Goal: Task Accomplishment & Management: Use online tool/utility

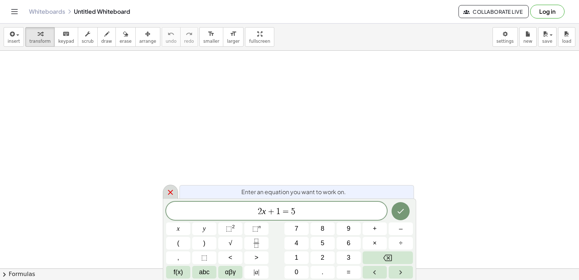
click at [170, 192] on icon at bounding box center [170, 192] width 5 height 5
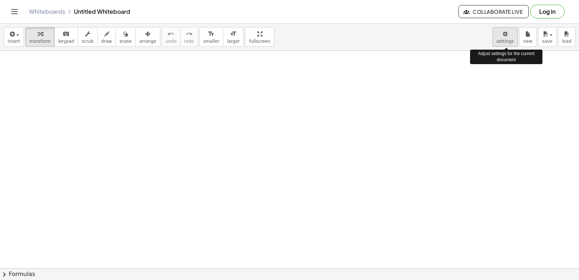
click at [503, 40] on body "Graspable Math Activities Get Started Activity Bank Assigned Work Classes White…" at bounding box center [289, 140] width 579 height 280
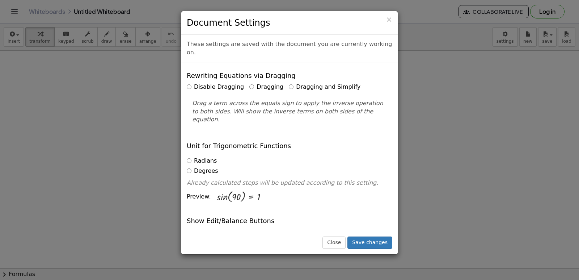
click at [289, 83] on label "Dragging and Simplify" at bounding box center [325, 87] width 72 height 8
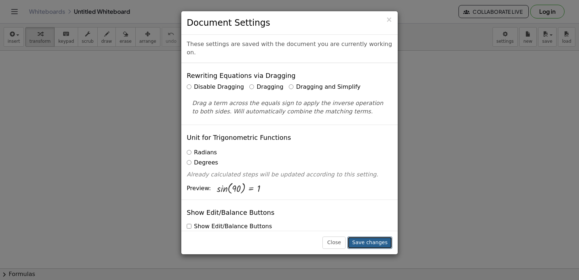
click at [379, 238] on button "Save changes" at bounding box center [369, 242] width 45 height 12
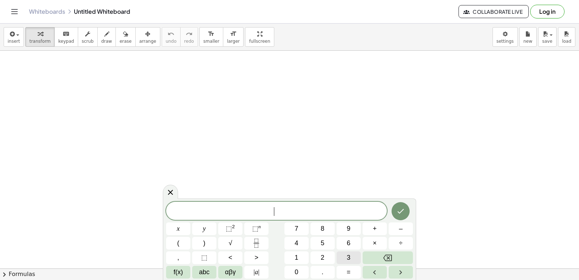
click at [363, 259] on div "​ x y ⬚ 2 ⬚ n 7 8 9 + – ( ) √ 4 5 6 × ÷ , ⬚ < > 1 2 3 f(x) abc αβγ | a | 0 . =" at bounding box center [289, 240] width 247 height 77
click at [190, 228] on button "x" at bounding box center [178, 228] width 24 height 13
click at [392, 253] on button "Backspace" at bounding box center [388, 257] width 50 height 13
click at [353, 258] on button "3" at bounding box center [349, 257] width 24 height 13
click at [182, 228] on button "x" at bounding box center [178, 228] width 24 height 13
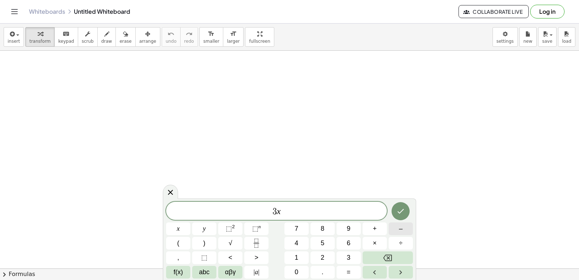
click at [401, 231] on span "–" at bounding box center [401, 229] width 4 height 10
click at [325, 257] on button "2" at bounding box center [322, 257] width 24 height 13
click at [347, 270] on span "=" at bounding box center [349, 272] width 4 height 10
click at [292, 254] on button "1" at bounding box center [296, 257] width 24 height 13
click at [298, 265] on div "3 x − 2 = 1 x y ⬚ 2 ⬚ n 7 8 9 + – ( ) √ 4 5 6 × ÷ , ⬚ < > 1 2 3 f(x) abc αβγ | …" at bounding box center [289, 240] width 247 height 77
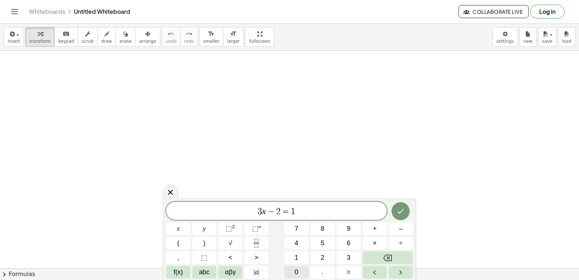
click at [296, 269] on span "0" at bounding box center [297, 272] width 4 height 10
click at [401, 212] on icon "Done" at bounding box center [401, 211] width 7 height 5
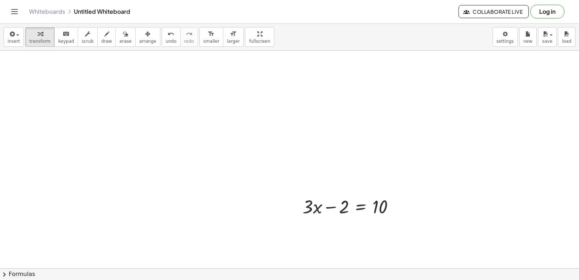
click at [355, 133] on div at bounding box center [289, 268] width 579 height 435
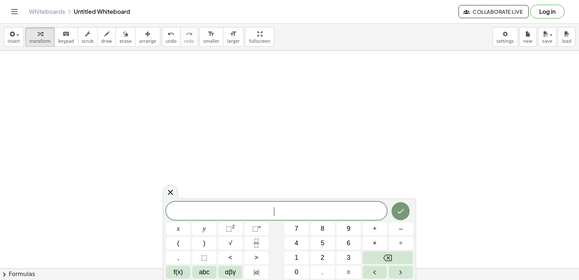
drag, startPoint x: 340, startPoint y: 144, endPoint x: 341, endPoint y: 147, distance: 3.7
click at [340, 147] on div at bounding box center [289, 268] width 579 height 435
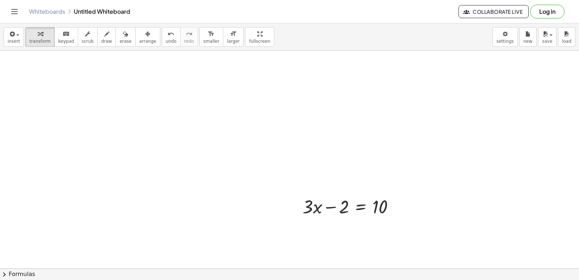
click at [356, 156] on div at bounding box center [289, 268] width 579 height 435
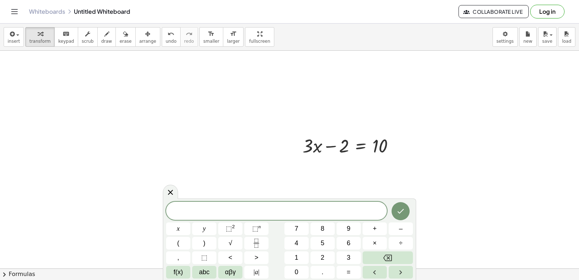
scroll to position [66, 0]
drag, startPoint x: 395, startPoint y: 143, endPoint x: 418, endPoint y: 93, distance: 55.2
click at [418, 93] on div "+ · 3 · x − 2 = 10" at bounding box center [289, 201] width 579 height 435
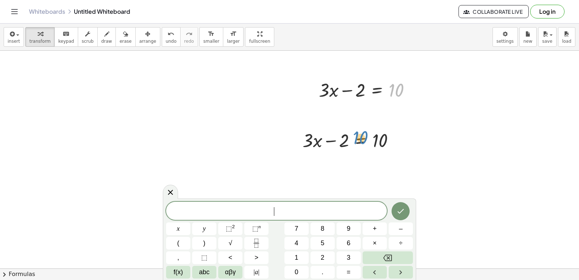
drag, startPoint x: 400, startPoint y: 91, endPoint x: 364, endPoint y: 134, distance: 55.5
drag, startPoint x: 324, startPoint y: 106, endPoint x: 359, endPoint y: 124, distance: 40.3
click at [351, 124] on div at bounding box center [289, 201] width 579 height 435
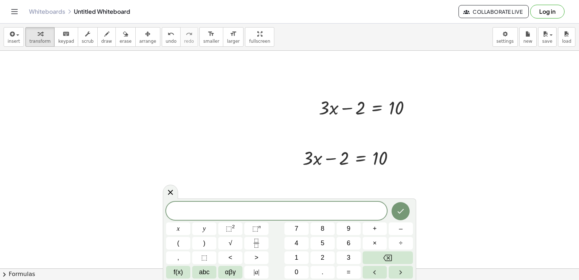
scroll to position [44, 0]
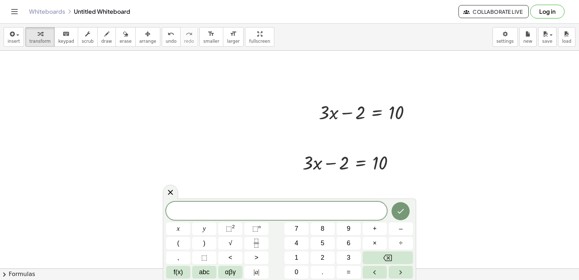
drag, startPoint x: 349, startPoint y: 179, endPoint x: 328, endPoint y: 180, distance: 21.4
click at [329, 180] on div at bounding box center [289, 224] width 579 height 435
drag, startPoint x: 333, startPoint y: 164, endPoint x: 398, endPoint y: 163, distance: 64.8
click at [398, 163] on div at bounding box center [351, 162] width 105 height 25
drag, startPoint x: 572, startPoint y: 169, endPoint x: 579, endPoint y: 170, distance: 6.9
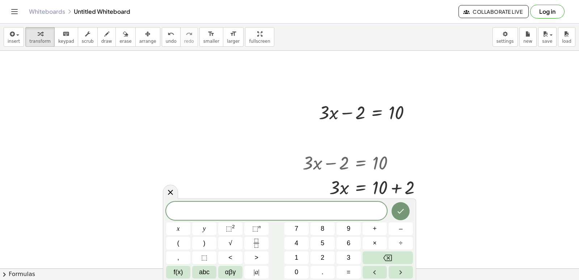
click at [577, 183] on div "+ · 3 · x − 2 = 10 · 3 · x 2 = 10 + + + · 3 · x − 2 = 10 ×" at bounding box center [289, 159] width 579 height 217
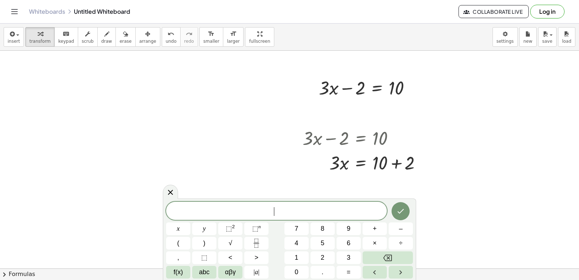
scroll to position [70, 0]
click at [397, 163] on div at bounding box center [365, 160] width 132 height 25
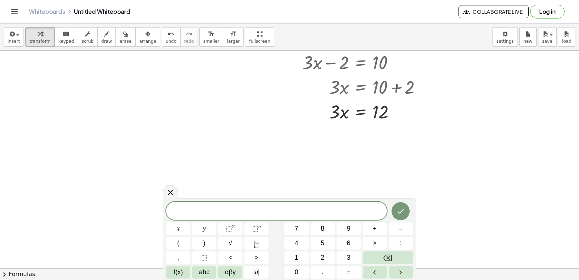
scroll to position [145, 0]
drag, startPoint x: 332, startPoint y: 108, endPoint x: 377, endPoint y: 126, distance: 48.4
click at [380, 140] on div at bounding box center [365, 141] width 132 height 36
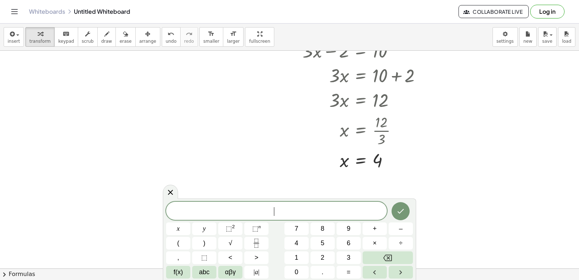
scroll to position [159, 0]
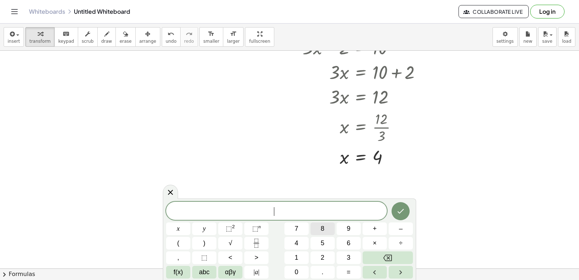
click at [330, 224] on button "8" at bounding box center [322, 228] width 24 height 13
click at [208, 225] on button "y" at bounding box center [204, 228] width 24 height 13
click at [377, 228] on button "+" at bounding box center [375, 228] width 24 height 13
click at [302, 255] on button "1" at bounding box center [296, 257] width 24 height 13
click at [320, 243] on button "5" at bounding box center [322, 243] width 24 height 13
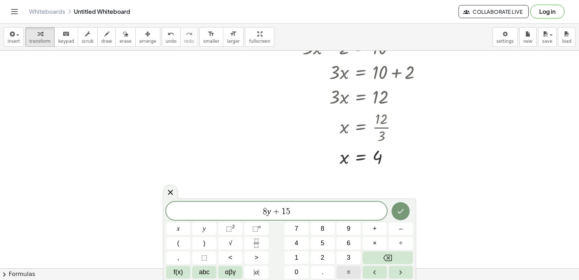
click at [343, 271] on button "=" at bounding box center [349, 272] width 24 height 13
click at [304, 252] on button "1" at bounding box center [296, 257] width 24 height 13
click at [306, 231] on button "7" at bounding box center [296, 228] width 24 height 13
click at [404, 216] on button "Done" at bounding box center [401, 211] width 18 height 18
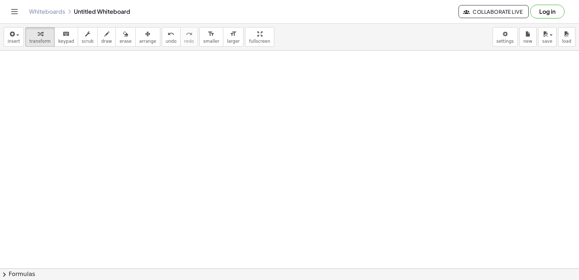
scroll to position [327, 0]
click at [326, 152] on div at bounding box center [289, 50] width 579 height 652
click at [373, 189] on div at bounding box center [289, 50] width 579 height 652
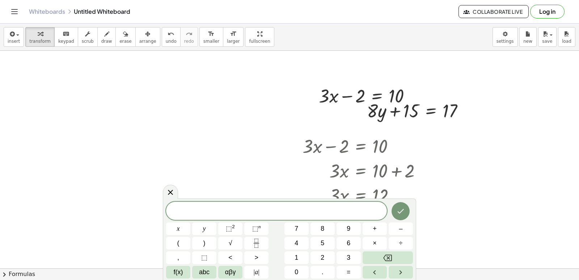
scroll to position [31, 0]
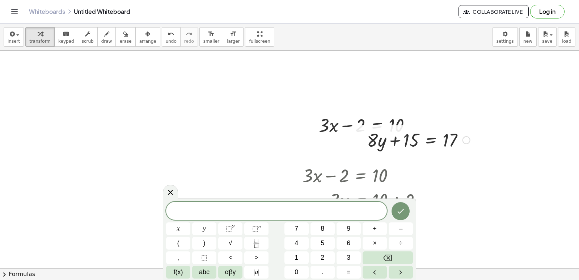
drag, startPoint x: 449, startPoint y: 139, endPoint x: 453, endPoint y: 135, distance: 5.4
click at [451, 137] on div at bounding box center [418, 139] width 110 height 25
click at [465, 135] on div at bounding box center [418, 139] width 110 height 25
click at [466, 139] on div at bounding box center [466, 140] width 8 height 8
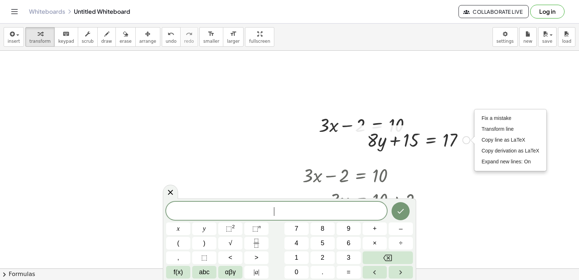
drag, startPoint x: 421, startPoint y: 139, endPoint x: 414, endPoint y: 133, distance: 9.2
click at [421, 139] on div at bounding box center [418, 139] width 110 height 25
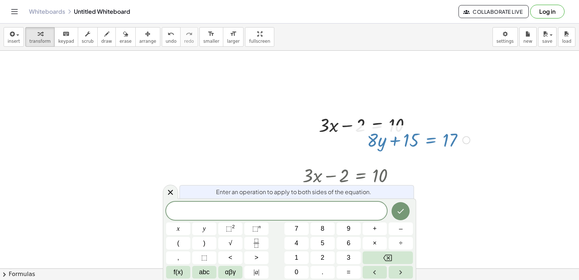
click at [402, 136] on div at bounding box center [418, 139] width 110 height 25
click at [451, 91] on div at bounding box center [289, 237] width 579 height 435
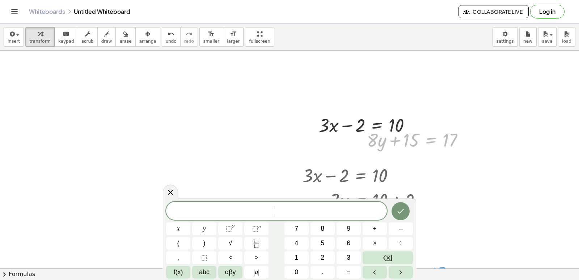
drag, startPoint x: 429, startPoint y: 140, endPoint x: 417, endPoint y: 262, distance: 122.6
click at [417, 262] on div "+ · 3 · x − 2 = 10 · 3 · x = + 10 + 2 · 3 · x = 12 x = · 12 · 3 x = 4 + · 3 · x…" at bounding box center [289, 237] width 579 height 435
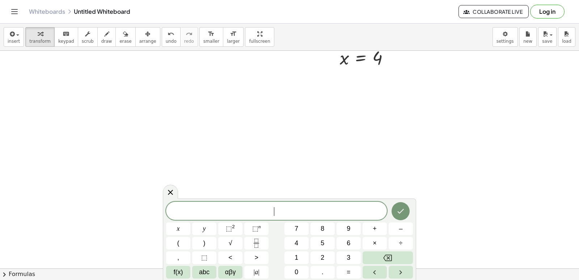
scroll to position [369, 0]
click at [308, 208] on span "​" at bounding box center [276, 211] width 221 height 10
click at [292, 225] on button "7" at bounding box center [296, 228] width 24 height 13
click at [181, 226] on button "x" at bounding box center [178, 228] width 24 height 13
click at [404, 225] on button "–" at bounding box center [401, 228] width 24 height 13
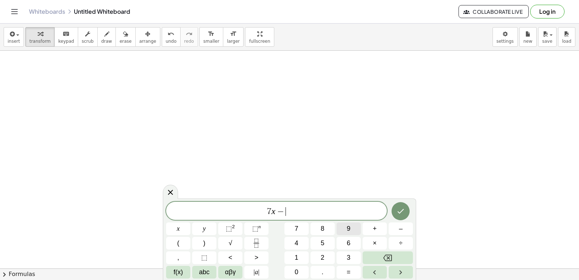
click at [349, 226] on span "9" at bounding box center [349, 229] width 4 height 10
click at [346, 265] on div "7 x − 9 ​ x y ⬚ 2 ⬚ n 7 8 9 + – ( ) √ 4 5 6 × ÷ , ⬚ < > 1 2 3 f(x) abc αβγ | a …" at bounding box center [289, 240] width 247 height 77
click at [349, 272] on span "=" at bounding box center [349, 272] width 4 height 10
click at [299, 257] on button "1" at bounding box center [296, 257] width 24 height 13
click at [332, 254] on button "2" at bounding box center [322, 257] width 24 height 13
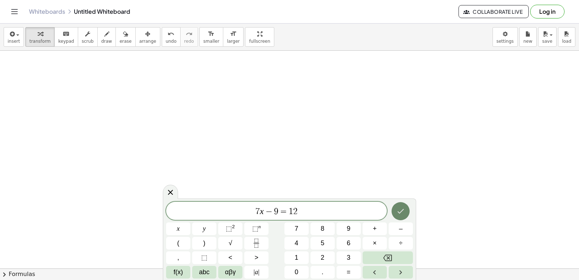
click at [399, 209] on icon "Done" at bounding box center [400, 211] width 9 height 9
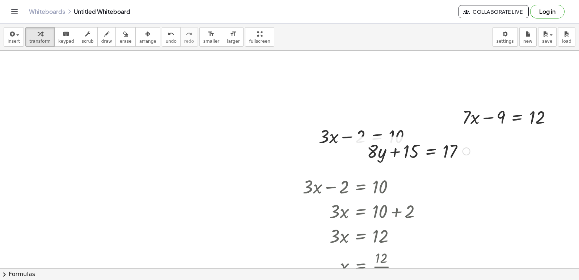
scroll to position [41, 0]
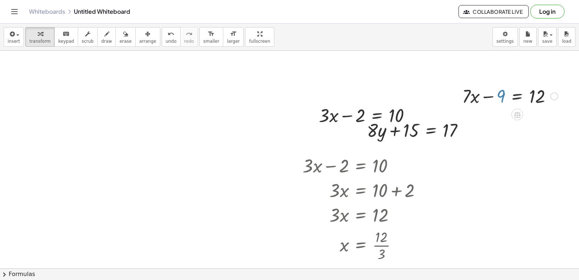
click at [498, 92] on div at bounding box center [510, 95] width 103 height 25
click at [555, 99] on div at bounding box center [554, 96] width 8 height 8
click at [475, 95] on div at bounding box center [510, 95] width 103 height 25
click at [474, 92] on div at bounding box center [510, 95] width 103 height 25
drag, startPoint x: 532, startPoint y: 100, endPoint x: 509, endPoint y: 96, distance: 23.2
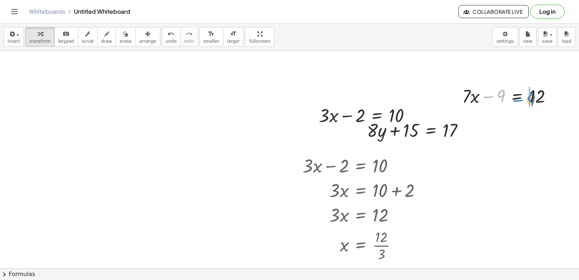
click at [510, 98] on div at bounding box center [510, 95] width 103 height 25
drag, startPoint x: 474, startPoint y: 119, endPoint x: 457, endPoint y: 10, distance: 109.5
click at [510, 225] on div "+ · 3 · x − 2 = 10 · 3 · x = + 10 + 2 · 3 · x = 12 x = · 12 · 3 x = 4 + · 3 · x…" at bounding box center [295, 227] width 591 height 435
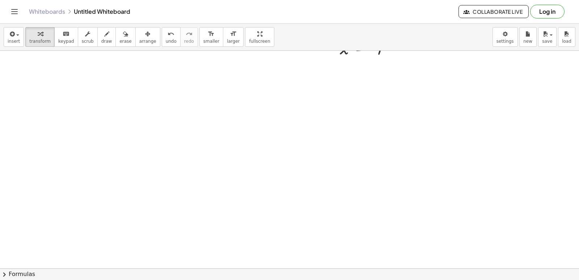
scroll to position [282, 0]
click at [579, 177] on div "+ · 3 · x − 2 = 10 · 3 · x = + 10 + 2 · 3 · x = 12 x = · 12 · 3 x = 4 + · 3 · x…" at bounding box center [289, 159] width 579 height 217
click at [166, 39] on span "undo" at bounding box center [171, 41] width 11 height 5
drag, startPoint x: 161, startPoint y: 66, endPoint x: 424, endPoint y: 118, distance: 267.8
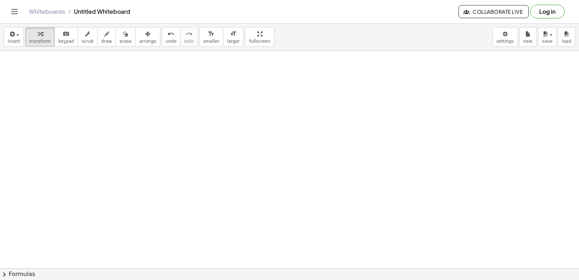
click at [135, 80] on div at bounding box center [295, 86] width 591 height 652
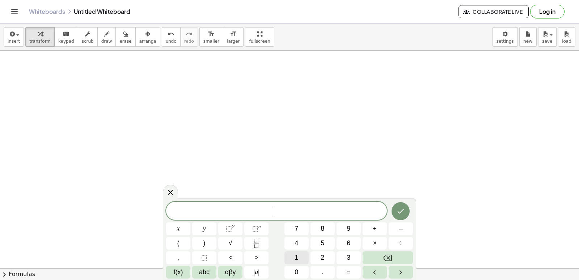
click at [299, 260] on button "1" at bounding box center [296, 257] width 24 height 13
click at [303, 268] on div "1 ​ x y ⬚ 2 ⬚ n 7 8 9 + – ( ) √ 4 5 6 × ÷ , ⬚ < > 1 2 3 f(x) abc αβγ | a | 0 . =" at bounding box center [289, 240] width 247 height 77
click at [300, 254] on button "1" at bounding box center [296, 257] width 24 height 13
click at [205, 233] on span "y" at bounding box center [204, 229] width 3 height 10
click at [378, 229] on button "+" at bounding box center [375, 228] width 24 height 13
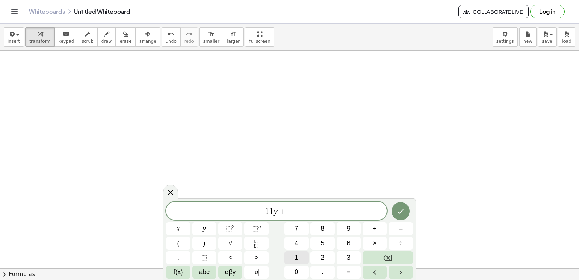
click at [303, 261] on button "1" at bounding box center [296, 257] width 24 height 13
click at [326, 240] on button "5" at bounding box center [322, 243] width 24 height 13
click at [352, 269] on button "=" at bounding box center [349, 272] width 24 height 13
click at [307, 240] on button "4" at bounding box center [296, 243] width 24 height 13
click at [407, 205] on button "Done" at bounding box center [401, 211] width 18 height 18
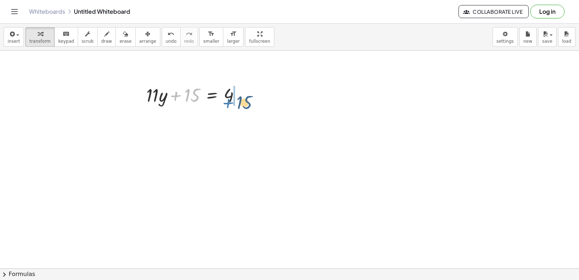
drag, startPoint x: 181, startPoint y: 91, endPoint x: 235, endPoint y: 98, distance: 54.0
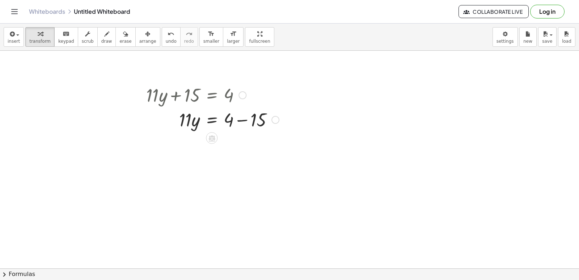
drag, startPoint x: 241, startPoint y: 119, endPoint x: 244, endPoint y: 127, distance: 9.0
click at [241, 120] on div at bounding box center [213, 119] width 140 height 25
drag, startPoint x: 238, startPoint y: 148, endPoint x: 239, endPoint y: 166, distance: 17.8
click at [237, 171] on div "+ · 3 · x − 2 = 10 · 3 · x = + 10 + 2 · 3 · x = 12 x = · 12 · 3 x = 4 + · 3 · x…" at bounding box center [295, 86] width 591 height 652
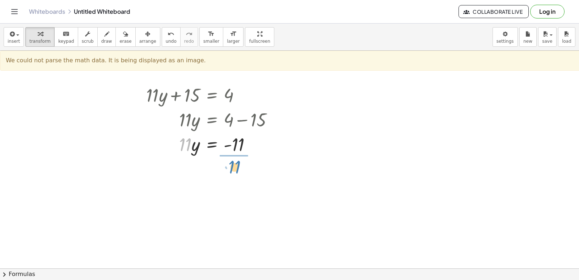
click at [233, 160] on div at bounding box center [295, 86] width 591 height 652
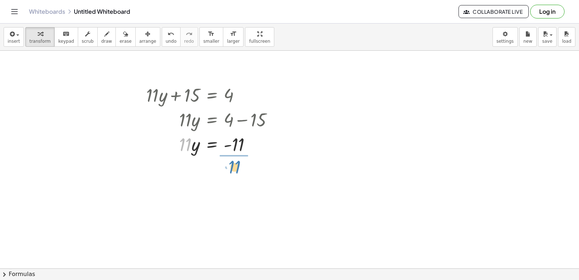
click at [237, 159] on div at bounding box center [295, 86] width 591 height 652
drag, startPoint x: 283, startPoint y: 198, endPoint x: 239, endPoint y: 169, distance: 52.4
click at [239, 169] on div at bounding box center [295, 86] width 591 height 652
drag, startPoint x: 531, startPoint y: 132, endPoint x: 104, endPoint y: 156, distance: 427.3
click at [217, 156] on div "+ · 3 · x − 2 = 10 · 3 · x = + 10 + 2 · 3 · x = 12 x = · 12 · 3 x = 4 + · 3 · x…" at bounding box center [295, 86] width 591 height 652
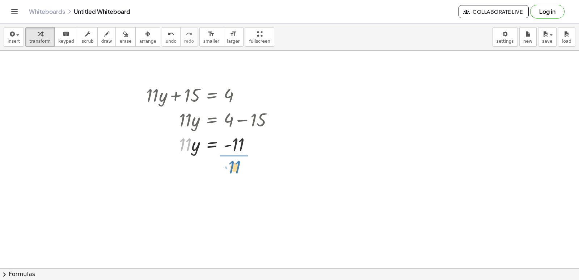
drag, startPoint x: 479, startPoint y: 94, endPoint x: 431, endPoint y: 110, distance: 50.5
click at [451, 93] on div at bounding box center [295, 86] width 591 height 652
drag, startPoint x: 330, startPoint y: 196, endPoint x: 335, endPoint y: 196, distance: 5.4
click at [335, 196] on div at bounding box center [295, 86] width 591 height 652
click at [342, 194] on div at bounding box center [295, 86] width 591 height 652
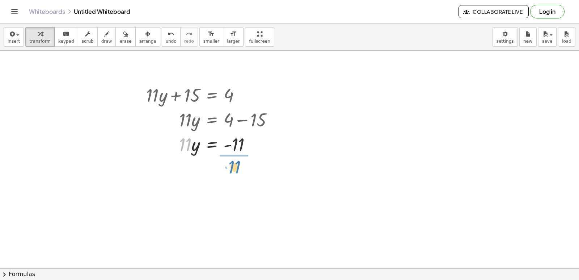
drag, startPoint x: 342, startPoint y: 194, endPoint x: 318, endPoint y: 182, distance: 26.5
click at [318, 182] on div at bounding box center [295, 86] width 591 height 652
drag, startPoint x: 317, startPoint y: 186, endPoint x: 310, endPoint y: 183, distance: 6.5
click at [312, 183] on div at bounding box center [295, 86] width 591 height 652
drag, startPoint x: 569, startPoint y: 206, endPoint x: 570, endPoint y: 221, distance: 15.3
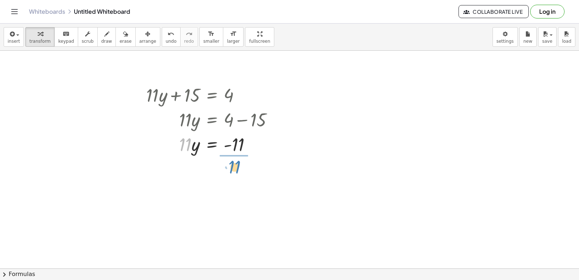
click at [570, 221] on div at bounding box center [295, 86] width 591 height 652
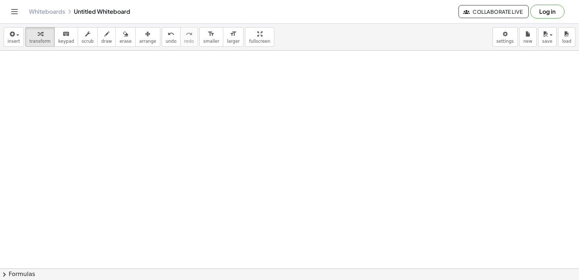
scroll to position [429, 0]
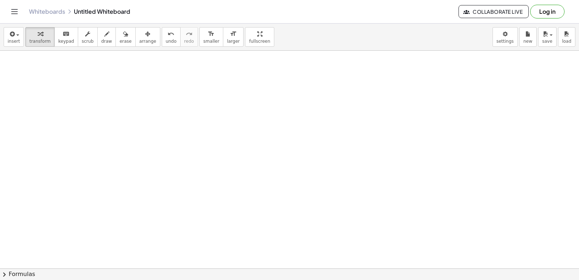
scroll to position [513, 0]
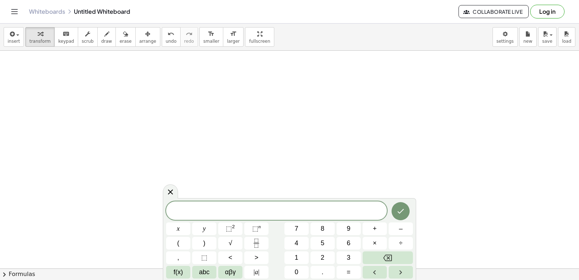
drag, startPoint x: 309, startPoint y: 163, endPoint x: 294, endPoint y: 149, distance: 20.2
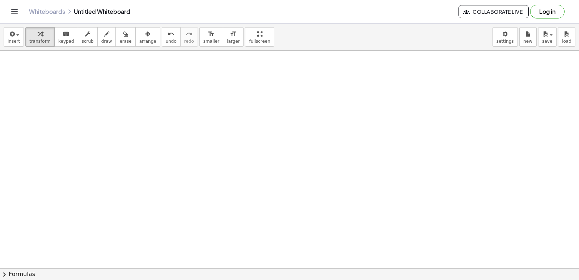
drag, startPoint x: 187, startPoint y: 84, endPoint x: 195, endPoint y: 84, distance: 7.2
drag, startPoint x: 212, startPoint y: 84, endPoint x: 579, endPoint y: 170, distance: 376.1
click at [579, 170] on div "+ · 3 · x − 2 = 10 · 3 · x = + 10 + 2 · 3 · x = 12 x = · 12 · 3 x = 4 + · 3 · x…" at bounding box center [289, 159] width 579 height 217
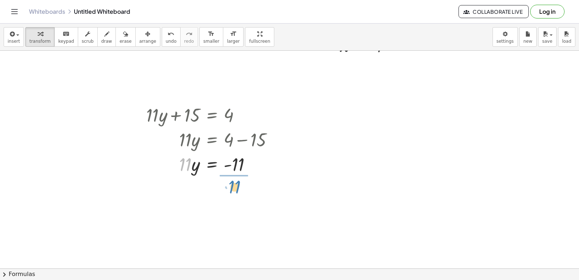
scroll to position [332, 0]
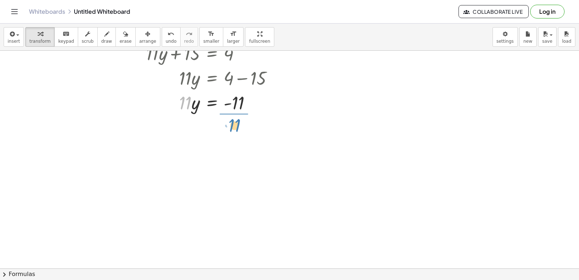
drag, startPoint x: 506, startPoint y: 173, endPoint x: 519, endPoint y: 159, distance: 19.2
click at [519, 159] on div at bounding box center [295, 44] width 591 height 652
click at [442, 143] on div at bounding box center [295, 44] width 591 height 652
click at [438, 140] on div at bounding box center [295, 44] width 591 height 652
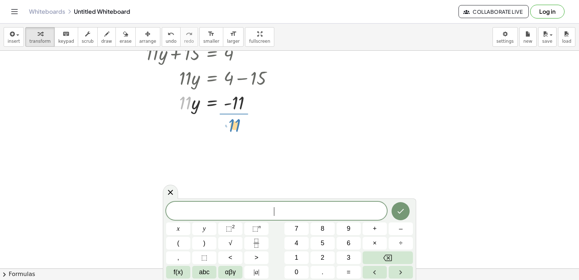
click at [437, 139] on div at bounding box center [295, 44] width 591 height 652
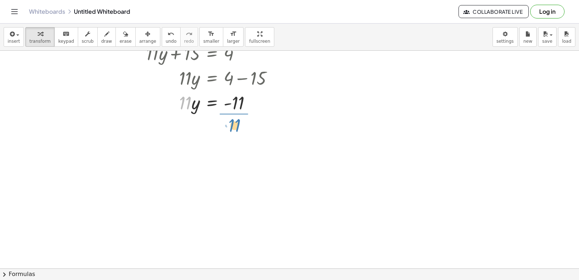
drag, startPoint x: 489, startPoint y: 122, endPoint x: 484, endPoint y: 109, distance: 14.4
click at [484, 109] on div at bounding box center [295, 44] width 591 height 652
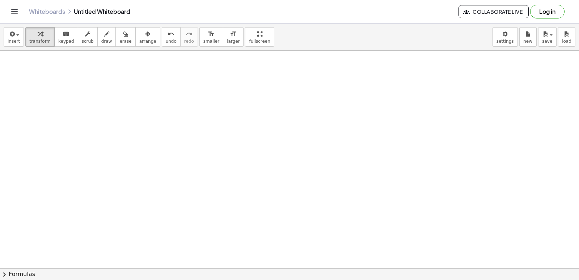
scroll to position [418, 0]
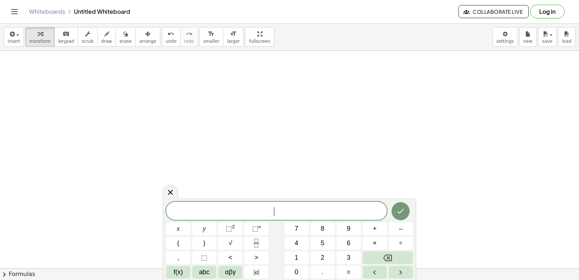
scroll to position [446, 0]
click at [319, 241] on button "5" at bounding box center [322, 243] width 24 height 13
click at [376, 241] on span "×" at bounding box center [375, 243] width 4 height 10
click at [374, 235] on button "+" at bounding box center [375, 228] width 24 height 13
click at [395, 252] on button "Backspace" at bounding box center [388, 257] width 50 height 13
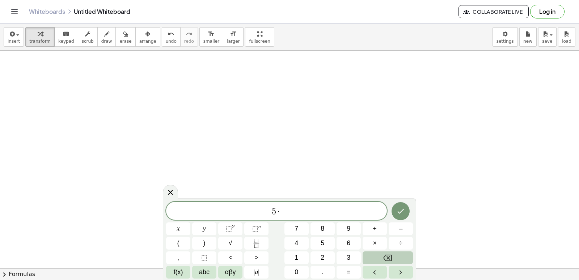
click at [395, 252] on button "Backspace" at bounding box center [388, 257] width 50 height 13
click at [376, 247] on span "×" at bounding box center [375, 243] width 4 height 10
click at [379, 253] on button "Backspace" at bounding box center [388, 257] width 50 height 13
click at [182, 229] on button "x" at bounding box center [178, 228] width 24 height 13
click at [381, 230] on button "+" at bounding box center [375, 228] width 24 height 13
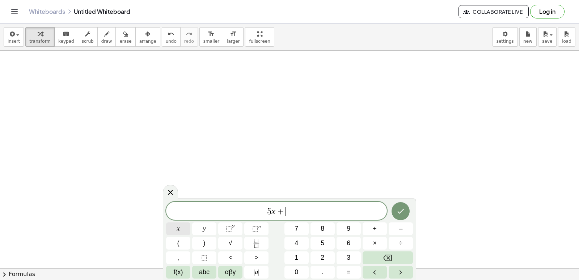
click at [182, 229] on button "x" at bounding box center [178, 228] width 24 height 13
click at [354, 269] on button "=" at bounding box center [349, 272] width 24 height 13
click at [293, 258] on button "1" at bounding box center [296, 257] width 24 height 13
click at [293, 271] on button "0" at bounding box center [296, 272] width 24 height 13
click at [401, 210] on icon "Done" at bounding box center [400, 211] width 9 height 9
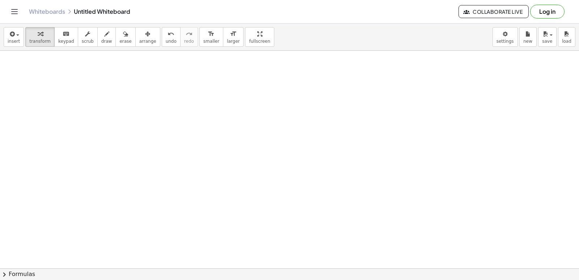
scroll to position [609, 0]
drag, startPoint x: 579, startPoint y: 208, endPoint x: 337, endPoint y: 168, distance: 244.9
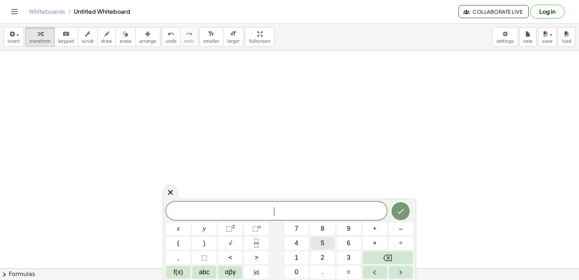
click at [316, 244] on button "5" at bounding box center [322, 243] width 24 height 13
drag, startPoint x: 316, startPoint y: 244, endPoint x: 468, endPoint y: 245, distance: 152.4
drag, startPoint x: 468, startPoint y: 245, endPoint x: 477, endPoint y: 233, distance: 14.7
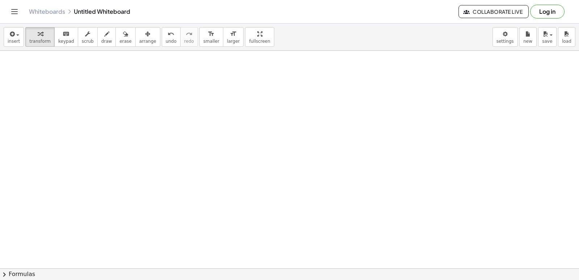
drag, startPoint x: 477, startPoint y: 233, endPoint x: 202, endPoint y: 173, distance: 281.9
drag, startPoint x: 327, startPoint y: 236, endPoint x: 290, endPoint y: 195, distance: 54.6
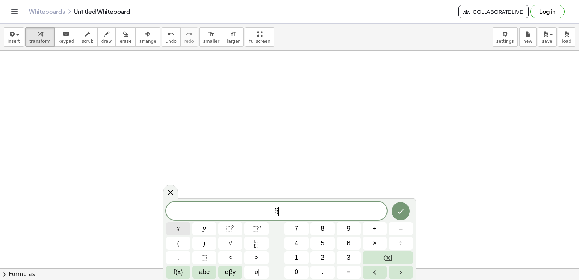
click at [192, 227] on div "5 ​ x y ⬚ 2 ⬚ n 7 8 9 + – ( ) √ 4 5 6 × ÷ , ⬚ < > 1 2 3 f(x) abc αβγ | a | 0 . =" at bounding box center [289, 240] width 247 height 77
click at [366, 228] on button "+" at bounding box center [375, 228] width 24 height 13
click at [389, 254] on button "Backspace" at bounding box center [388, 257] width 50 height 13
click at [182, 222] on button "x" at bounding box center [178, 228] width 24 height 13
click at [369, 227] on button "+" at bounding box center [375, 228] width 24 height 13
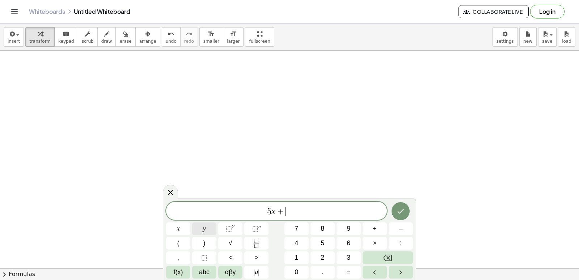
click at [203, 230] on span "y" at bounding box center [204, 229] width 3 height 10
drag, startPoint x: 342, startPoint y: 265, endPoint x: 298, endPoint y: 253, distance: 45.8
click at [342, 265] on div "5 x + y x y ⬚ 2 ⬚ n 7 8 9 + – ( ) √ 4 5 6 × ÷ , ⬚ < > 1 2 3 f(x) abc αβγ | a | …" at bounding box center [289, 240] width 247 height 77
click at [346, 275] on button "=" at bounding box center [349, 272] width 24 height 13
click at [290, 259] on button "1" at bounding box center [296, 257] width 24 height 13
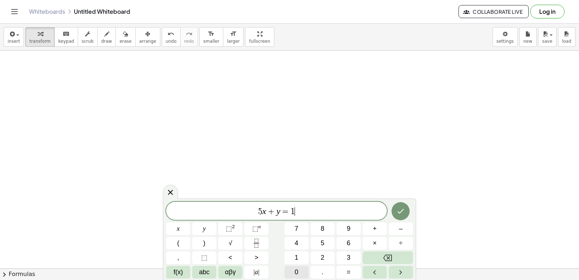
click at [314, 269] on div "5 x + y = 1 ​ x y ⬚ 2 ⬚ n 7 8 9 + – ( ) √ 4 5 6 × ÷ , ⬚ < > 1 2 3 f(x) abc αβγ …" at bounding box center [289, 240] width 247 height 77
click at [401, 211] on icon "Done" at bounding box center [400, 211] width 9 height 9
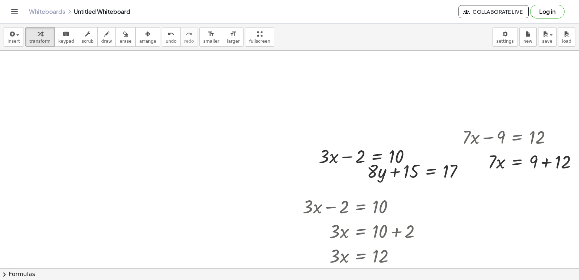
scroll to position [628, 0]
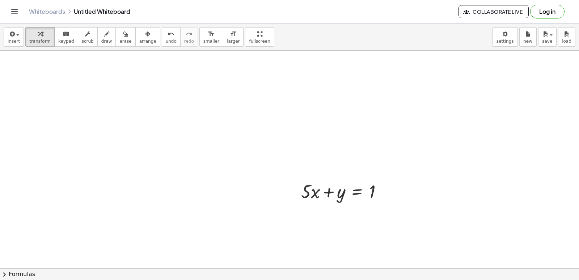
drag, startPoint x: 499, startPoint y: 215, endPoint x: 513, endPoint y: 180, distance: 38.0
drag, startPoint x: 560, startPoint y: 122, endPoint x: 564, endPoint y: 161, distance: 40.0
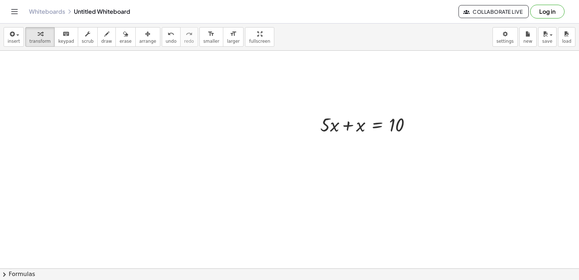
click at [343, 124] on div at bounding box center [369, 124] width 104 height 25
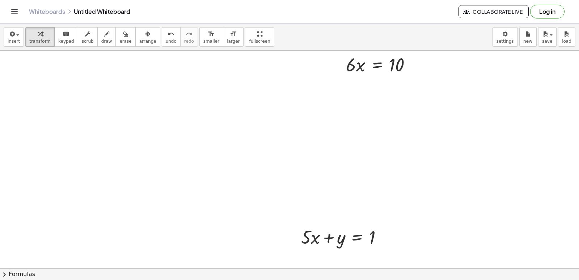
drag, startPoint x: 343, startPoint y: 124, endPoint x: 300, endPoint y: 151, distance: 51.5
click at [299, 151] on div at bounding box center [295, 11] width 591 height 1087
click at [326, 132] on div at bounding box center [295, 11] width 591 height 1087
click at [447, 175] on div at bounding box center [295, 11] width 591 height 1087
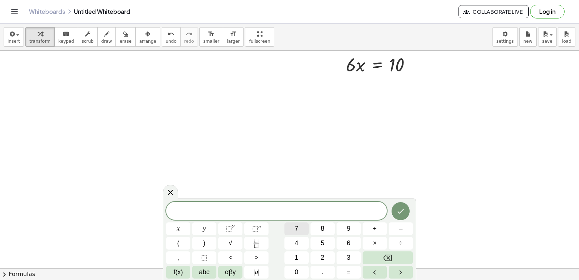
click at [299, 227] on button "7" at bounding box center [296, 228] width 24 height 13
click at [180, 227] on button "x" at bounding box center [178, 228] width 24 height 13
click at [372, 228] on button "+" at bounding box center [375, 228] width 24 height 13
click at [214, 227] on button "y" at bounding box center [204, 228] width 24 height 13
click at [348, 270] on span "=" at bounding box center [349, 272] width 4 height 10
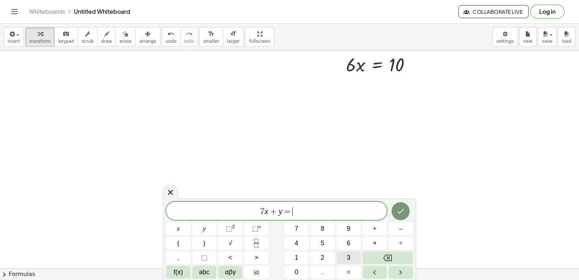
click at [348, 257] on span "3" at bounding box center [349, 258] width 4 height 10
click at [397, 203] on button "Done" at bounding box center [401, 211] width 18 height 18
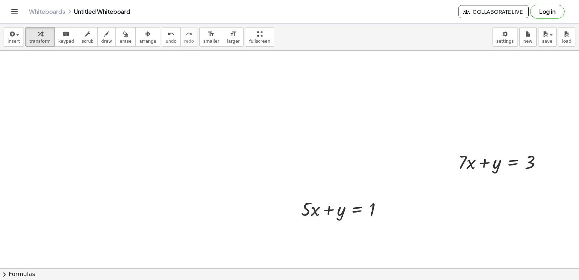
scroll to position [630, 0]
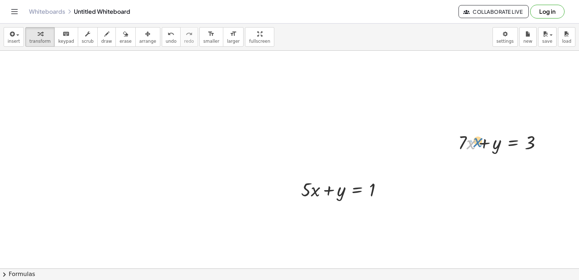
drag, startPoint x: 467, startPoint y: 141, endPoint x: 474, endPoint y: 139, distance: 6.9
click at [474, 139] on div at bounding box center [503, 142] width 97 height 25
drag, startPoint x: 467, startPoint y: 138, endPoint x: 461, endPoint y: 138, distance: 5.8
click at [463, 138] on div at bounding box center [503, 142] width 97 height 25
drag, startPoint x: 461, startPoint y: 138, endPoint x: 540, endPoint y: 137, distance: 78.9
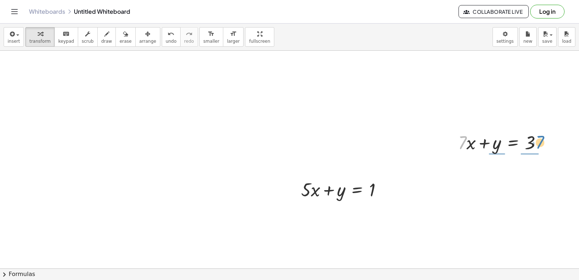
click at [540, 137] on div at bounding box center [503, 142] width 97 height 25
drag, startPoint x: 569, startPoint y: 143, endPoint x: 579, endPoint y: 143, distance: 9.8
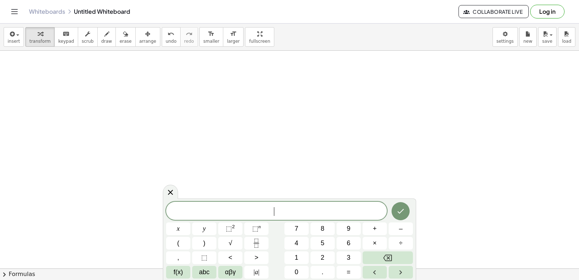
scroll to position [937, 0]
drag, startPoint x: 451, startPoint y: 154, endPoint x: 447, endPoint y: 155, distance: 3.6
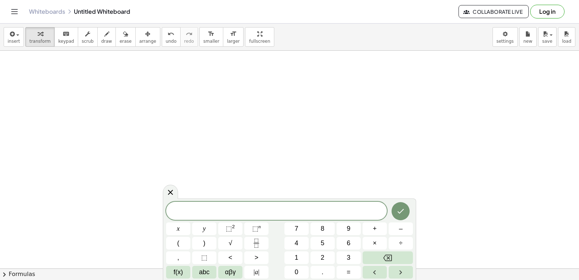
drag, startPoint x: 295, startPoint y: 177, endPoint x: 276, endPoint y: 151, distance: 32.2
drag, startPoint x: 216, startPoint y: 145, endPoint x: 306, endPoint y: 152, distance: 90.3
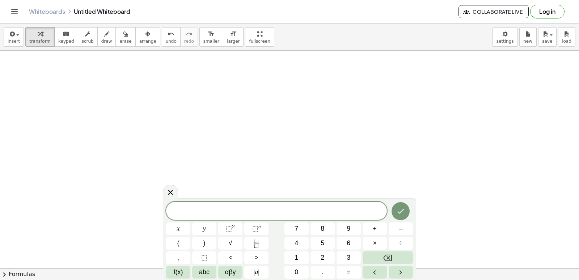
drag, startPoint x: 306, startPoint y: 152, endPoint x: 291, endPoint y: 123, distance: 32.1
click at [101, 39] on span "draw" at bounding box center [106, 41] width 11 height 5
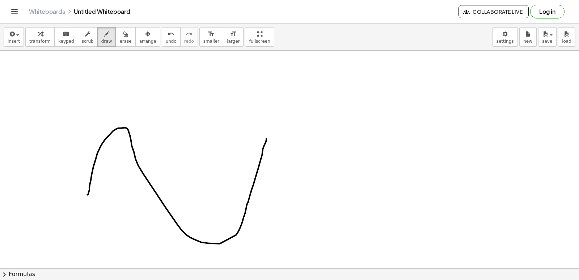
drag, startPoint x: 88, startPoint y: 194, endPoint x: 271, endPoint y: 147, distance: 189.0
click at [166, 43] on span "undo" at bounding box center [171, 41] width 11 height 5
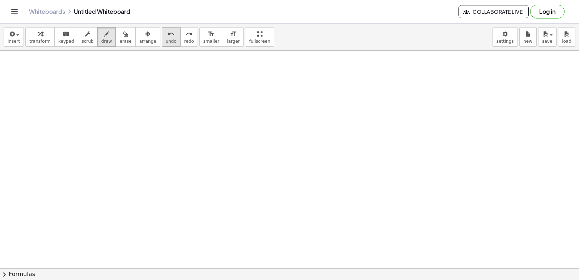
click at [166, 43] on span "undo" at bounding box center [171, 41] width 11 height 5
drag, startPoint x: 202, startPoint y: 82, endPoint x: 206, endPoint y: 84, distance: 4.5
click at [101, 41] on span "draw" at bounding box center [106, 41] width 11 height 5
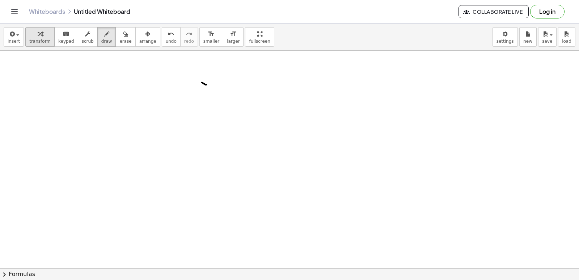
click at [41, 40] on span "transform" at bounding box center [39, 41] width 21 height 5
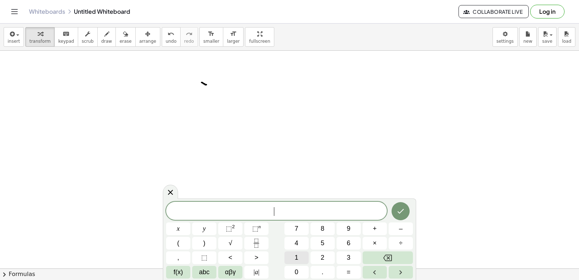
click at [288, 258] on button "1" at bounding box center [296, 257] width 24 height 13
click at [286, 251] on div "1 ​ x y ⬚ 2 ⬚ n 7 8 9 + – ( ) √ 4 5 6 × ÷ , ⬚ < > 1 2 3 f(x) abc αβγ | a | 0 . =" at bounding box center [289, 240] width 247 height 77
click at [287, 256] on button "1" at bounding box center [296, 257] width 24 height 13
click at [204, 232] on span "y" at bounding box center [204, 229] width 3 height 10
click at [376, 229] on span "+" at bounding box center [375, 229] width 4 height 10
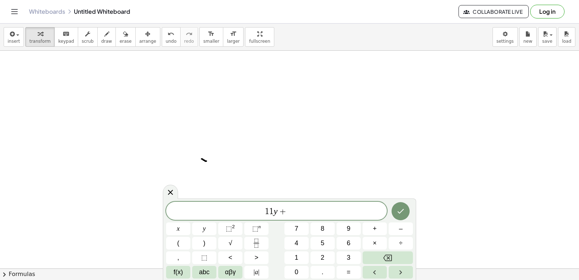
scroll to position [1093, 0]
click at [400, 255] on button "Backspace" at bounding box center [388, 257] width 50 height 13
click at [405, 252] on button "Backspace" at bounding box center [388, 257] width 50 height 13
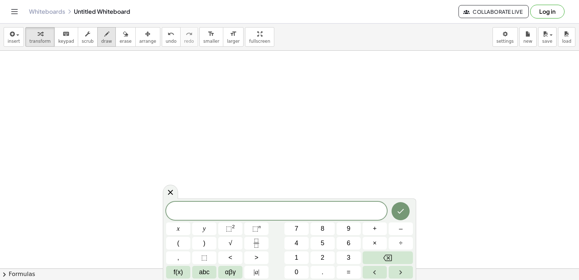
click at [101, 39] on span "draw" at bounding box center [106, 41] width 11 height 5
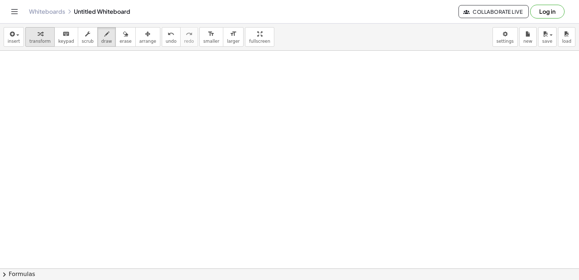
click at [45, 36] on div "button" at bounding box center [39, 33] width 21 height 9
drag, startPoint x: 322, startPoint y: 195, endPoint x: 317, endPoint y: 194, distance: 5.5
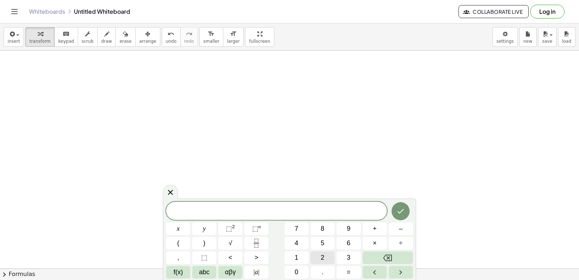
click at [316, 255] on button "2" at bounding box center [322, 257] width 24 height 13
click at [210, 229] on button "y" at bounding box center [204, 228] width 24 height 13
click at [377, 229] on button "+" at bounding box center [375, 228] width 24 height 13
click at [327, 225] on button "8" at bounding box center [322, 228] width 24 height 13
click at [185, 227] on button "x" at bounding box center [178, 228] width 24 height 13
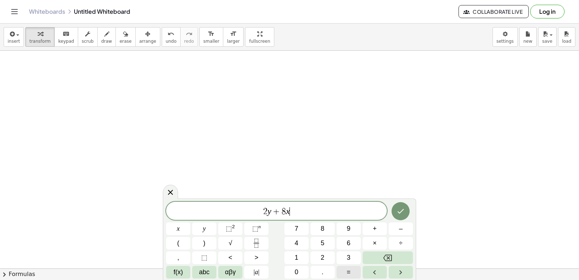
click at [343, 267] on button "=" at bounding box center [349, 272] width 24 height 13
click at [349, 245] on span "6" at bounding box center [349, 243] width 4 height 10
click at [405, 213] on icon "Done" at bounding box center [400, 211] width 9 height 9
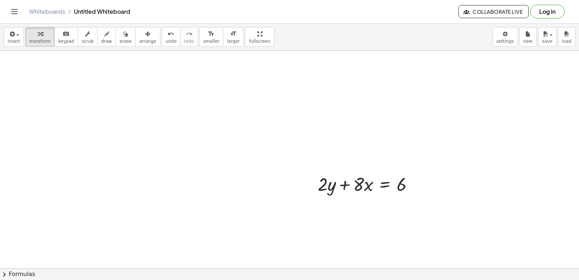
scroll to position [1118, 0]
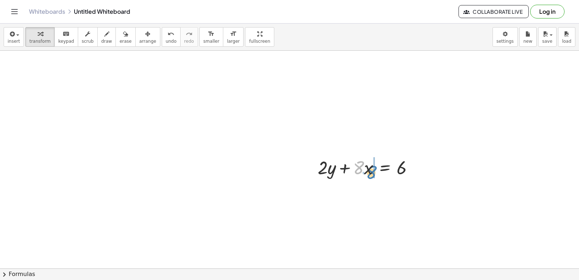
drag, startPoint x: 361, startPoint y: 164, endPoint x: 369, endPoint y: 162, distance: 8.5
click at [372, 166] on div at bounding box center [368, 167] width 109 height 25
drag, startPoint x: 363, startPoint y: 185, endPoint x: 364, endPoint y: 161, distance: 24.2
click at [385, 168] on div "+ · 2 · y + · 8 · x = 6 · 8 + · 2 · y + · 8 · x = 6" at bounding box center [385, 168] width 0 height 0
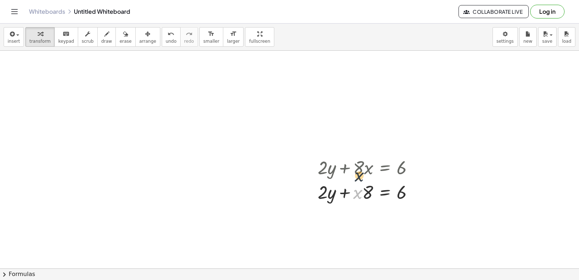
drag, startPoint x: 362, startPoint y: 190, endPoint x: 364, endPoint y: 166, distance: 23.6
click at [385, 168] on div "+ · 2 · y + · 8 · x = 6 · x + · 2 · y + · 8 · x = 6" at bounding box center [385, 168] width 0 height 0
drag, startPoint x: 363, startPoint y: 188, endPoint x: 366, endPoint y: 162, distance: 26.2
click at [385, 168] on div "+ · 2 · y + · 8 · x = 6 + · 2 · y + · 8 · x = 6" at bounding box center [385, 168] width 0 height 0
drag, startPoint x: 352, startPoint y: 173, endPoint x: 346, endPoint y: 200, distance: 27.8
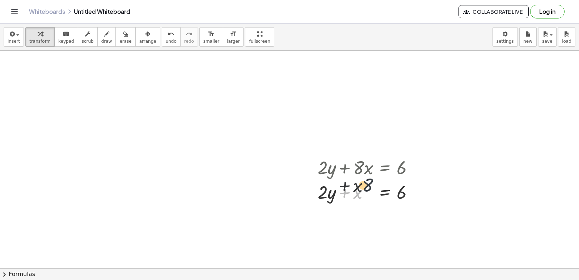
click at [385, 168] on div "+ · 2 · y + · 8 · x = 6 · 8 + · x + · 2 · y + · 8 · x = 6" at bounding box center [385, 168] width 0 height 0
click at [347, 183] on div at bounding box center [368, 191] width 109 height 25
click at [162, 38] on button "undo undo" at bounding box center [171, 37] width 19 height 20
drag, startPoint x: 360, startPoint y: 164, endPoint x: 363, endPoint y: 165, distance: 3.9
click at [363, 165] on div at bounding box center [368, 167] width 109 height 25
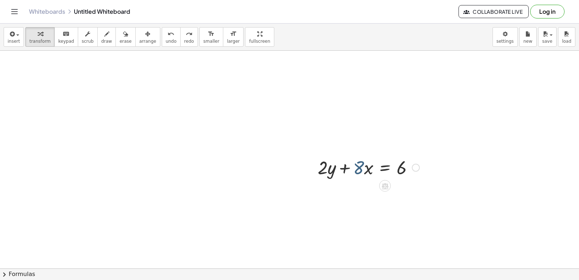
click at [363, 165] on div at bounding box center [368, 167] width 109 height 25
drag, startPoint x: 363, startPoint y: 165, endPoint x: 417, endPoint y: 175, distance: 54.1
click at [417, 175] on div at bounding box center [368, 167] width 109 height 25
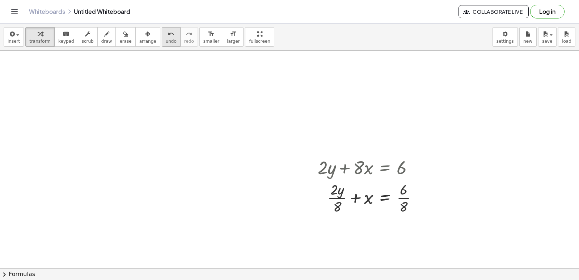
click at [166, 39] on span "undo" at bounding box center [171, 41] width 11 height 5
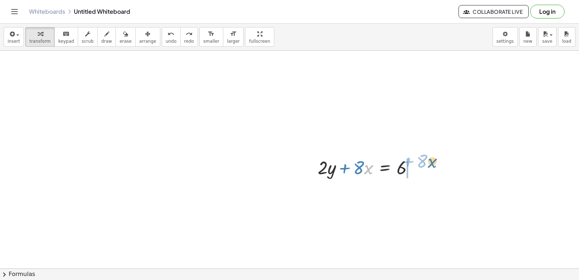
drag, startPoint x: 366, startPoint y: 165, endPoint x: 429, endPoint y: 159, distance: 64.1
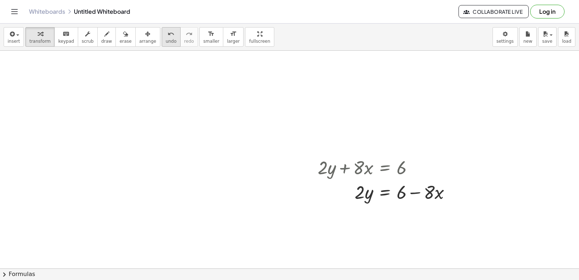
click at [168, 33] on icon "undo" at bounding box center [171, 34] width 7 height 9
click at [168, 32] on icon "undo" at bounding box center [171, 34] width 7 height 9
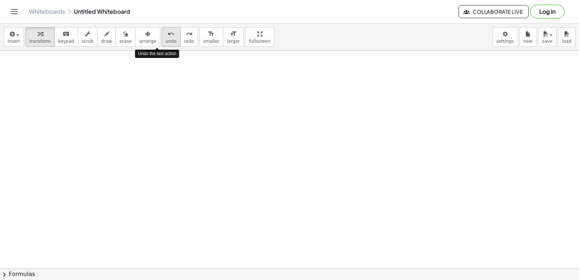
click at [168, 32] on icon "undo" at bounding box center [171, 34] width 7 height 9
click at [166, 31] on div "undo" at bounding box center [171, 33] width 11 height 9
click at [162, 31] on button "undo undo" at bounding box center [171, 37] width 19 height 20
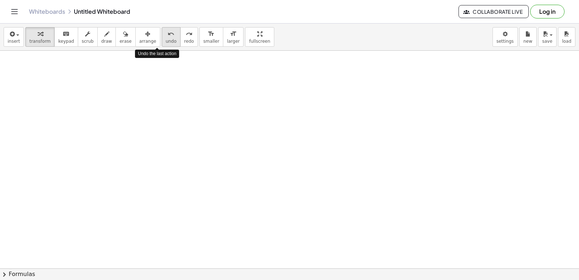
click at [162, 33] on button "undo undo" at bounding box center [171, 37] width 19 height 20
click at [162, 34] on button "undo undo" at bounding box center [171, 37] width 19 height 20
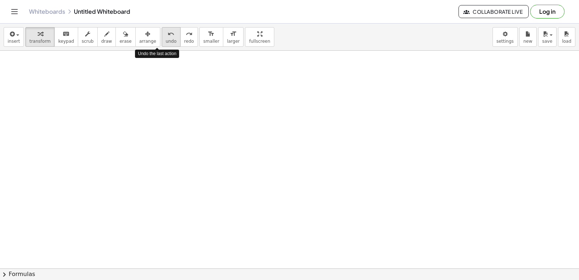
click at [166, 34] on div "undo" at bounding box center [171, 33] width 11 height 9
click at [162, 35] on button "undo undo" at bounding box center [171, 37] width 19 height 20
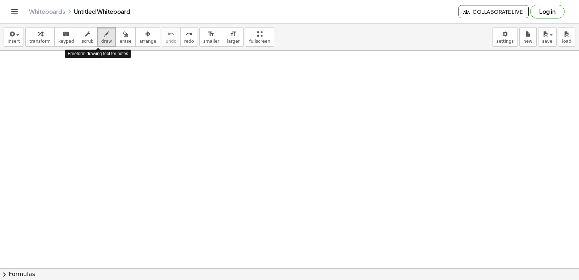
drag, startPoint x: 96, startPoint y: 41, endPoint x: 83, endPoint y: 60, distance: 23.6
click at [101, 41] on span "draw" at bounding box center [106, 41] width 11 height 5
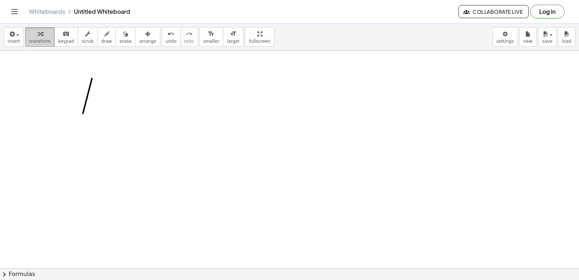
click at [38, 41] on span "transform" at bounding box center [39, 41] width 21 height 5
click at [104, 36] on icon "button" at bounding box center [106, 34] width 5 height 9
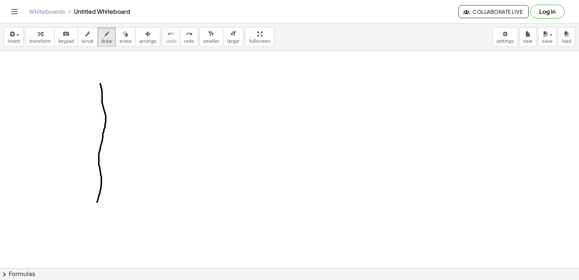
drag, startPoint x: 102, startPoint y: 92, endPoint x: 97, endPoint y: 202, distance: 110.5
drag, startPoint x: 107, startPoint y: 125, endPoint x: 181, endPoint y: 106, distance: 76.3
drag, startPoint x: 107, startPoint y: 158, endPoint x: 141, endPoint y: 200, distance: 54.3
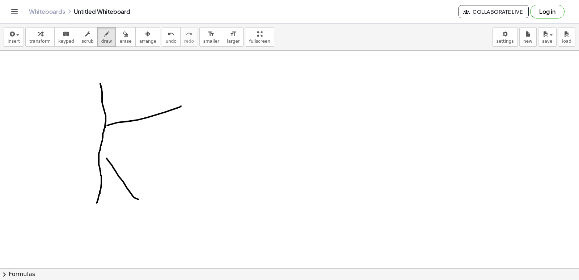
drag, startPoint x: 106, startPoint y: 136, endPoint x: 179, endPoint y: 166, distance: 79.2
drag, startPoint x: 185, startPoint y: 107, endPoint x: 200, endPoint y: 115, distance: 17.3
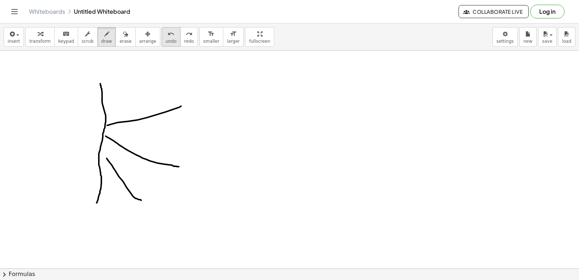
click at [168, 38] on icon "undo" at bounding box center [171, 34] width 7 height 9
click at [162, 40] on button "undo undo" at bounding box center [171, 37] width 19 height 20
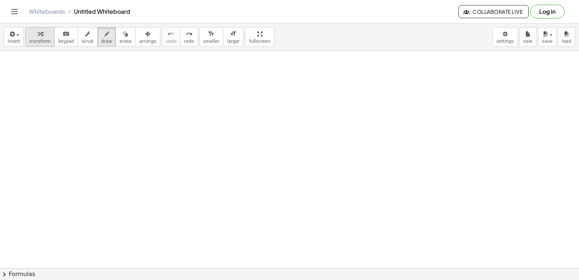
click at [43, 36] on div "button" at bounding box center [39, 33] width 21 height 9
drag, startPoint x: 226, startPoint y: 187, endPoint x: 234, endPoint y: 187, distance: 8.0
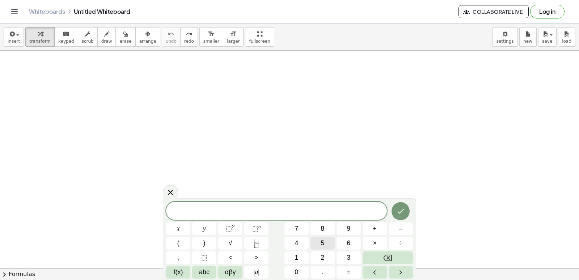
click at [324, 242] on span "5" at bounding box center [323, 243] width 4 height 10
click at [182, 225] on button "x" at bounding box center [178, 228] width 24 height 13
click at [403, 227] on button "–" at bounding box center [401, 228] width 24 height 13
click at [297, 259] on span "1" at bounding box center [297, 258] width 4 height 10
click at [296, 274] on span "0" at bounding box center [297, 272] width 4 height 10
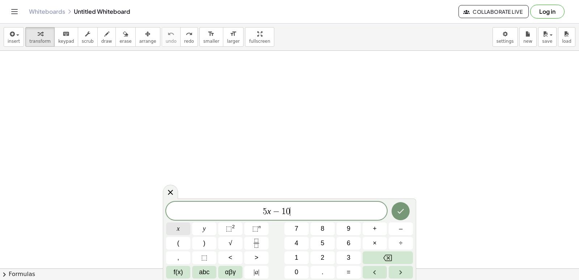
click at [183, 227] on button "x" at bounding box center [178, 228] width 24 height 13
click at [352, 267] on button "=" at bounding box center [349, 272] width 24 height 13
click at [352, 254] on button "3" at bounding box center [349, 257] width 24 height 13
click at [295, 269] on span "0" at bounding box center [297, 272] width 4 height 10
click at [398, 213] on icon "Done" at bounding box center [400, 211] width 9 height 9
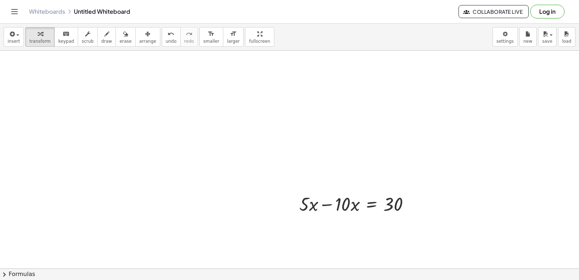
scroll to position [1132, 0]
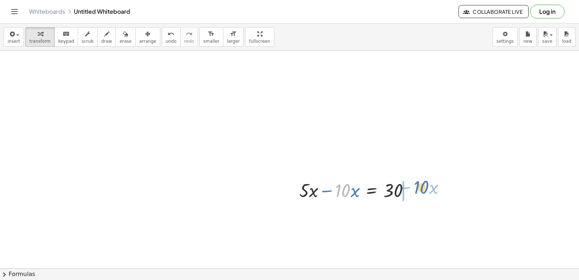
drag, startPoint x: 338, startPoint y: 185, endPoint x: 417, endPoint y: 182, distance: 78.6
click at [417, 182] on div at bounding box center [357, 189] width 123 height 25
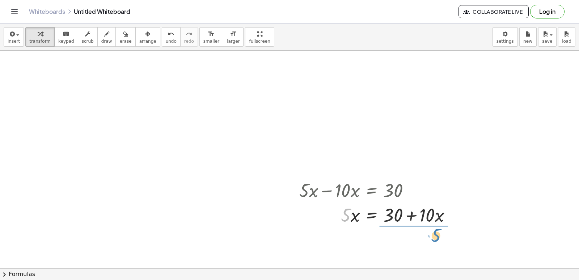
drag, startPoint x: 346, startPoint y: 213, endPoint x: 439, endPoint y: 229, distance: 94.1
drag, startPoint x: 408, startPoint y: 220, endPoint x: 407, endPoint y: 210, distance: 10.2
click at [407, 210] on div at bounding box center [374, 214] width 156 height 36
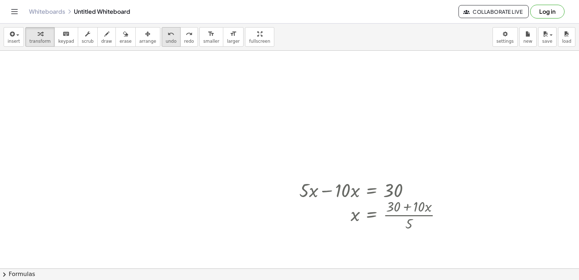
click at [168, 36] on icon "undo" at bounding box center [171, 34] width 7 height 9
click at [410, 216] on div at bounding box center [374, 214] width 156 height 36
drag, startPoint x: 407, startPoint y: 223, endPoint x: 404, endPoint y: 212, distance: 11.2
click at [404, 212] on div at bounding box center [374, 214] width 156 height 36
click at [168, 34] on icon "undo" at bounding box center [171, 34] width 7 height 9
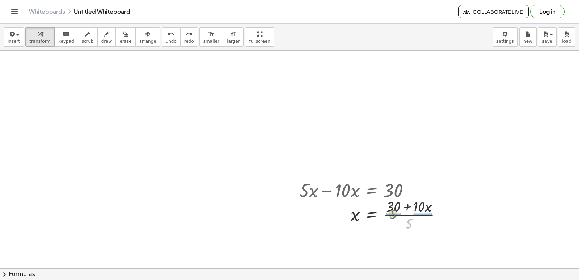
drag, startPoint x: 408, startPoint y: 224, endPoint x: 391, endPoint y: 216, distance: 18.6
click at [391, 216] on div at bounding box center [374, 214] width 156 height 36
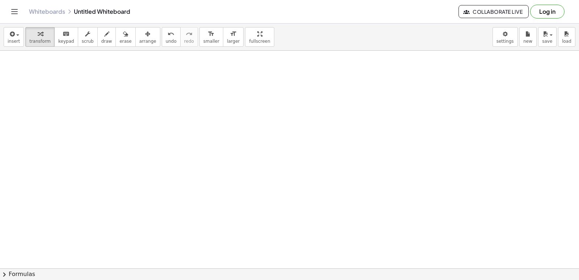
scroll to position [1326, 0]
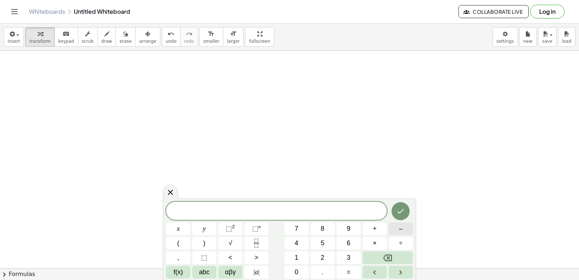
click at [405, 226] on button "–" at bounding box center [401, 228] width 24 height 13
click at [344, 258] on button "3" at bounding box center [349, 257] width 24 height 13
click at [170, 225] on button "x" at bounding box center [178, 228] width 24 height 13
click at [384, 231] on button "+" at bounding box center [375, 228] width 24 height 13
click at [322, 245] on span "5" at bounding box center [323, 243] width 4 height 10
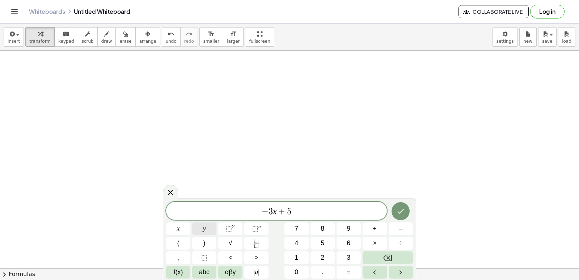
click at [206, 228] on button "y" at bounding box center [204, 228] width 24 height 13
click at [355, 266] on button "=" at bounding box center [349, 272] width 24 height 13
click at [330, 256] on button "2" at bounding box center [322, 257] width 24 height 13
click at [401, 212] on icon "Done" at bounding box center [401, 211] width 7 height 5
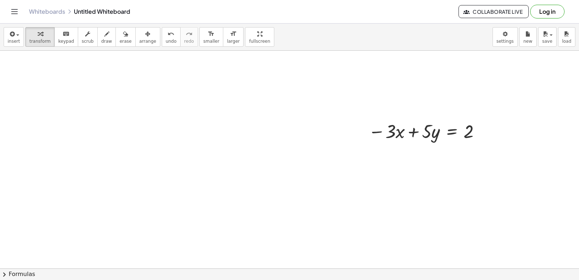
click at [135, 36] on button "arrange" at bounding box center [147, 37] width 25 height 20
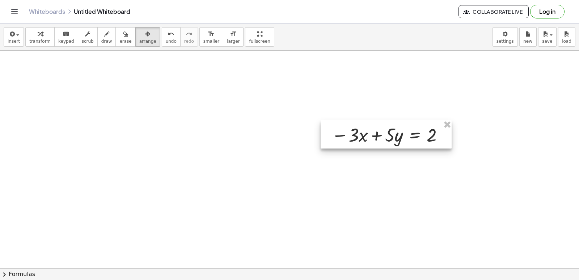
drag, startPoint x: 419, startPoint y: 135, endPoint x: 351, endPoint y: 139, distance: 68.5
click at [351, 139] on div at bounding box center [386, 134] width 131 height 28
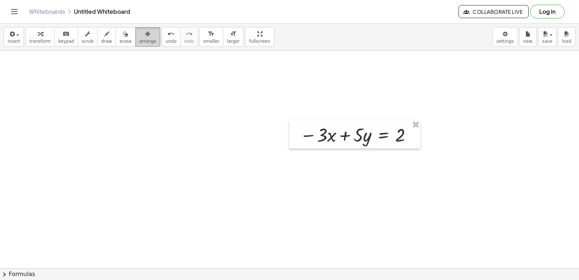
click at [139, 39] on span "arrange" at bounding box center [147, 41] width 17 height 5
click at [41, 35] on div "button" at bounding box center [39, 33] width 21 height 9
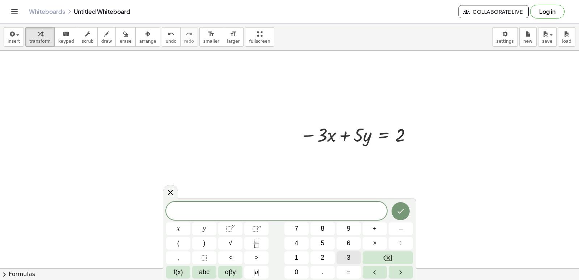
click at [350, 255] on span "3" at bounding box center [349, 258] width 4 height 10
click at [179, 223] on button "x" at bounding box center [178, 228] width 24 height 13
click at [364, 231] on button "+" at bounding box center [375, 228] width 24 height 13
click at [307, 228] on button "7" at bounding box center [296, 228] width 24 height 13
click at [187, 229] on button "x" at bounding box center [178, 228] width 24 height 13
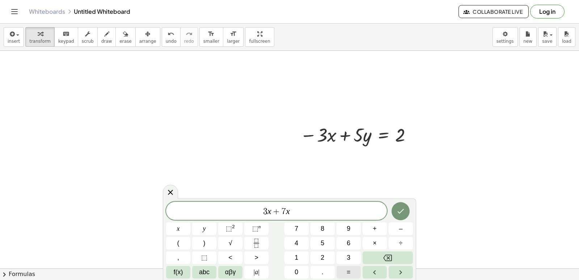
click at [300, 256] on button "1" at bounding box center [296, 257] width 24 height 13
click at [395, 255] on button "Backspace" at bounding box center [388, 257] width 50 height 13
click at [348, 267] on span "=" at bounding box center [349, 272] width 4 height 10
click at [307, 254] on button "1" at bounding box center [296, 257] width 24 height 13
click at [298, 268] on span "0" at bounding box center [297, 272] width 4 height 10
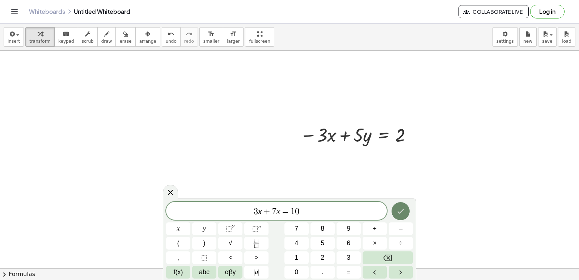
click at [406, 208] on button "Done" at bounding box center [401, 211] width 18 height 18
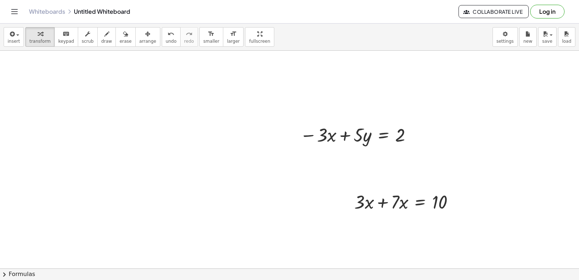
click at [139, 36] on div "button" at bounding box center [147, 33] width 17 height 9
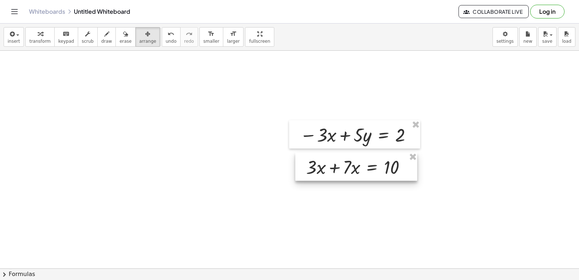
drag, startPoint x: 383, startPoint y: 206, endPoint x: 335, endPoint y: 172, distance: 59.1
click at [335, 172] on div at bounding box center [356, 166] width 122 height 28
click at [36, 39] on span "transform" at bounding box center [39, 41] width 21 height 5
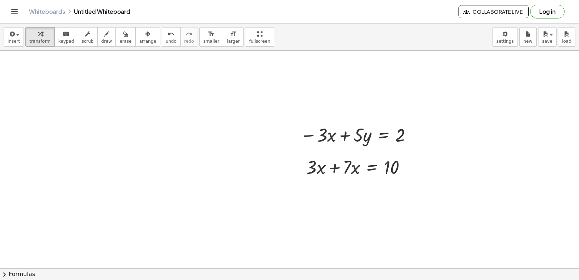
drag, startPoint x: 572, startPoint y: 234, endPoint x: 560, endPoint y: 192, distance: 43.5
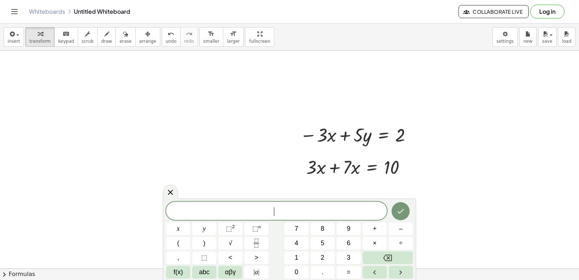
scroll to position [1141, 0]
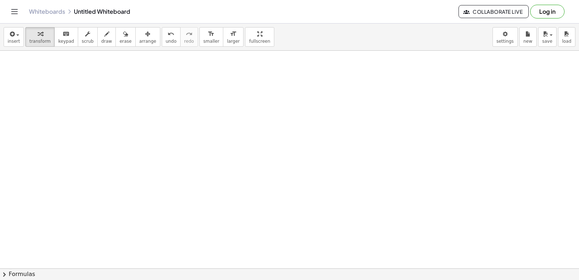
scroll to position [1785, 0]
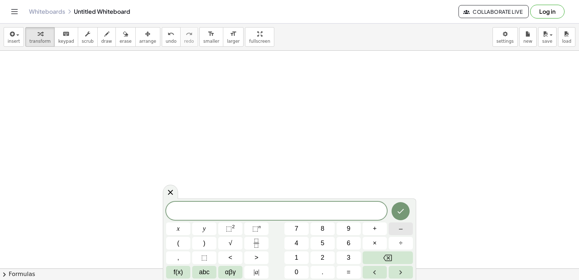
click at [400, 229] on button "–" at bounding box center [401, 228] width 24 height 13
click at [325, 239] on button "5" at bounding box center [322, 243] width 24 height 13
click at [209, 224] on button "y" at bounding box center [204, 228] width 24 height 13
click at [380, 227] on button "+" at bounding box center [375, 228] width 24 height 13
click at [346, 256] on button "3" at bounding box center [349, 257] width 24 height 13
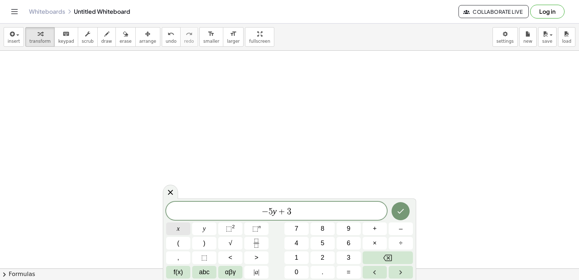
click at [179, 228] on span "x" at bounding box center [178, 229] width 3 height 10
click at [347, 268] on span "=" at bounding box center [349, 272] width 4 height 10
click at [398, 228] on button "–" at bounding box center [401, 228] width 24 height 13
click at [303, 243] on button "4" at bounding box center [296, 243] width 24 height 13
click at [400, 203] on button "Done" at bounding box center [401, 211] width 18 height 18
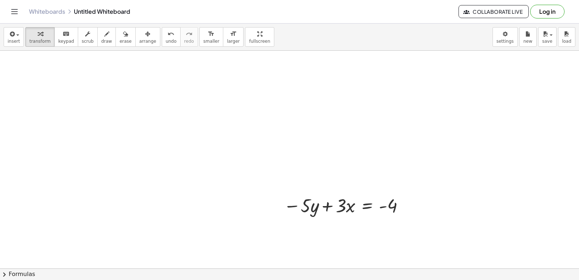
scroll to position [1840, 0]
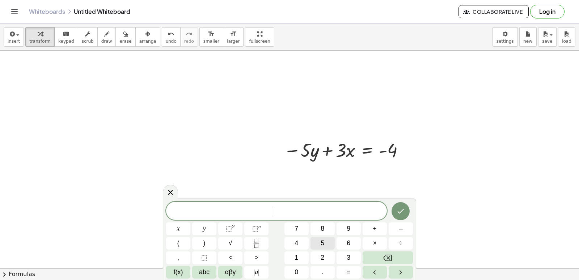
click at [325, 242] on button "5" at bounding box center [322, 243] width 24 height 13
click at [212, 221] on div "5 x y ⬚ 2 ⬚ n 7 8 9 + – ( ) √ 4 5 6 × ÷ , ⬚ < > 1 2 3 f(x) abc αβγ | a | 0 . =" at bounding box center [289, 240] width 247 height 77
click at [215, 229] on button "y" at bounding box center [204, 228] width 24 height 13
click at [377, 225] on button "+" at bounding box center [375, 228] width 24 height 13
click at [328, 254] on button "2" at bounding box center [322, 257] width 24 height 13
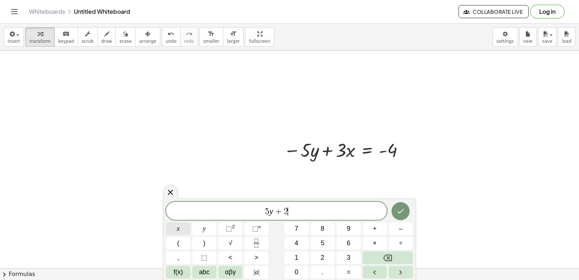
click at [189, 228] on button "x" at bounding box center [178, 228] width 24 height 13
click at [352, 270] on button "=" at bounding box center [349, 272] width 24 height 13
click at [298, 253] on span "1" at bounding box center [297, 258] width 4 height 10
click at [303, 244] on button "4" at bounding box center [296, 243] width 24 height 13
click at [406, 207] on button "Done" at bounding box center [401, 211] width 18 height 18
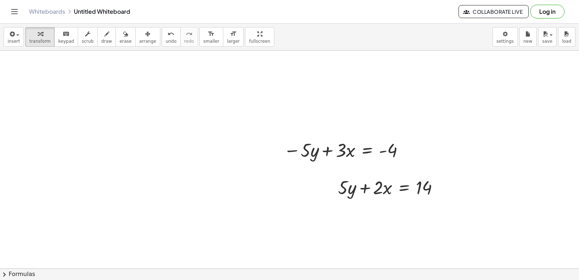
drag, startPoint x: 131, startPoint y: 43, endPoint x: 221, endPoint y: 111, distance: 113.0
click at [162, 67] on div "insert select one: Math Expression Function Text Youtube Video Graphing Geometr…" at bounding box center [289, 152] width 579 height 256
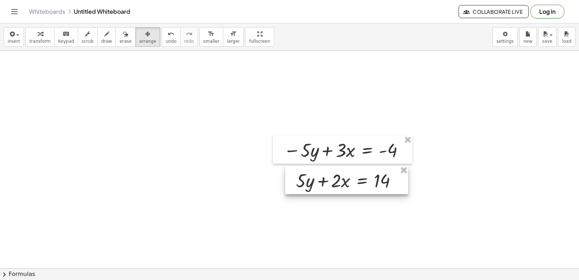
drag, startPoint x: 346, startPoint y: 185, endPoint x: 304, endPoint y: 181, distance: 42.2
click at [304, 181] on div at bounding box center [346, 180] width 123 height 28
click at [44, 32] on div "button" at bounding box center [39, 33] width 21 height 9
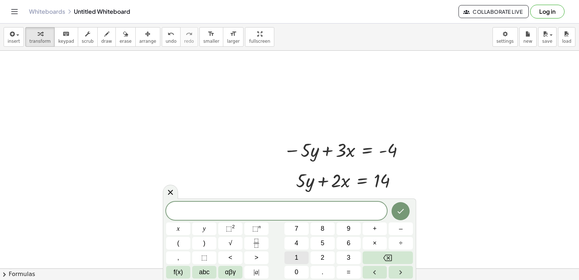
click at [300, 260] on button "1" at bounding box center [296, 257] width 24 height 13
click at [371, 254] on button "Backspace" at bounding box center [388, 257] width 50 height 13
click at [328, 246] on button "5" at bounding box center [322, 243] width 24 height 13
click at [181, 229] on button "x" at bounding box center [178, 228] width 24 height 13
click at [360, 272] on button "=" at bounding box center [349, 272] width 24 height 13
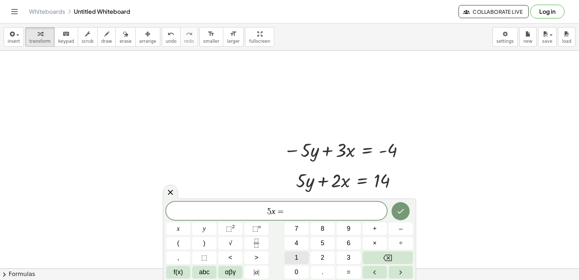
click at [298, 253] on span "1" at bounding box center [297, 258] width 4 height 10
click at [297, 263] on button "1" at bounding box center [296, 257] width 24 height 13
click at [386, 253] on button "Backspace" at bounding box center [388, 257] width 50 height 13
click at [298, 267] on span "0" at bounding box center [297, 272] width 4 height 10
click at [403, 215] on icon "Done" at bounding box center [400, 211] width 9 height 9
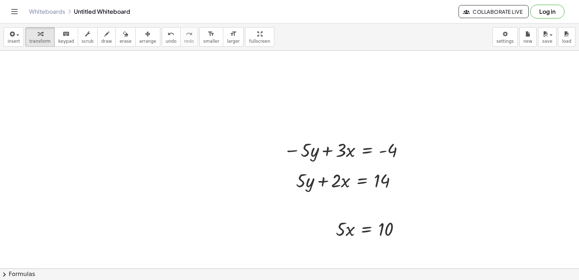
click at [140, 43] on span "arrange" at bounding box center [147, 41] width 17 height 5
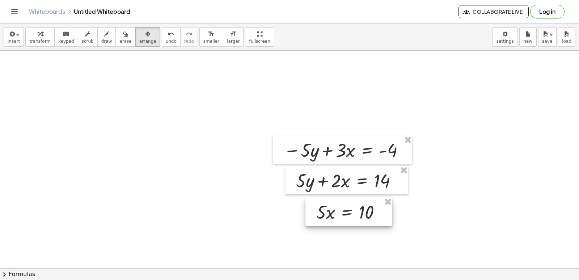
drag, startPoint x: 389, startPoint y: 229, endPoint x: 369, endPoint y: 213, distance: 25.7
click at [369, 213] on div at bounding box center [348, 211] width 87 height 28
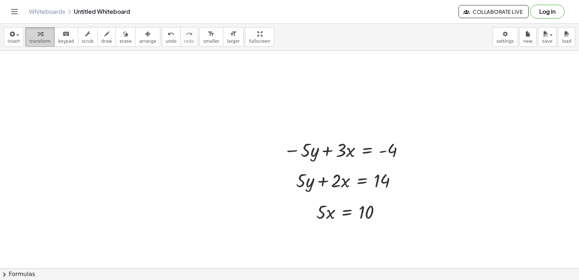
click at [41, 28] on button "transform" at bounding box center [39, 37] width 29 height 20
click at [330, 211] on div at bounding box center [352, 211] width 78 height 25
drag, startPoint x: 345, startPoint y: 211, endPoint x: 352, endPoint y: 210, distance: 7.4
click at [346, 211] on div at bounding box center [352, 211] width 78 height 25
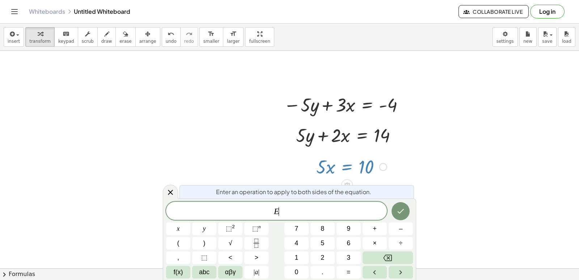
drag, startPoint x: 444, startPoint y: 216, endPoint x: 481, endPoint y: 200, distance: 40.2
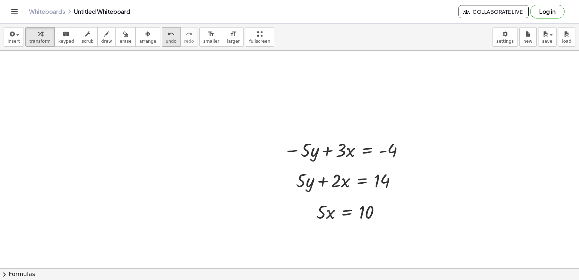
click at [168, 36] on icon "undo" at bounding box center [171, 34] width 7 height 9
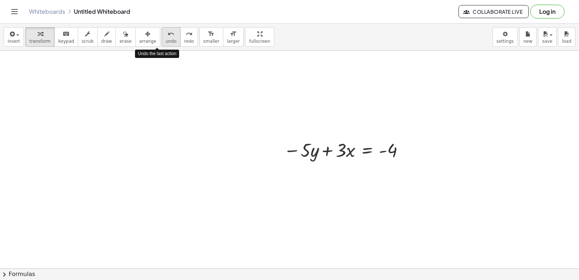
click at [168, 36] on icon "undo" at bounding box center [171, 34] width 7 height 9
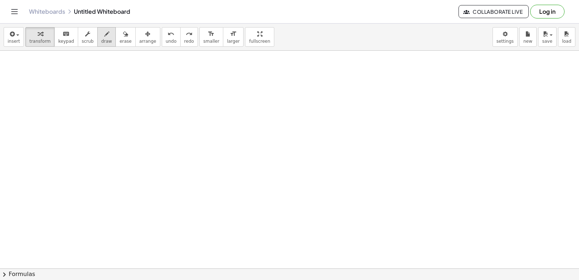
click at [104, 38] on button "draw" at bounding box center [106, 37] width 19 height 20
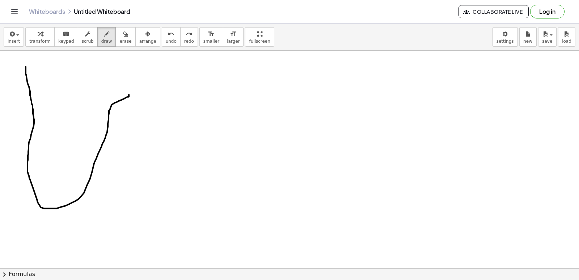
drag, startPoint x: 26, startPoint y: 66, endPoint x: 128, endPoint y: 79, distance: 103.1
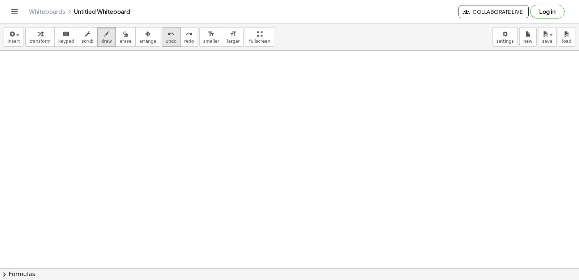
click at [168, 36] on icon "undo" at bounding box center [171, 34] width 7 height 9
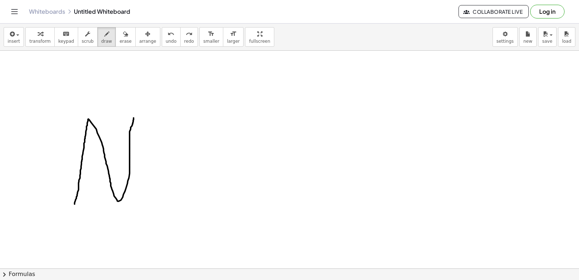
drag, startPoint x: 75, startPoint y: 203, endPoint x: 134, endPoint y: 117, distance: 104.4
drag, startPoint x: 140, startPoint y: 146, endPoint x: 200, endPoint y: 194, distance: 77.3
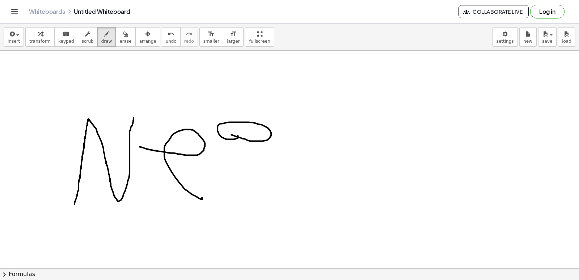
drag, startPoint x: 238, startPoint y: 137, endPoint x: 245, endPoint y: 141, distance: 8.3
drag, startPoint x: 263, startPoint y: 147, endPoint x: 244, endPoint y: 216, distance: 71.6
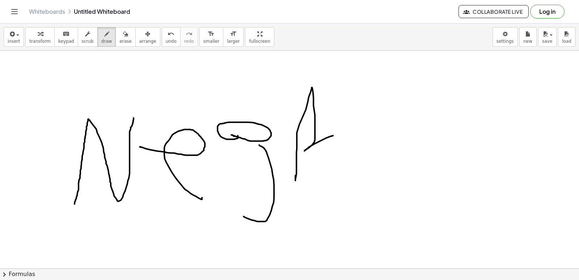
drag, startPoint x: 295, startPoint y: 178, endPoint x: 335, endPoint y: 135, distance: 58.9
drag, startPoint x: 350, startPoint y: 182, endPoint x: 363, endPoint y: 188, distance: 14.4
click at [166, 39] on span "undo" at bounding box center [171, 41] width 11 height 5
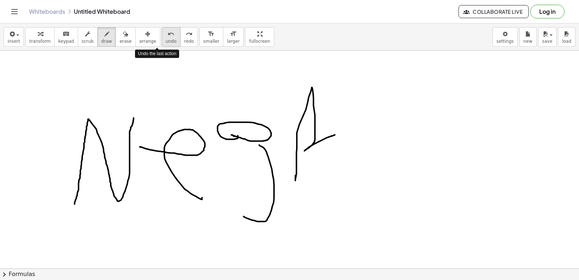
click at [166, 39] on span "undo" at bounding box center [171, 41] width 11 height 5
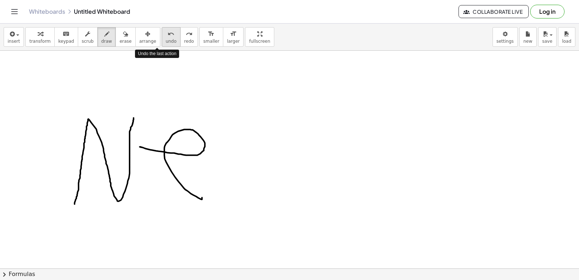
click at [162, 38] on button "undo undo" at bounding box center [171, 37] width 19 height 20
click at [168, 37] on icon "undo" at bounding box center [171, 34] width 7 height 9
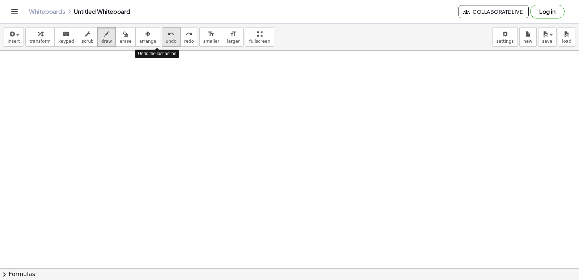
click at [168, 33] on icon "undo" at bounding box center [171, 34] width 7 height 9
click at [43, 37] on div "button" at bounding box center [39, 33] width 21 height 9
drag, startPoint x: 101, startPoint y: 36, endPoint x: 154, endPoint y: 66, distance: 61.0
click at [125, 51] on div "insert select one: Math Expression Function Text Youtube Video Graphing Geometr…" at bounding box center [289, 152] width 579 height 256
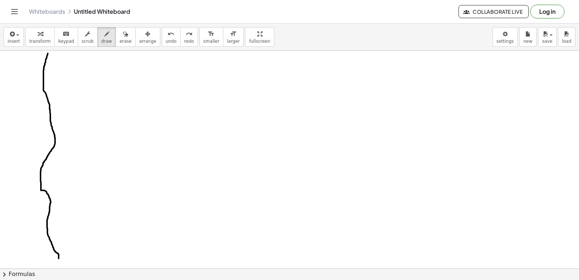
drag, startPoint x: 48, startPoint y: 53, endPoint x: 62, endPoint y: 254, distance: 201.4
drag, startPoint x: 58, startPoint y: 254, endPoint x: 116, endPoint y: 215, distance: 69.4
drag, startPoint x: 114, startPoint y: 215, endPoint x: 71, endPoint y: 155, distance: 73.5
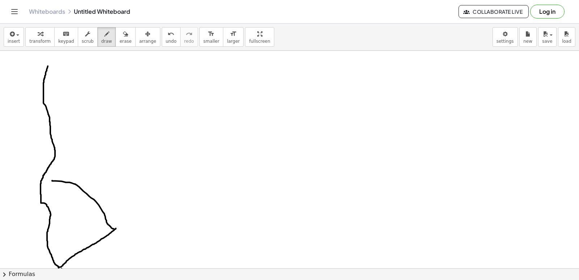
drag, startPoint x: 48, startPoint y: 50, endPoint x: 51, endPoint y: 94, distance: 44.2
click at [51, 94] on div "insert select one: Math Expression Function Text Youtube Video Graphing Geometr…" at bounding box center [289, 152] width 579 height 256
drag, startPoint x: 47, startPoint y: 60, endPoint x: 49, endPoint y: 130, distance: 69.9
drag, startPoint x: 47, startPoint y: 130, endPoint x: 128, endPoint y: 130, distance: 81.1
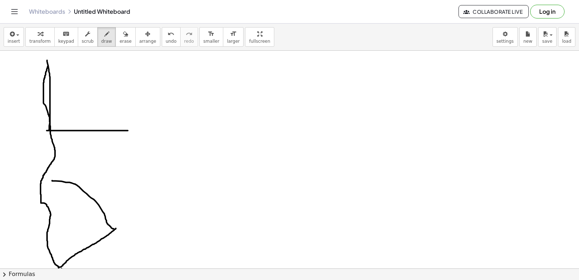
drag, startPoint x: 117, startPoint y: 96, endPoint x: 114, endPoint y: 151, distance: 54.4
drag, startPoint x: 128, startPoint y: 128, endPoint x: 135, endPoint y: 140, distance: 13.4
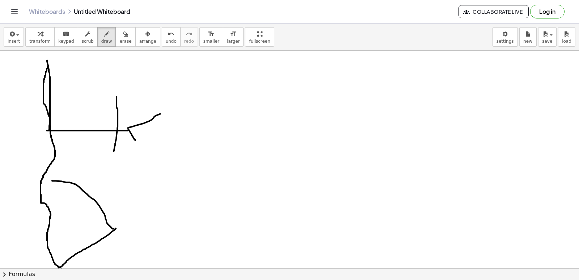
drag, startPoint x: 128, startPoint y: 127, endPoint x: 145, endPoint y: 123, distance: 18.2
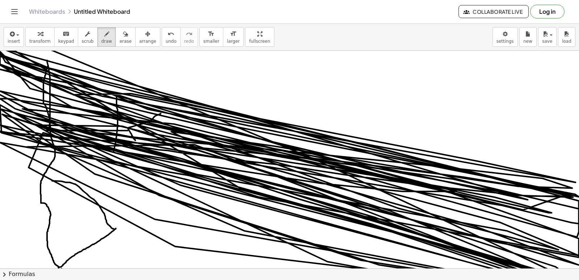
drag, startPoint x: 140, startPoint y: 146, endPoint x: 121, endPoint y: 122, distance: 30.9
click at [529, 279] on html "Graspable Math Activities Get Started Activity Bank Assigned Work Classes White…" at bounding box center [289, 140] width 579 height 280
drag, startPoint x: 121, startPoint y: 122, endPoint x: 231, endPoint y: 69, distance: 121.6
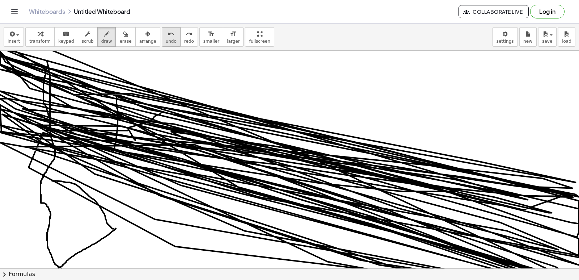
click at [166, 35] on div "undo" at bounding box center [171, 33] width 11 height 9
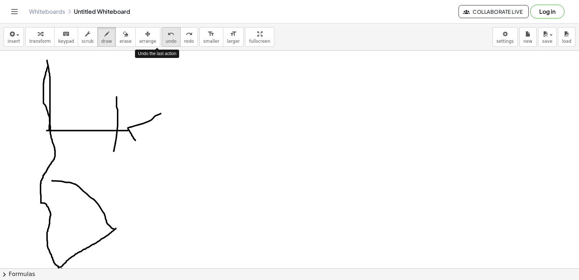
click at [166, 35] on div "undo" at bounding box center [171, 33] width 11 height 9
click at [168, 34] on icon "undo" at bounding box center [171, 34] width 7 height 9
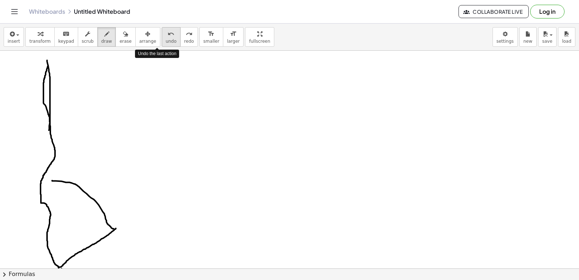
click at [168, 34] on icon "undo" at bounding box center [171, 34] width 7 height 9
click at [168, 33] on icon "undo" at bounding box center [171, 34] width 7 height 9
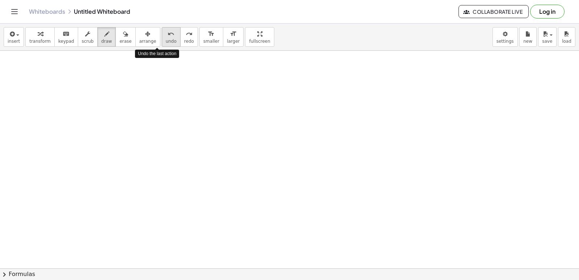
click at [168, 33] on icon "undo" at bounding box center [171, 34] width 7 height 9
drag, startPoint x: 47, startPoint y: 235, endPoint x: 113, endPoint y: 168, distance: 93.9
drag, startPoint x: 163, startPoint y: 39, endPoint x: 156, endPoint y: 88, distance: 49.7
click at [163, 38] on button "undo undo" at bounding box center [171, 37] width 19 height 20
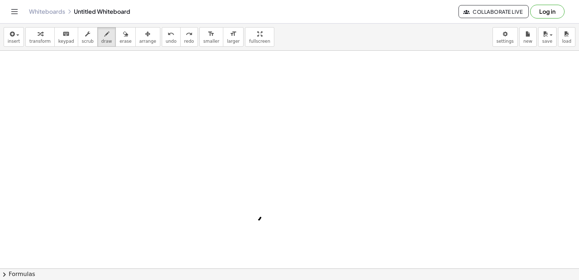
drag, startPoint x: 259, startPoint y: 219, endPoint x: 270, endPoint y: 199, distance: 22.2
drag, startPoint x: 267, startPoint y: 198, endPoint x: 263, endPoint y: 188, distance: 11.0
drag, startPoint x: 266, startPoint y: 202, endPoint x: 301, endPoint y: 196, distance: 35.3
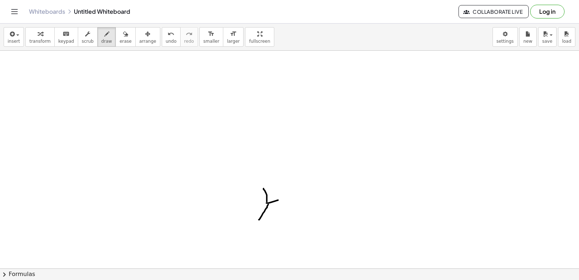
drag, startPoint x: 259, startPoint y: 218, endPoint x: 238, endPoint y: 225, distance: 21.4
drag, startPoint x: 303, startPoint y: 246, endPoint x: 284, endPoint y: 232, distance: 23.0
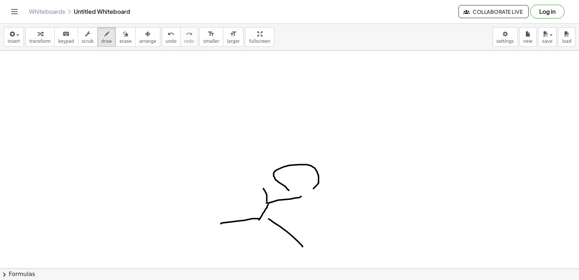
drag, startPoint x: 288, startPoint y: 189, endPoint x: 285, endPoint y: 186, distance: 3.8
drag, startPoint x: 318, startPoint y: 174, endPoint x: 313, endPoint y: 186, distance: 13.2
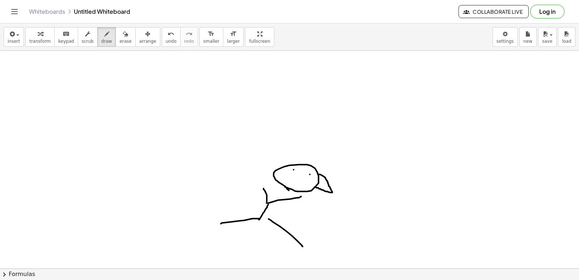
drag, startPoint x: 292, startPoint y: 162, endPoint x: 275, endPoint y: 175, distance: 20.9
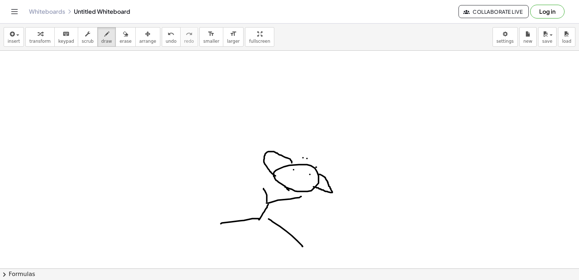
drag, startPoint x: 314, startPoint y: 158, endPoint x: 300, endPoint y: 156, distance: 14.2
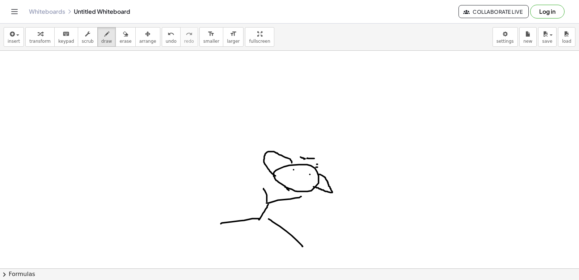
drag, startPoint x: 305, startPoint y: 163, endPoint x: 316, endPoint y: 166, distance: 11.3
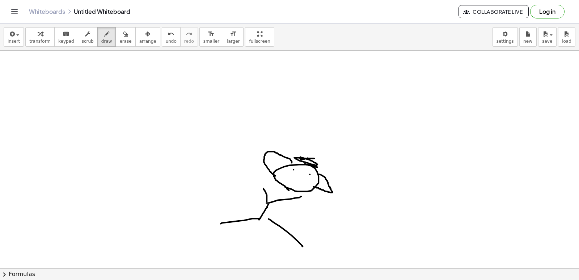
drag, startPoint x: 317, startPoint y: 163, endPoint x: 304, endPoint y: 172, distance: 15.7
drag, startPoint x: 216, startPoint y: 213, endPoint x: 246, endPoint y: 243, distance: 42.7
drag, startPoint x: 297, startPoint y: 239, endPoint x: 303, endPoint y: 244, distance: 7.4
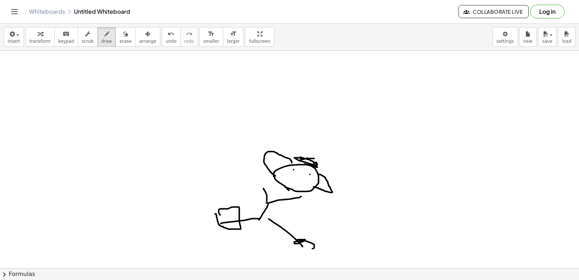
drag, startPoint x: 300, startPoint y: 194, endPoint x: 303, endPoint y: 200, distance: 6.8
drag, startPoint x: 265, startPoint y: 187, endPoint x: 268, endPoint y: 193, distance: 6.6
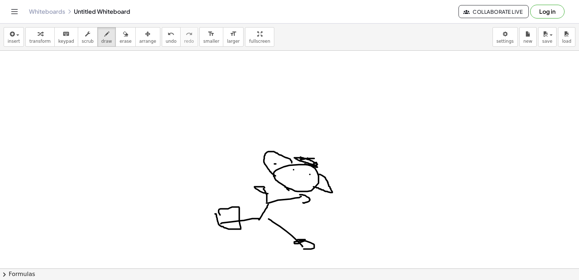
drag, startPoint x: 276, startPoint y: 163, endPoint x: 272, endPoint y: 163, distance: 4.0
drag, startPoint x: 371, startPoint y: 130, endPoint x: 132, endPoint y: 53, distance: 251.8
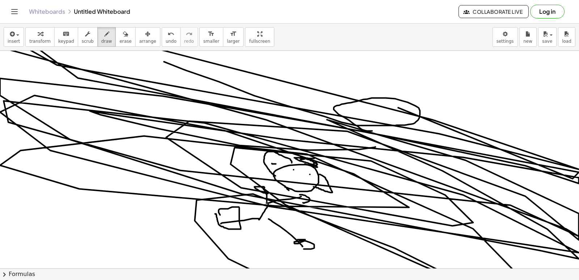
drag, startPoint x: 109, startPoint y: 114, endPoint x: 0, endPoint y: 13, distance: 148.5
click at [12, 18] on div "Graspable Math Activities Get Started Activity Bank Assigned Work Classes White…" at bounding box center [289, 140] width 579 height 280
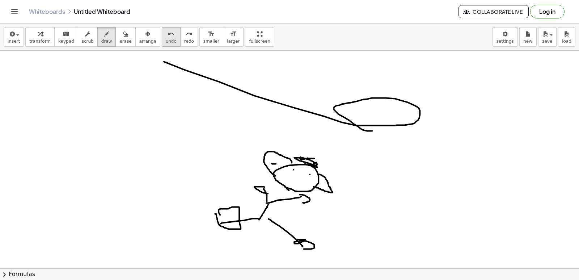
click at [162, 34] on button "undo undo" at bounding box center [171, 37] width 19 height 20
click at [162, 35] on button "undo undo" at bounding box center [171, 37] width 19 height 20
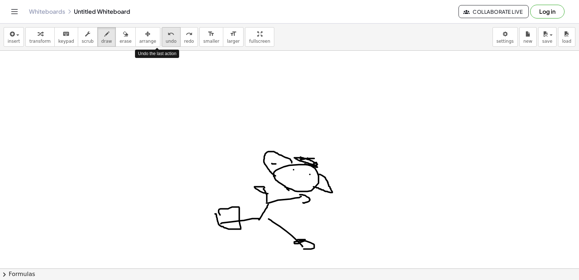
drag, startPoint x: 152, startPoint y: 35, endPoint x: 161, endPoint y: 45, distance: 14.1
click at [162, 36] on button "undo undo" at bounding box center [171, 37] width 19 height 20
click at [162, 46] on button "undo undo" at bounding box center [171, 37] width 19 height 20
click at [162, 42] on button "undo undo" at bounding box center [171, 37] width 19 height 20
click at [166, 39] on span "undo" at bounding box center [171, 41] width 11 height 5
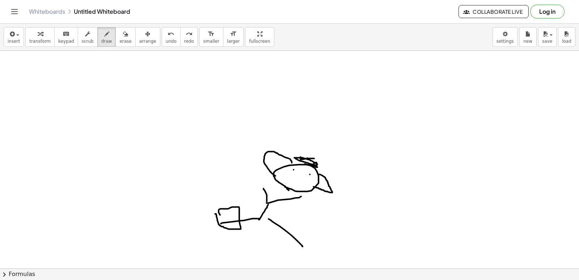
click at [115, 46] on button "erase" at bounding box center [125, 37] width 20 height 20
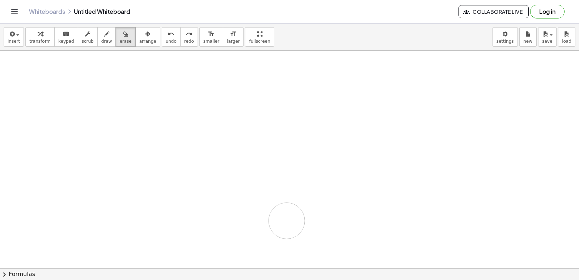
drag, startPoint x: 289, startPoint y: 182, endPoint x: 175, endPoint y: 114, distance: 133.1
click at [102, 39] on span "draw" at bounding box center [106, 41] width 11 height 5
click at [119, 33] on div "button" at bounding box center [125, 33] width 12 height 9
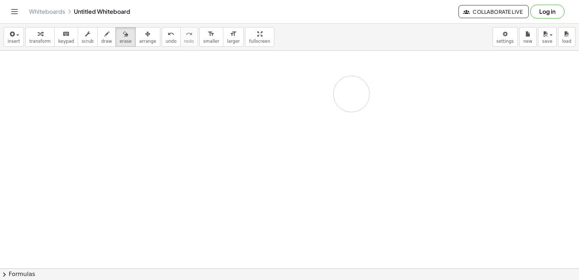
drag, startPoint x: 353, startPoint y: 97, endPoint x: 353, endPoint y: 92, distance: 5.8
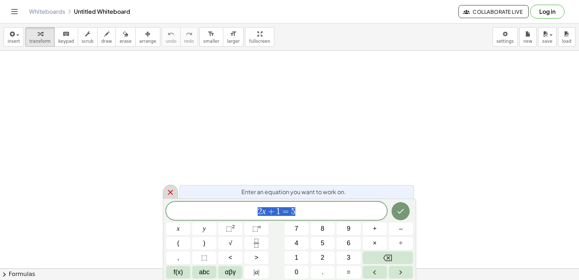
click at [171, 194] on icon at bounding box center [170, 192] width 9 height 9
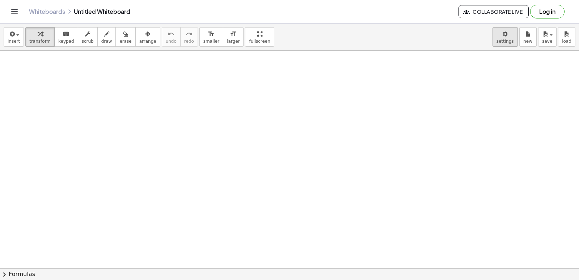
click at [507, 35] on body "Graspable Math Activities Get Started Activity Bank Assigned Work Classes White…" at bounding box center [289, 140] width 579 height 280
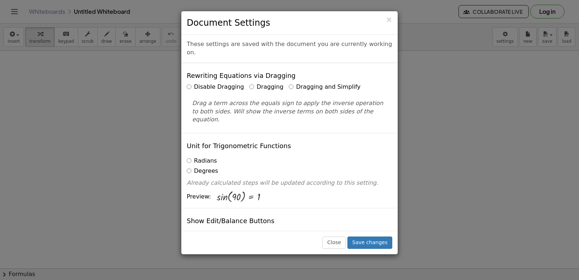
click at [249, 83] on label "Dragging" at bounding box center [266, 87] width 34 height 8
click at [289, 83] on label "Dragging and Simplify" at bounding box center [325, 87] width 72 height 8
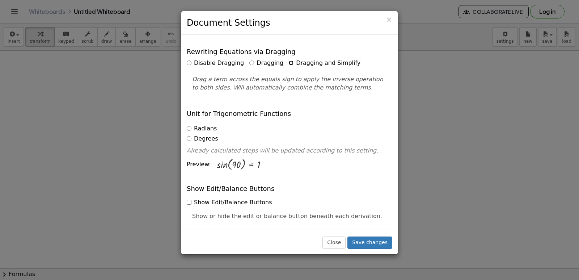
scroll to position [36, 0]
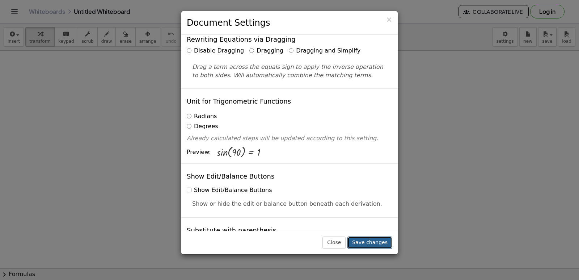
click at [380, 240] on button "Save changes" at bounding box center [369, 242] width 45 height 12
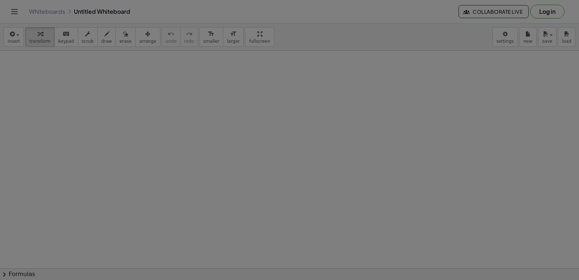
click at [378, 237] on div at bounding box center [289, 140] width 579 height 280
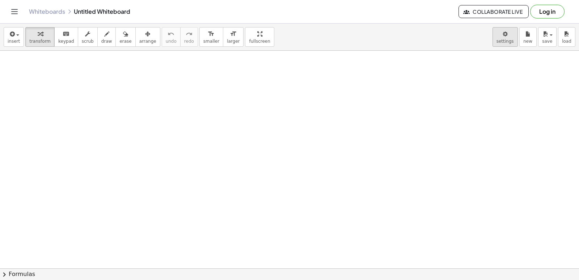
click at [503, 36] on body "Graspable Math Activities Get Started Activity Bank Assigned Work Classes White…" at bounding box center [289, 140] width 579 height 280
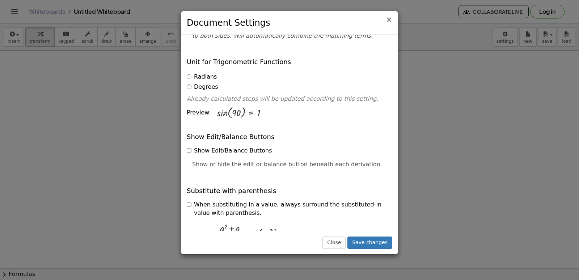
scroll to position [0, 0]
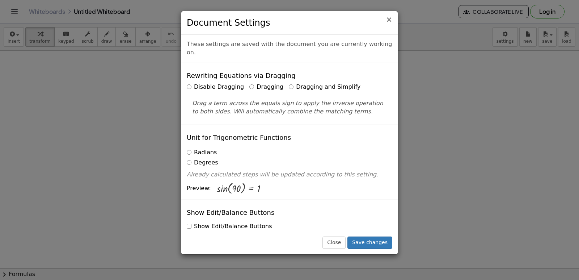
click at [390, 22] on span "×" at bounding box center [389, 19] width 7 height 9
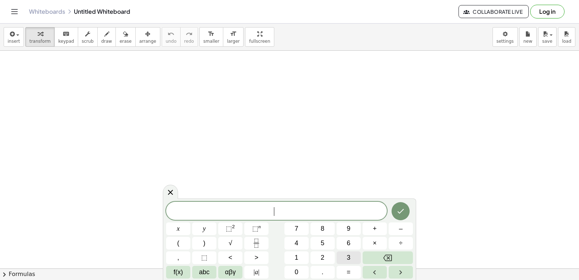
click at [352, 261] on button "3" at bounding box center [349, 257] width 24 height 13
click at [174, 226] on button "x" at bounding box center [178, 228] width 24 height 13
click at [377, 231] on button "+" at bounding box center [375, 228] width 24 height 13
click at [288, 225] on button "7" at bounding box center [296, 228] width 24 height 13
click at [352, 270] on button "=" at bounding box center [349, 272] width 24 height 13
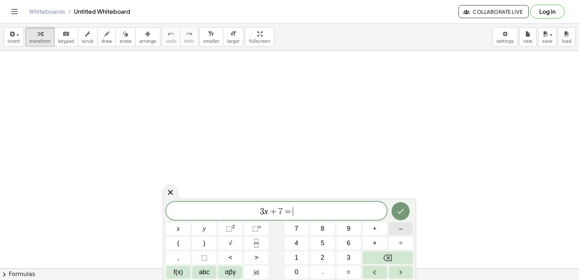
click at [396, 233] on button "–" at bounding box center [401, 228] width 24 height 13
click at [353, 257] on button "3" at bounding box center [349, 257] width 24 height 13
click at [394, 213] on button "Done" at bounding box center [401, 211] width 18 height 18
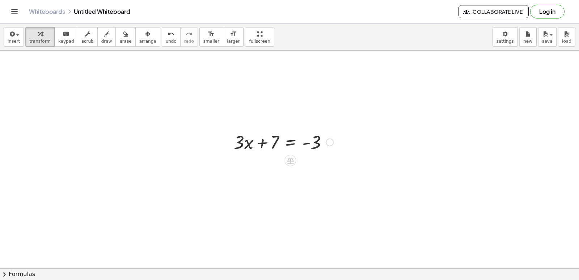
click at [331, 144] on div at bounding box center [330, 142] width 8 height 8
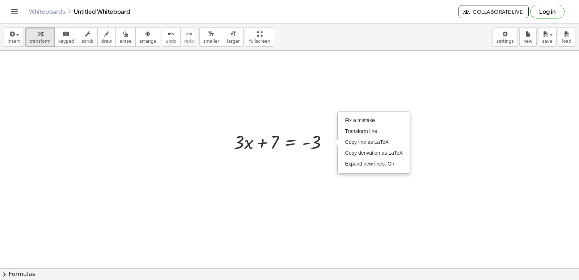
click at [290, 147] on div at bounding box center [283, 141] width 107 height 25
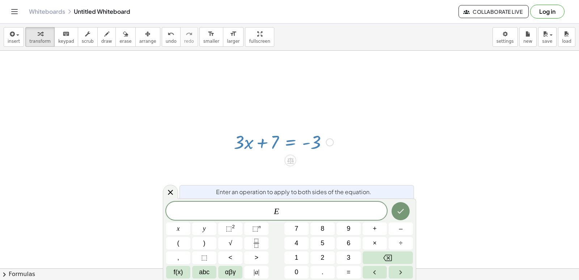
click at [288, 141] on div at bounding box center [283, 141] width 107 height 25
click at [394, 257] on button "Backspace" at bounding box center [388, 257] width 50 height 13
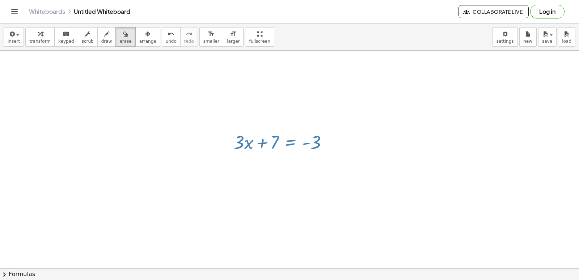
drag, startPoint x: 111, startPoint y: 38, endPoint x: 143, endPoint y: 64, distance: 41.3
click at [119, 42] on span "erase" at bounding box center [125, 41] width 12 height 5
drag, startPoint x: 323, startPoint y: 164, endPoint x: 169, endPoint y: 83, distance: 173.2
drag, startPoint x: 245, startPoint y: 157, endPoint x: 281, endPoint y: 139, distance: 40.0
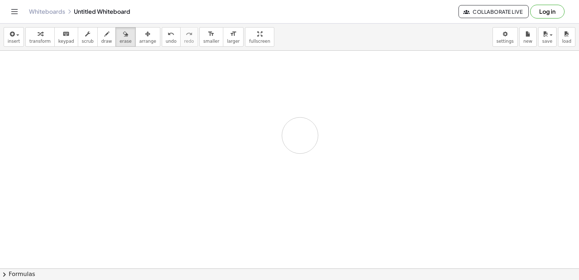
drag, startPoint x: 252, startPoint y: 200, endPoint x: 227, endPoint y: 192, distance: 25.8
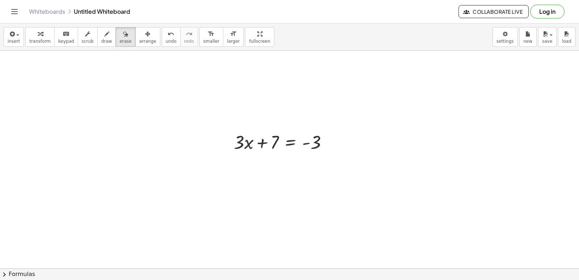
drag, startPoint x: 237, startPoint y: 190, endPoint x: 229, endPoint y: 168, distance: 23.7
click at [46, 38] on button "transform" at bounding box center [39, 37] width 29 height 20
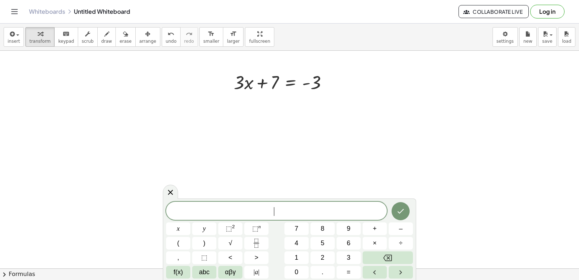
scroll to position [72, 0]
click at [295, 215] on span "​" at bounding box center [276, 211] width 221 height 10
drag, startPoint x: 262, startPoint y: 72, endPoint x: 335, endPoint y: 77, distance: 73.6
click at [335, 77] on div at bounding box center [283, 69] width 107 height 25
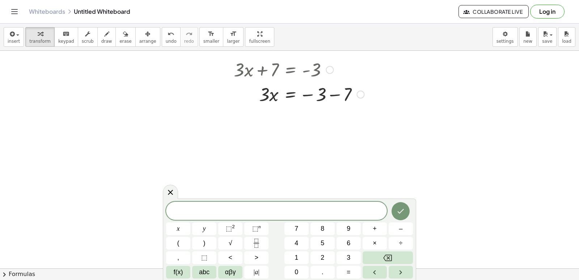
click at [334, 96] on div at bounding box center [299, 93] width 138 height 25
drag, startPoint x: 262, startPoint y: 121, endPoint x: 317, endPoint y: 158, distance: 66.1
click at [321, 149] on div at bounding box center [299, 149] width 138 height 36
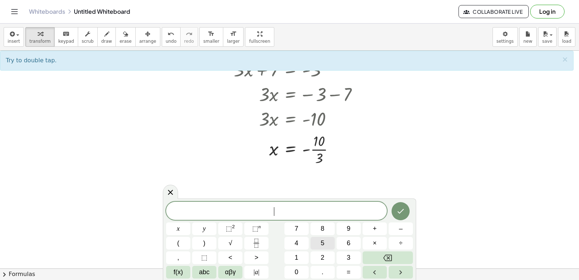
click at [318, 245] on button "5" at bounding box center [322, 243] width 24 height 13
click at [206, 226] on span "y" at bounding box center [204, 229] width 3 height 10
click at [401, 225] on span "–" at bounding box center [401, 229] width 4 height 10
click at [350, 226] on span "9" at bounding box center [349, 229] width 4 height 10
click at [350, 267] on span "=" at bounding box center [349, 272] width 4 height 10
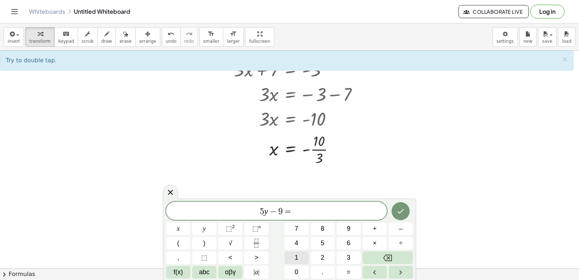
click at [298, 254] on span "1" at bounding box center [297, 258] width 4 height 10
click at [302, 249] on div "5 y − 9 = 1 ​ x y ⬚ 2 ⬚ n 7 8 9 + – ( ) √ 4 5 6 × ÷ , ⬚ < > 1 2 3 f(x) abc αβγ …" at bounding box center [289, 240] width 247 height 77
click at [401, 210] on icon "Done" at bounding box center [400, 211] width 9 height 9
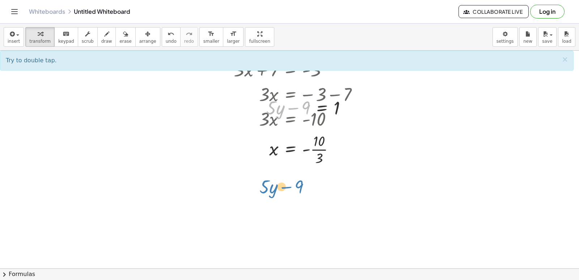
drag, startPoint x: 308, startPoint y: 106, endPoint x: 308, endPoint y: 186, distance: 79.6
click at [302, 190] on div "+ · 3 · x + 7 = - 3 · 3 · x = − 3 − 7 · 3 · x = - 10 · 3 x = - 10 · Fix a mista…" at bounding box center [289, 219] width 579 height 482
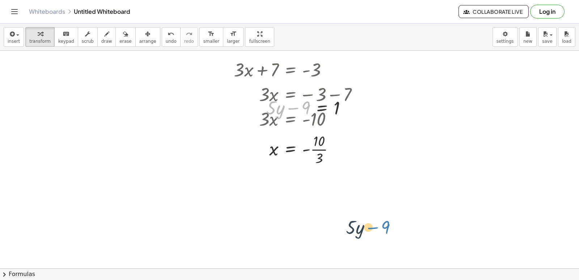
drag, startPoint x: 296, startPoint y: 114, endPoint x: 395, endPoint y: 224, distance: 148.1
click at [394, 230] on div "+ · 3 · x + 7 = - 3 · 3 · x = − 3 − 7 · 3 · x = - 10 · 3 x = - 10 · Fix a mista…" at bounding box center [289, 219] width 579 height 482
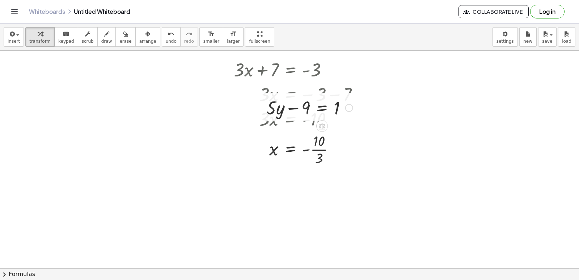
click at [290, 107] on div at bounding box center [310, 107] width 94 height 25
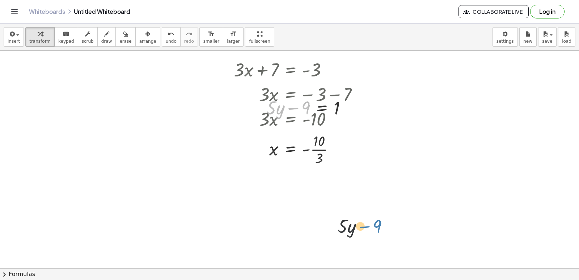
drag, startPoint x: 297, startPoint y: 114, endPoint x: 344, endPoint y: 214, distance: 110.2
click at [123, 33] on button "erase" at bounding box center [125, 37] width 20 height 20
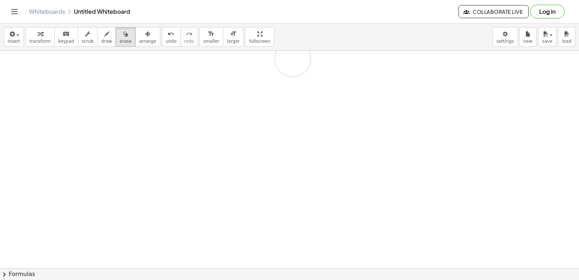
drag, startPoint x: 357, startPoint y: 167, endPoint x: 237, endPoint y: 100, distance: 137.5
click at [235, 85] on div at bounding box center [289, 219] width 579 height 482
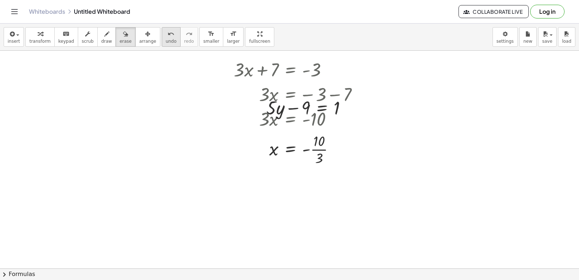
click at [166, 41] on span "undo" at bounding box center [171, 41] width 11 height 5
click at [43, 37] on div "button" at bounding box center [39, 33] width 21 height 9
click at [283, 199] on div at bounding box center [289, 219] width 579 height 482
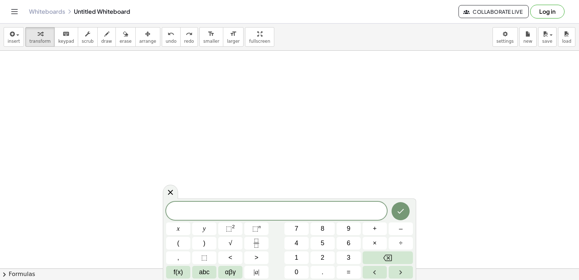
scroll to position [217, 0]
click at [318, 238] on button "5" at bounding box center [322, 243] width 24 height 13
click at [238, 228] on div "5 ​ x y ⬚ 2 ⬚ n 7 8 9 + – ( ) √ 4 5 6 × ÷ , ⬚ < > 1 2 3 f(x) abc αβγ | a | 0 . =" at bounding box center [289, 240] width 247 height 77
click at [401, 225] on span "–" at bounding box center [401, 229] width 4 height 10
click at [347, 223] on button "9" at bounding box center [349, 228] width 24 height 13
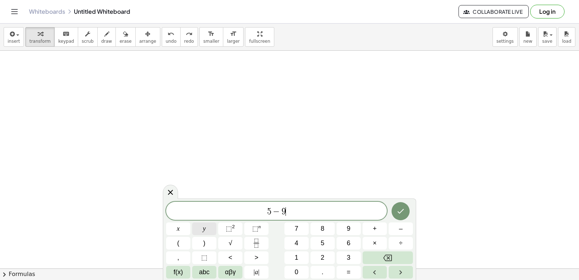
click at [205, 229] on span "y" at bounding box center [204, 229] width 3 height 10
click at [383, 253] on button "Backspace" at bounding box center [388, 257] width 50 height 13
click at [384, 248] on div "5 − x y ⬚ 2 ⬚ n 7 8 9 + – ( ) √ 4 5 6 × ÷ , ⬚ < > 1 2 3 f(x) abc αβγ | a | 0 . =" at bounding box center [289, 240] width 247 height 77
click at [384, 255] on icon "Backspace" at bounding box center [387, 257] width 9 height 9
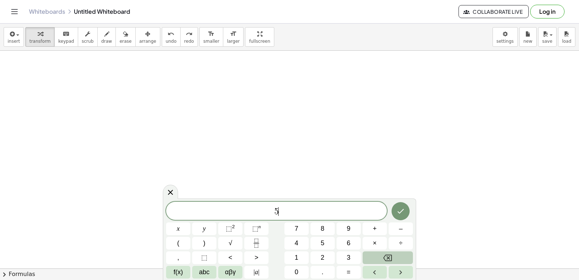
click at [384, 255] on icon "Backspace" at bounding box center [387, 257] width 9 height 9
click at [326, 245] on button "5" at bounding box center [322, 243] width 24 height 13
click at [394, 255] on button "Backspace" at bounding box center [388, 257] width 50 height 13
click at [301, 230] on button "7" at bounding box center [296, 228] width 24 height 13
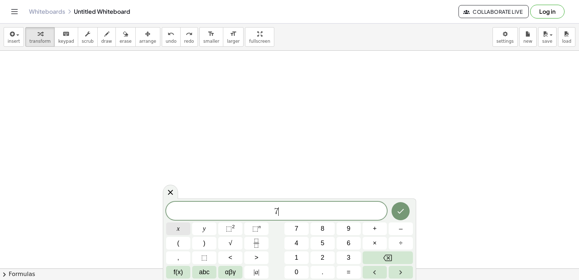
click at [183, 226] on button "x" at bounding box center [178, 228] width 24 height 13
click at [405, 230] on button "–" at bounding box center [401, 228] width 24 height 13
click at [316, 258] on button "2" at bounding box center [322, 257] width 24 height 13
click at [298, 254] on span "1" at bounding box center [297, 258] width 4 height 10
click at [348, 268] on span "=" at bounding box center [349, 272] width 4 height 10
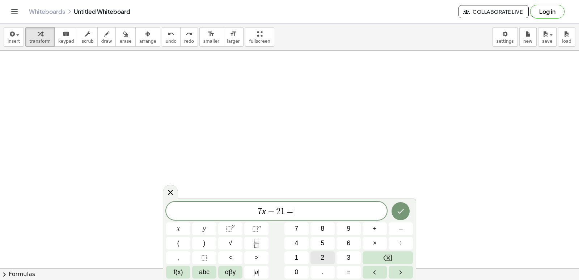
click at [326, 258] on button "2" at bounding box center [322, 257] width 24 height 13
click at [303, 256] on button "1" at bounding box center [296, 257] width 24 height 13
click at [401, 215] on icon "Done" at bounding box center [400, 211] width 9 height 9
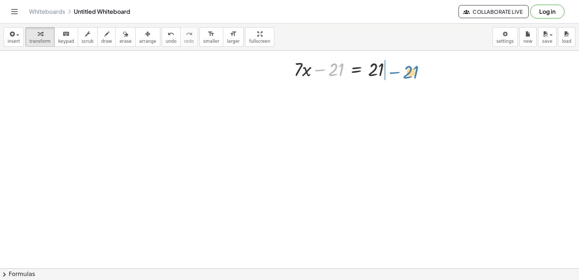
drag, startPoint x: 335, startPoint y: 66, endPoint x: 410, endPoint y: 67, distance: 74.6
click at [410, 67] on div "+ · 3 · x + 7 = - 3 · 3 · x = − 3 − 7 · 3 · x = - 10 · 3 x = - 10 · Fix a mista…" at bounding box center [289, 75] width 579 height 482
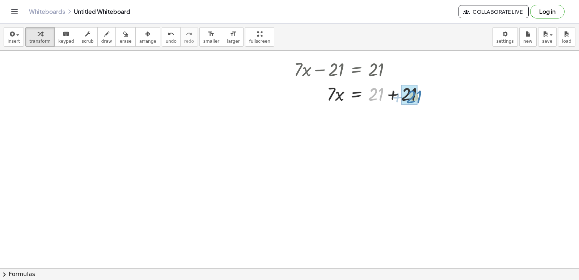
drag, startPoint x: 388, startPoint y: 95, endPoint x: 418, endPoint y: 87, distance: 31.1
click at [418, 87] on div at bounding box center [361, 93] width 143 height 25
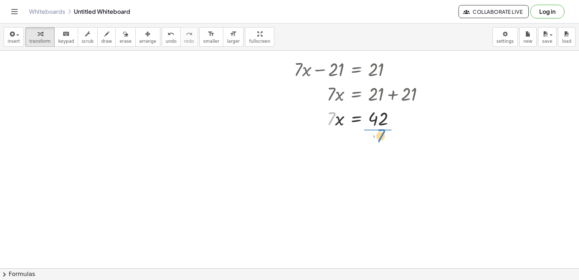
drag, startPoint x: 333, startPoint y: 115, endPoint x: 383, endPoint y: 131, distance: 52.2
click at [383, 131] on div "+ · 7 · x − 21 = 21 · 7 · x = + 21 + 21 · 7 · 7 · x = 42" at bounding box center [359, 93] width 152 height 77
click at [380, 148] on div at bounding box center [361, 148] width 143 height 36
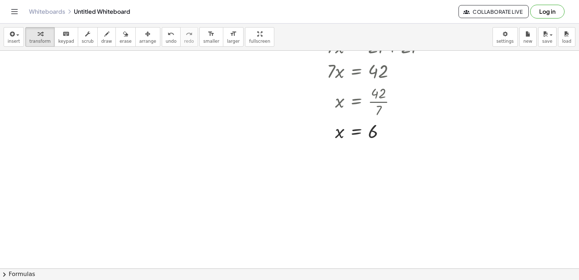
scroll to position [373, 0]
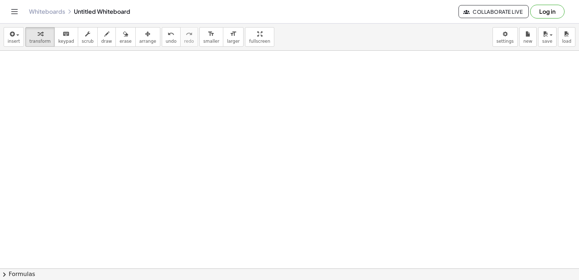
drag, startPoint x: 293, startPoint y: 189, endPoint x: 288, endPoint y: 189, distance: 4.4
click at [291, 189] on div at bounding box center [289, 4] width 579 height 652
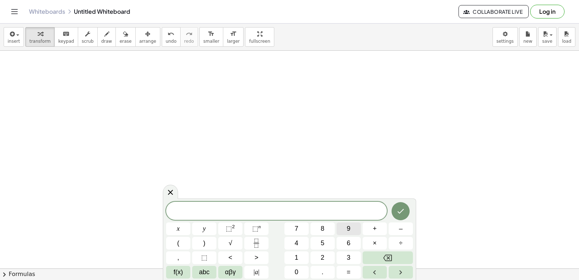
click at [349, 228] on span "9" at bounding box center [349, 229] width 4 height 10
click at [350, 229] on span "9" at bounding box center [349, 229] width 4 height 10
click at [392, 256] on icon "Backspace" at bounding box center [387, 257] width 9 height 7
click at [204, 230] on span "y" at bounding box center [204, 229] width 3 height 10
click at [400, 228] on span "–" at bounding box center [401, 229] width 4 height 10
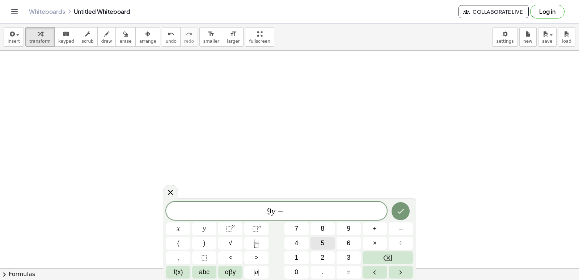
click at [329, 244] on button "5" at bounding box center [322, 243] width 24 height 13
click at [345, 274] on button "=" at bounding box center [349, 272] width 24 height 13
click at [302, 257] on button "1" at bounding box center [296, 257] width 24 height 13
click at [345, 255] on button "3" at bounding box center [349, 257] width 24 height 13
click at [400, 205] on button "Done" at bounding box center [401, 211] width 18 height 18
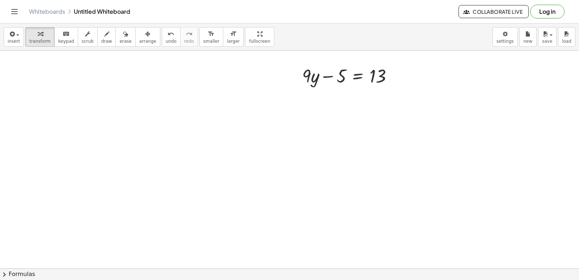
scroll to position [507, 0]
drag, startPoint x: 340, startPoint y: 67, endPoint x: 414, endPoint y: 71, distance: 74.3
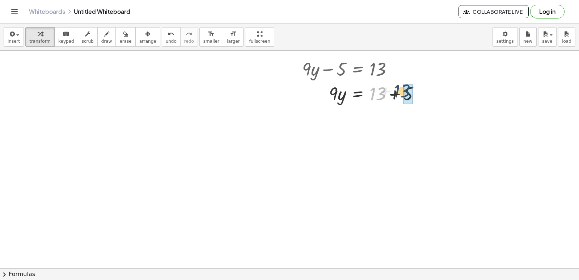
drag, startPoint x: 383, startPoint y: 96, endPoint x: 406, endPoint y: 93, distance: 23.7
drag, startPoint x: 333, startPoint y: 117, endPoint x: 375, endPoint y: 134, distance: 45.4
click at [377, 117] on div at bounding box center [359, 117] width 138 height 25
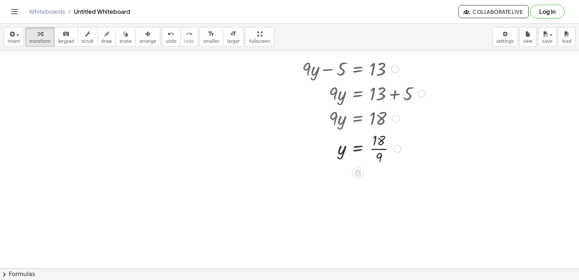
click at [378, 143] on div at bounding box center [364, 148] width 131 height 36
drag, startPoint x: 376, startPoint y: 150, endPoint x: 379, endPoint y: 145, distance: 6.2
click at [378, 148] on div at bounding box center [364, 148] width 131 height 36
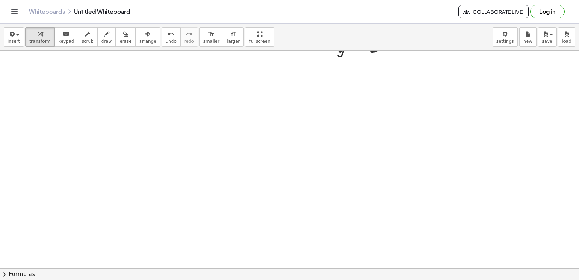
scroll to position [652, 0]
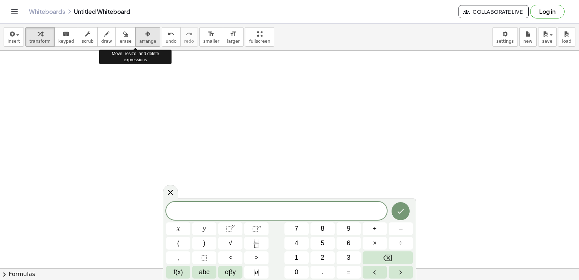
click at [145, 36] on icon "button" at bounding box center [147, 34] width 5 height 9
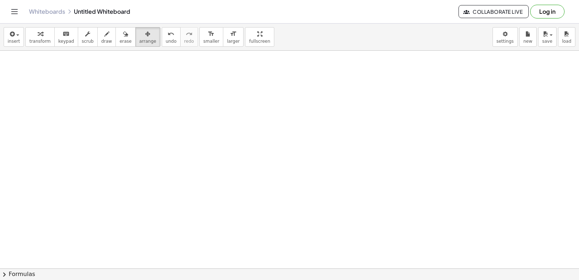
drag, startPoint x: 167, startPoint y: 83, endPoint x: 303, endPoint y: 168, distance: 160.2
click at [38, 35] on icon "button" at bounding box center [40, 34] width 5 height 9
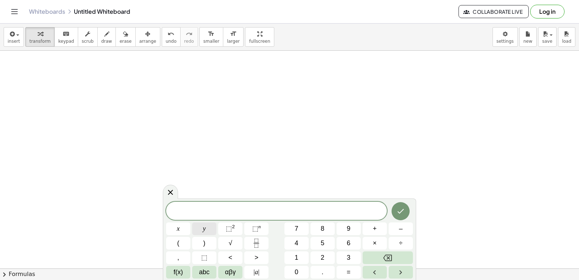
click at [203, 227] on span "y" at bounding box center [204, 229] width 3 height 10
click at [393, 228] on button "–" at bounding box center [401, 228] width 24 height 13
click at [297, 229] on span "7" at bounding box center [297, 229] width 4 height 10
click at [184, 229] on button "x" at bounding box center [178, 228] width 24 height 13
click at [345, 275] on button "=" at bounding box center [349, 272] width 24 height 13
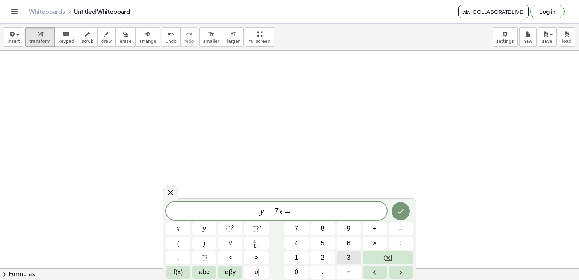
click at [350, 257] on span "3" at bounding box center [349, 258] width 4 height 10
click at [401, 201] on div "y − 7 x = 3 ​ x y ⬚ 2 ⬚ n 7 8 9 + – ( ) √ 4 5 6 × ÷ , ⬚ < > 1 2 3 f(x) abc αβγ …" at bounding box center [289, 238] width 253 height 81
click at [399, 211] on icon "Done" at bounding box center [400, 211] width 9 height 9
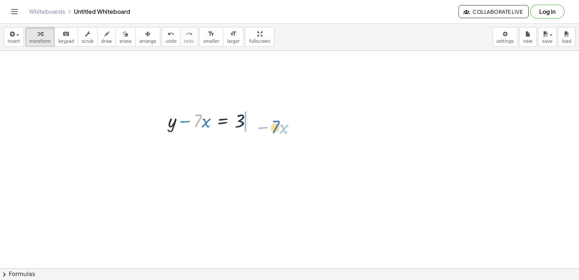
drag, startPoint x: 197, startPoint y: 122, endPoint x: 275, endPoint y: 125, distance: 78.6
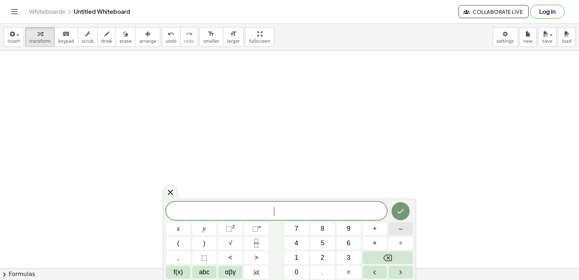
click at [397, 227] on button "–" at bounding box center [401, 228] width 24 height 13
click at [331, 241] on button "5" at bounding box center [322, 243] width 24 height 13
click at [208, 223] on button "y" at bounding box center [204, 228] width 24 height 13
click at [379, 223] on button "+" at bounding box center [375, 228] width 24 height 13
click at [188, 229] on button "x" at bounding box center [178, 228] width 24 height 13
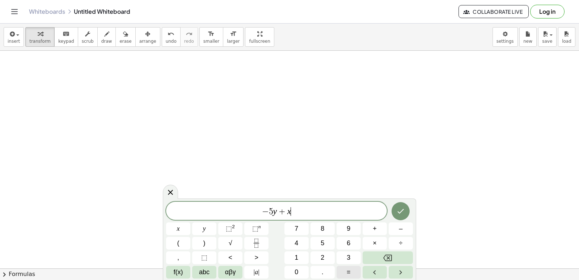
click at [339, 270] on button "=" at bounding box center [349, 272] width 24 height 13
click at [293, 249] on button "4" at bounding box center [296, 243] width 24 height 13
click at [385, 254] on icon "Backspace" at bounding box center [387, 257] width 9 height 9
click at [376, 253] on button "Backspace" at bounding box center [388, 257] width 50 height 13
click at [346, 268] on button "=" at bounding box center [349, 272] width 24 height 13
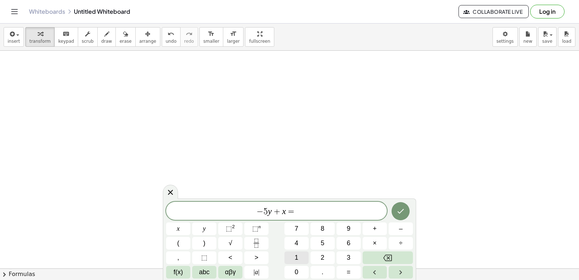
click at [300, 257] on button "1" at bounding box center [296, 257] width 24 height 13
click at [408, 209] on button "Done" at bounding box center [401, 211] width 18 height 18
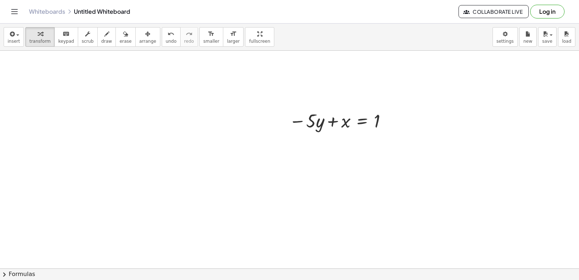
scroll to position [869, 0]
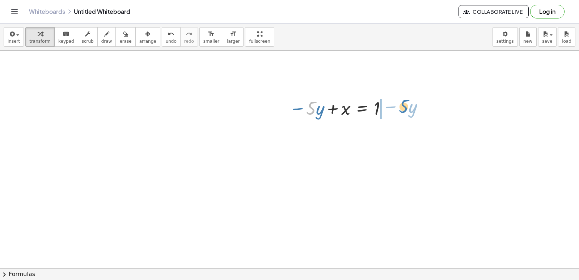
drag, startPoint x: 313, startPoint y: 111, endPoint x: 409, endPoint y: 109, distance: 95.9
drag, startPoint x: 238, startPoint y: 125, endPoint x: 238, endPoint y: 133, distance: 8.3
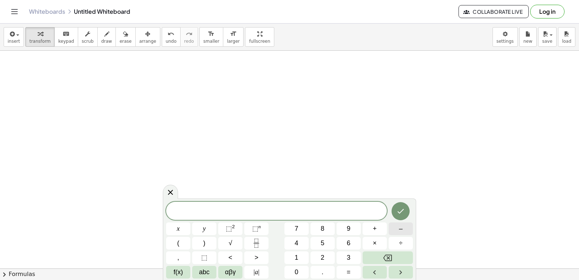
click at [401, 229] on span "–" at bounding box center [401, 229] width 4 height 10
click at [355, 223] on button "9" at bounding box center [349, 228] width 24 height 13
click at [182, 222] on button "x" at bounding box center [178, 228] width 24 height 13
click at [373, 232] on span "+" at bounding box center [375, 229] width 4 height 10
click at [211, 224] on button "y" at bounding box center [204, 228] width 24 height 13
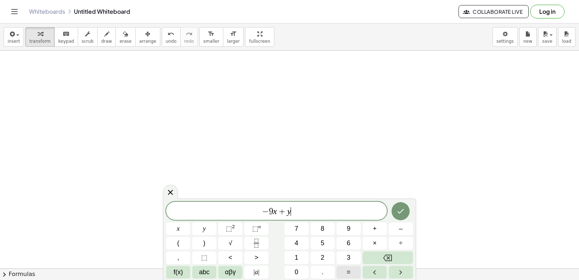
click at [342, 266] on button "=" at bounding box center [349, 272] width 24 height 13
click at [303, 240] on button "4" at bounding box center [296, 243] width 24 height 13
click at [401, 214] on icon "Done" at bounding box center [400, 211] width 9 height 9
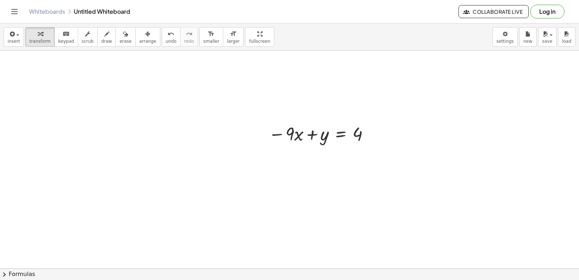
scroll to position [1086, 0]
drag, startPoint x: 291, startPoint y: 130, endPoint x: 385, endPoint y: 128, distance: 94.5
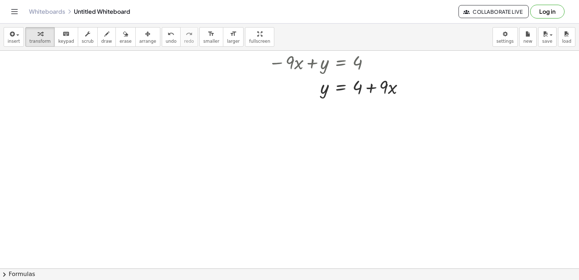
scroll to position [1123, 0]
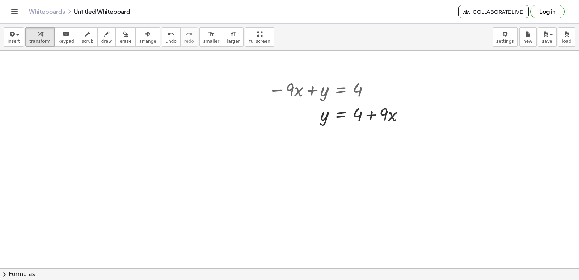
drag, startPoint x: 93, startPoint y: 35, endPoint x: 290, endPoint y: 121, distance: 214.7
click at [114, 44] on div "transform keyboard keypad scrub draw erase arrange" at bounding box center [92, 37] width 135 height 20
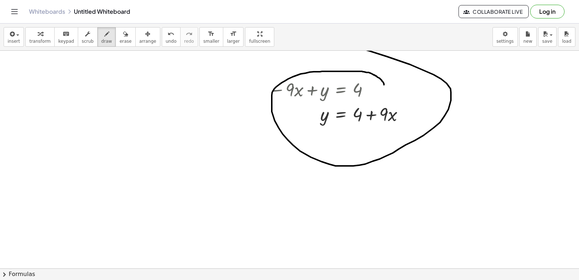
drag, startPoint x: 382, startPoint y: 81, endPoint x: 324, endPoint y: 85, distance: 58.0
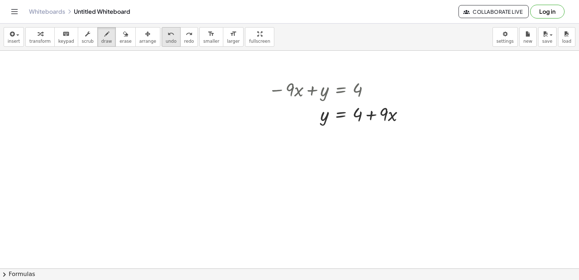
click at [168, 38] on icon "undo" at bounding box center [171, 34] width 7 height 9
click at [42, 31] on div "button" at bounding box center [39, 33] width 21 height 9
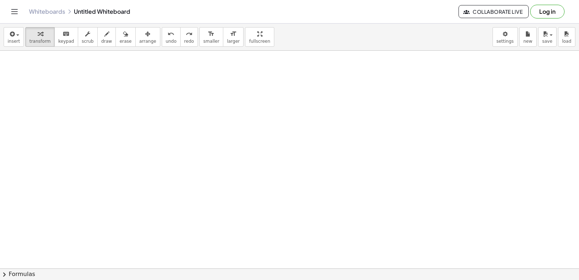
scroll to position [1231, 0]
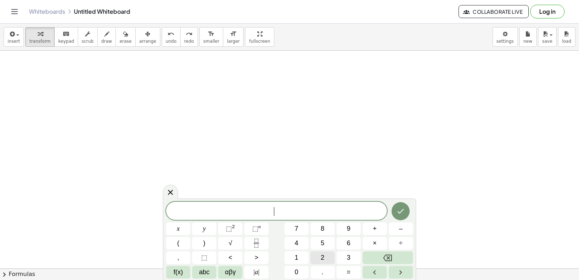
click at [321, 256] on span "2" at bounding box center [323, 258] width 4 height 10
click at [182, 225] on button "x" at bounding box center [178, 228] width 24 height 13
click at [379, 232] on button "+" at bounding box center [375, 228] width 24 height 13
click at [318, 222] on button "8" at bounding box center [322, 228] width 24 height 13
click at [211, 221] on div "2 x + 8 ​ x y ⬚ 2 ⬚ n 7 8 9 + – ( ) √ 4 5 6 × ÷ , ⬚ < > 1 2 3 f(x) abc αβγ | a …" at bounding box center [289, 240] width 247 height 77
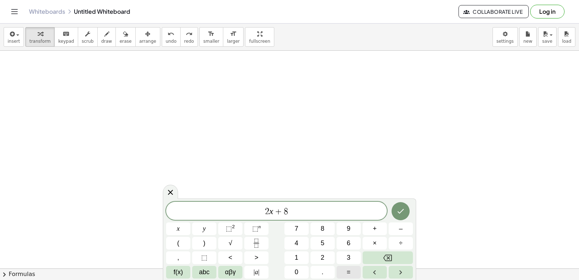
click at [341, 269] on button "=" at bounding box center [349, 272] width 24 height 13
click at [300, 258] on button "1" at bounding box center [296, 257] width 24 height 13
click at [297, 266] on button "0" at bounding box center [296, 272] width 24 height 13
click at [399, 211] on icon "Done" at bounding box center [400, 211] width 9 height 9
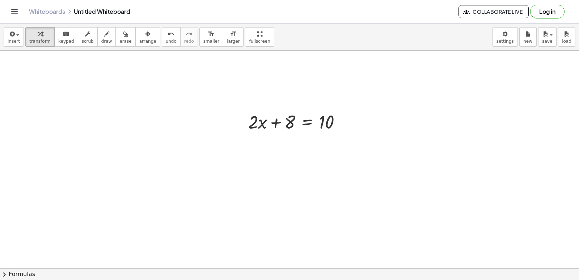
scroll to position [1304, 0]
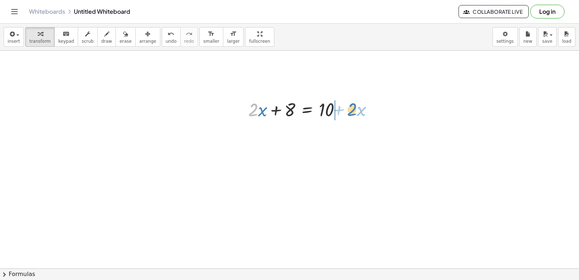
drag, startPoint x: 253, startPoint y: 111, endPoint x: 352, endPoint y: 111, distance: 98.8
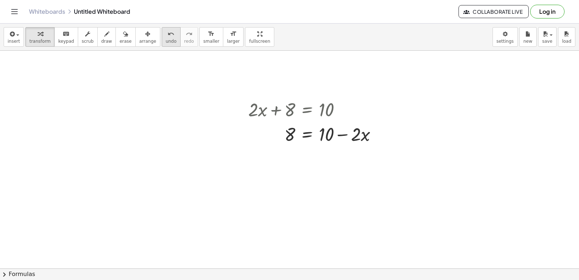
click at [166, 41] on span "undo" at bounding box center [171, 41] width 11 height 5
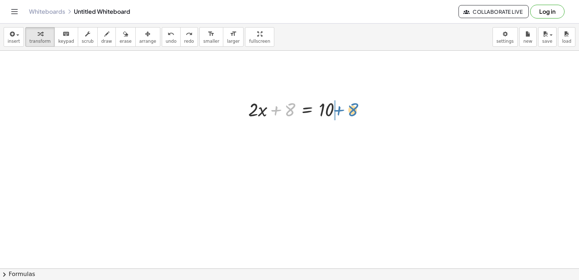
drag, startPoint x: 284, startPoint y: 109, endPoint x: 347, endPoint y: 109, distance: 63.0
click at [347, 109] on div at bounding box center [298, 109] width 106 height 25
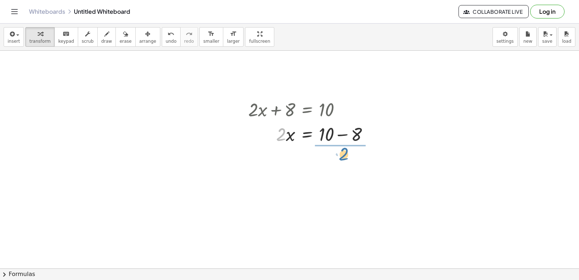
drag, startPoint x: 282, startPoint y: 140, endPoint x: 345, endPoint y: 159, distance: 66.3
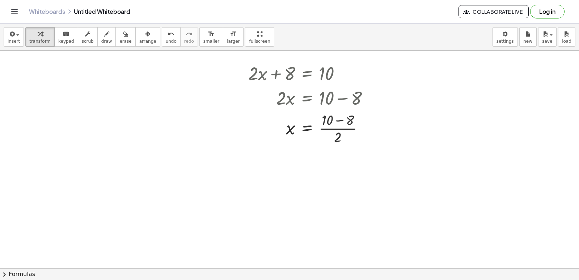
scroll to position [1376, 0]
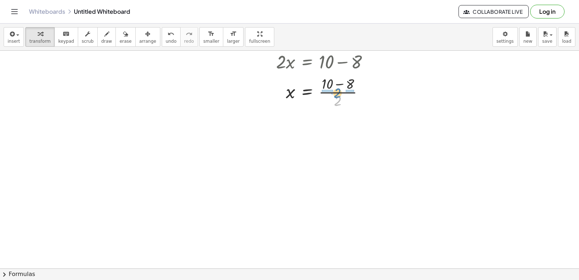
drag, startPoint x: 339, startPoint y: 105, endPoint x: 339, endPoint y: 97, distance: 8.0
click at [339, 97] on div at bounding box center [312, 91] width 134 height 36
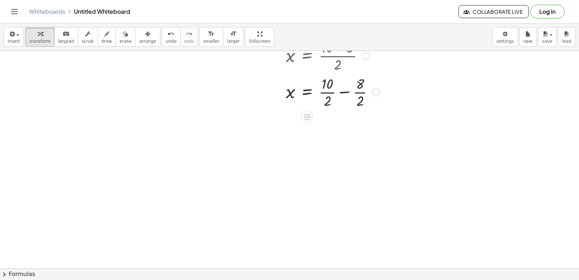
click at [324, 92] on div at bounding box center [314, 91] width 139 height 36
click at [351, 128] on div at bounding box center [314, 128] width 139 height 36
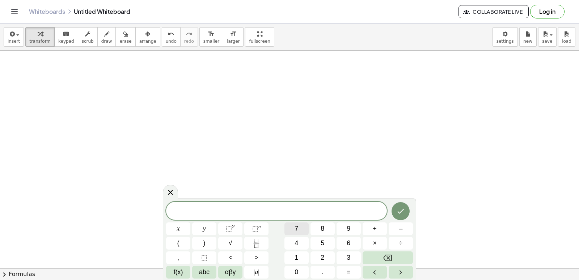
click at [291, 234] on button "7" at bounding box center [296, 228] width 24 height 13
click at [202, 223] on button "y" at bounding box center [204, 228] width 24 height 13
click at [404, 223] on button "–" at bounding box center [401, 228] width 24 height 13
click at [302, 252] on button "1" at bounding box center [296, 257] width 24 height 13
click at [301, 241] on button "4" at bounding box center [296, 243] width 24 height 13
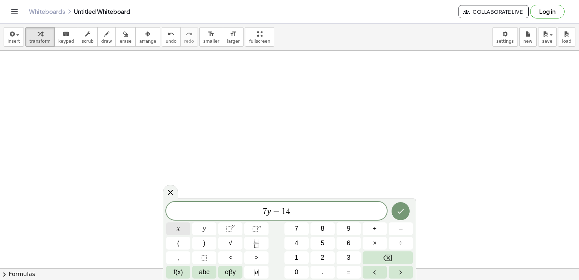
click at [199, 223] on div "7 y − 1 4 ​ x y ⬚ 2 ⬚ n 7 8 9 + – ( ) √ 4 5 6 × ÷ , ⬚ < > 1 2 3 f(x) abc αβγ | …" at bounding box center [289, 240] width 247 height 77
click at [175, 225] on button "x" at bounding box center [178, 228] width 24 height 13
click at [348, 270] on span "=" at bounding box center [349, 272] width 4 height 10
click at [320, 253] on button "2" at bounding box center [322, 257] width 24 height 13
click at [298, 255] on span "1" at bounding box center [297, 258] width 4 height 10
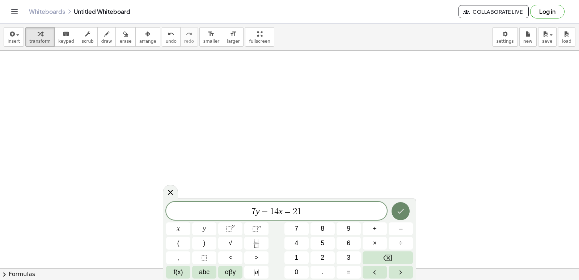
click at [394, 214] on button "Done" at bounding box center [401, 211] width 18 height 18
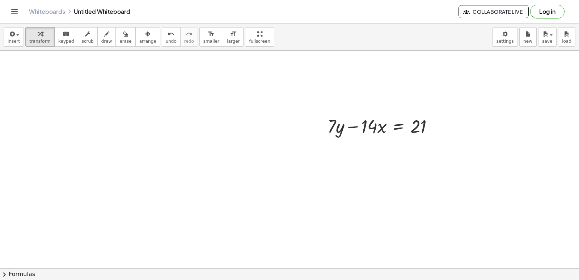
scroll to position [1629, 0]
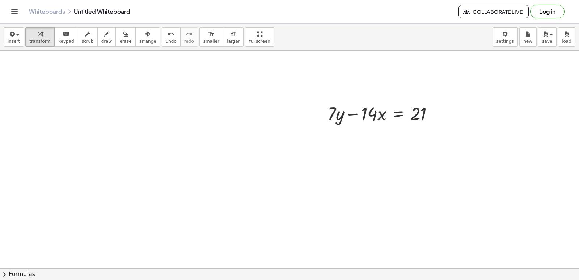
drag, startPoint x: 326, startPoint y: 189, endPoint x: 219, endPoint y: 25, distance: 195.8
drag, startPoint x: 219, startPoint y: 25, endPoint x: 422, endPoint y: 184, distance: 258.1
drag, startPoint x: 376, startPoint y: 116, endPoint x: 462, endPoint y: 113, distance: 86.9
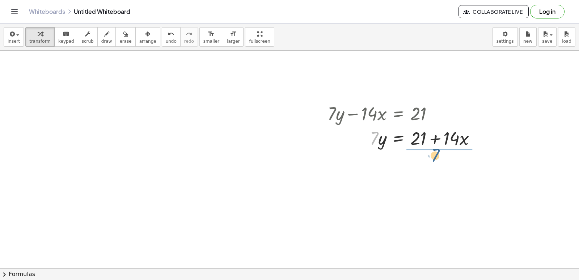
drag, startPoint x: 374, startPoint y: 141, endPoint x: 438, endPoint y: 158, distance: 66.6
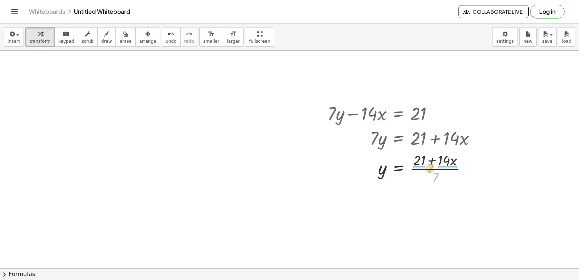
drag, startPoint x: 438, startPoint y: 176, endPoint x: 434, endPoint y: 168, distance: 9.9
click at [434, 168] on div at bounding box center [404, 168] width 161 height 36
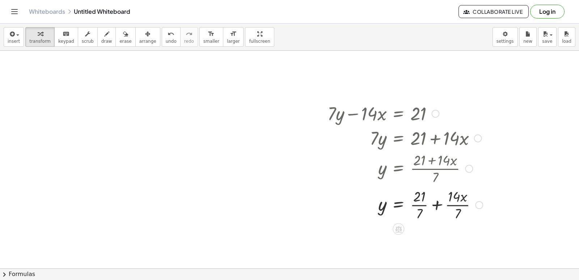
drag, startPoint x: 417, startPoint y: 207, endPoint x: 453, endPoint y: 200, distance: 36.1
click at [420, 203] on div at bounding box center [405, 204] width 162 height 36
click at [460, 205] on div at bounding box center [405, 204] width 162 height 36
click at [418, 238] on div at bounding box center [405, 240] width 162 height 36
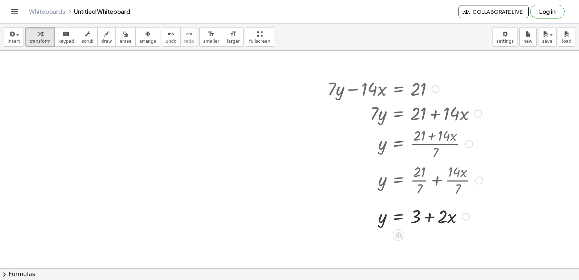
scroll to position [1665, 0]
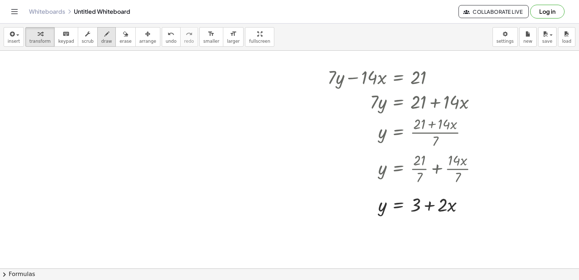
click at [102, 37] on div "button" at bounding box center [106, 33] width 11 height 9
drag, startPoint x: 241, startPoint y: 135, endPoint x: 346, endPoint y: 105, distance: 108.8
click at [40, 35] on div "button" at bounding box center [39, 33] width 21 height 9
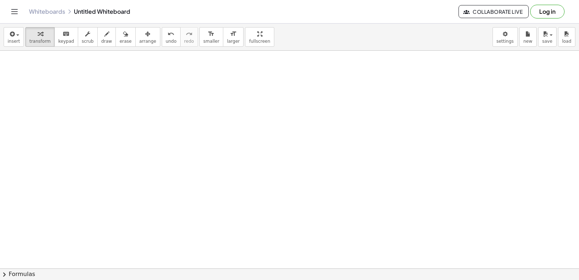
scroll to position [1849, 0]
click at [40, 42] on span "transform" at bounding box center [39, 41] width 21 height 5
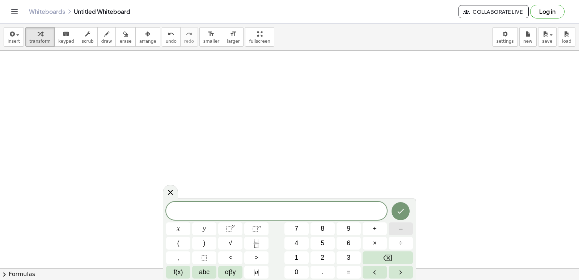
click at [396, 228] on button "–" at bounding box center [401, 228] width 24 height 13
click at [346, 254] on button "3" at bounding box center [349, 257] width 24 height 13
click at [178, 231] on span "x" at bounding box center [178, 229] width 3 height 10
click at [374, 228] on span "+" at bounding box center [375, 229] width 4 height 10
click at [324, 244] on span "5" at bounding box center [323, 243] width 4 height 10
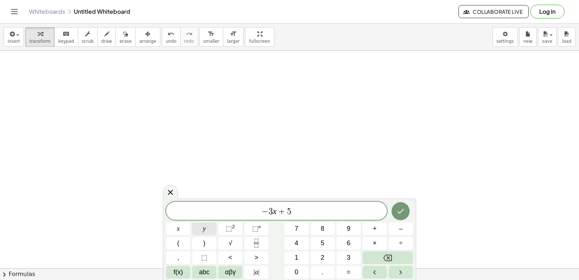
click at [211, 231] on button "y" at bounding box center [204, 228] width 24 height 13
click at [355, 272] on button "=" at bounding box center [349, 272] width 24 height 13
click at [319, 256] on button "2" at bounding box center [322, 257] width 24 height 13
click at [400, 213] on icon "Done" at bounding box center [401, 211] width 7 height 5
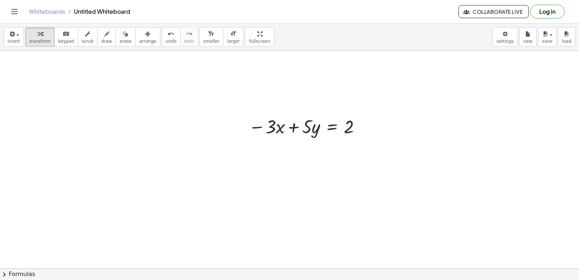
scroll to position [1921, 0]
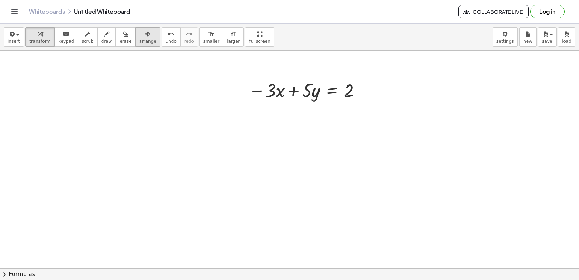
click at [139, 39] on span "arrange" at bounding box center [147, 41] width 17 height 5
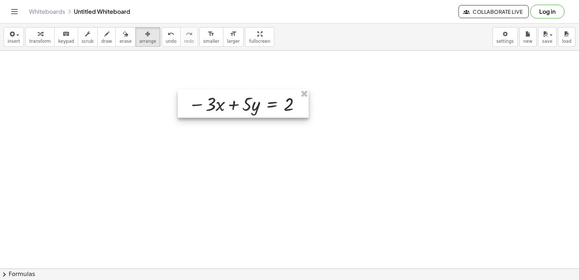
drag, startPoint x: 285, startPoint y: 96, endPoint x: 216, endPoint y: 113, distance: 70.7
click at [216, 113] on div at bounding box center [243, 103] width 131 height 28
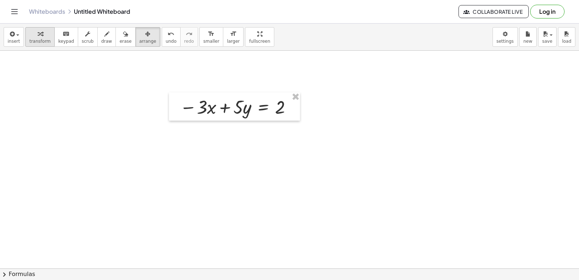
click at [31, 34] on div "button" at bounding box center [39, 33] width 21 height 9
click at [145, 32] on icon "button" at bounding box center [147, 34] width 5 height 9
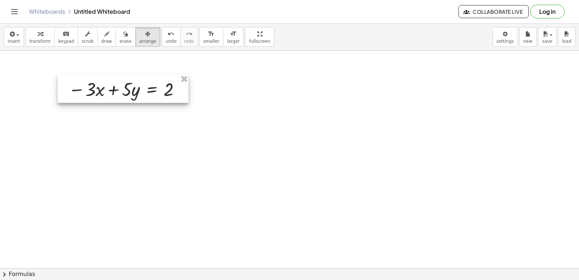
drag, startPoint x: 237, startPoint y: 106, endPoint x: 125, endPoint y: 88, distance: 114.0
click at [125, 88] on div at bounding box center [123, 89] width 131 height 28
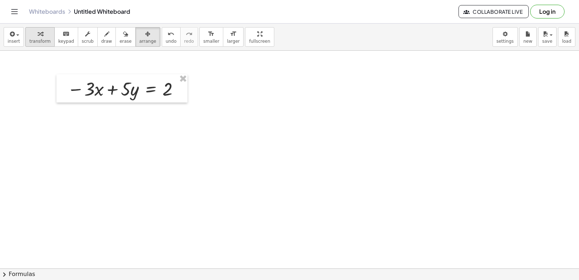
drag, startPoint x: 39, startPoint y: 22, endPoint x: 42, endPoint y: 32, distance: 10.2
click at [42, 27] on div "insert select one: Math Expression Function Text Youtube Video Graphing Geometr…" at bounding box center [289, 37] width 579 height 27
drag, startPoint x: 42, startPoint y: 35, endPoint x: 46, endPoint y: 38, distance: 5.0
click at [43, 35] on div "button" at bounding box center [39, 33] width 21 height 9
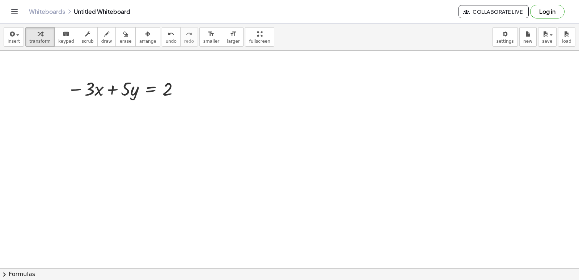
drag, startPoint x: 292, startPoint y: 167, endPoint x: 277, endPoint y: 170, distance: 15.4
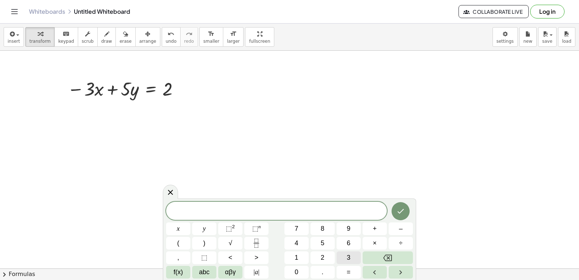
click at [344, 256] on button "3" at bounding box center [349, 257] width 24 height 13
click at [179, 227] on span "x" at bounding box center [178, 229] width 3 height 10
click at [369, 231] on button "+" at bounding box center [375, 228] width 24 height 13
click at [296, 238] on button "4" at bounding box center [296, 243] width 24 height 13
click at [206, 228] on button "y" at bounding box center [204, 228] width 24 height 13
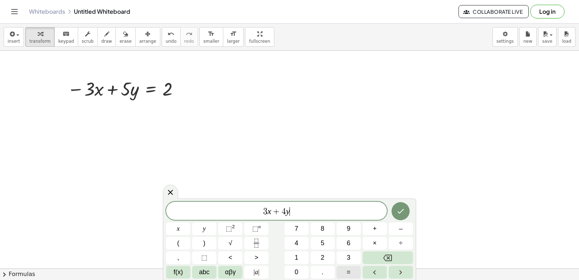
click at [350, 270] on span "=" at bounding box center [349, 272] width 4 height 10
click at [295, 230] on span "7" at bounding box center [297, 229] width 4 height 10
click at [401, 208] on icon "Done" at bounding box center [400, 211] width 9 height 9
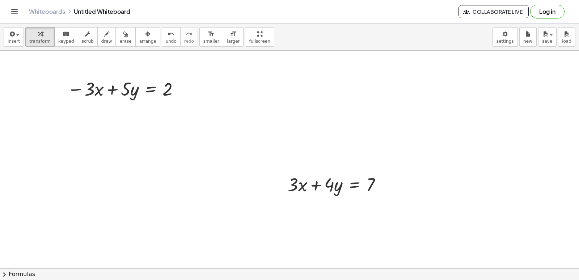
click at [135, 38] on button "arrange" at bounding box center [147, 37] width 25 height 20
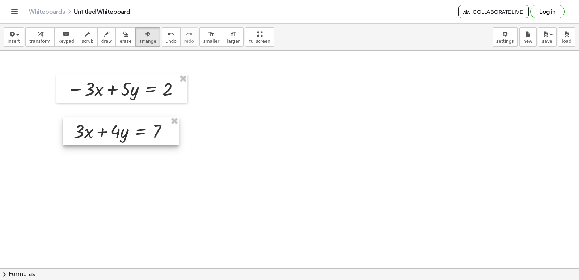
drag, startPoint x: 321, startPoint y: 181, endPoint x: 107, endPoint y: 128, distance: 220.4
click at [107, 128] on div at bounding box center [121, 131] width 116 height 28
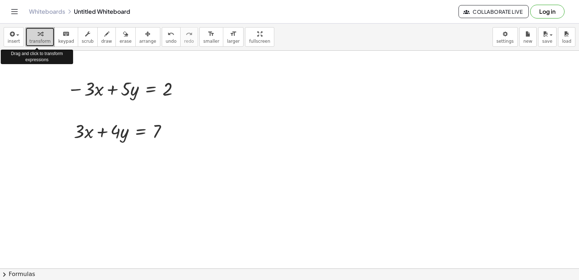
drag, startPoint x: 33, startPoint y: 39, endPoint x: 204, endPoint y: 80, distance: 176.1
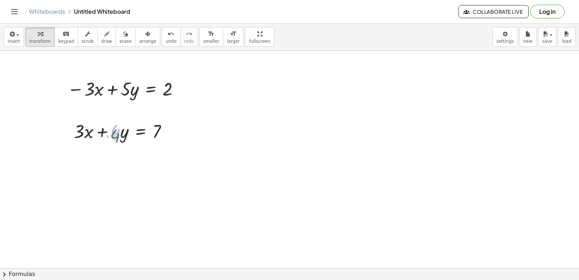
drag, startPoint x: 114, startPoint y: 130, endPoint x: 115, endPoint y: 126, distance: 4.1
click at [114, 131] on div at bounding box center [123, 130] width 107 height 25
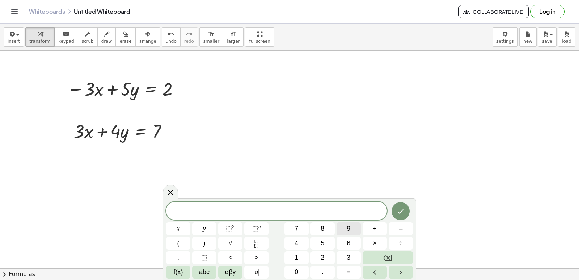
click at [347, 230] on span "9" at bounding box center [349, 229] width 4 height 10
click at [212, 227] on button "y" at bounding box center [204, 228] width 24 height 13
click at [347, 274] on span "=" at bounding box center [349, 272] width 4 height 10
click at [344, 227] on button "9" at bounding box center [349, 228] width 24 height 13
click at [352, 226] on button "9" at bounding box center [349, 228] width 24 height 13
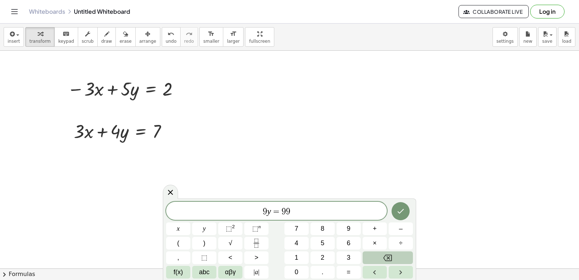
click at [385, 259] on icon "Backspace" at bounding box center [387, 257] width 9 height 7
click at [398, 211] on icon "Done" at bounding box center [400, 211] width 9 height 9
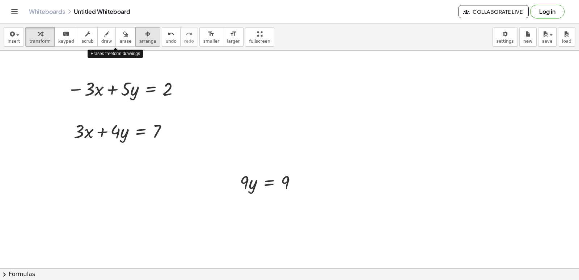
click at [135, 38] on button "arrange" at bounding box center [147, 37] width 25 height 20
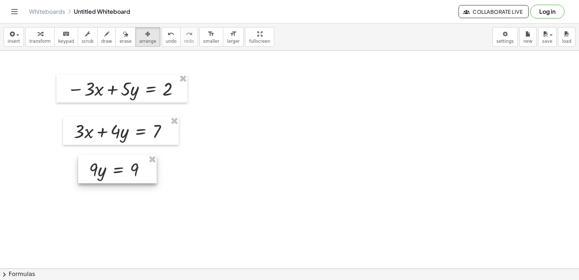
drag, startPoint x: 265, startPoint y: 183, endPoint x: 114, endPoint y: 171, distance: 151.4
click at [114, 171] on div at bounding box center [117, 169] width 79 height 28
click at [45, 41] on span "transform" at bounding box center [39, 41] width 21 height 5
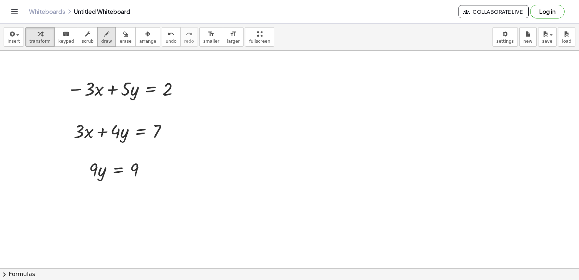
click at [101, 41] on span "draw" at bounding box center [106, 41] width 11 height 5
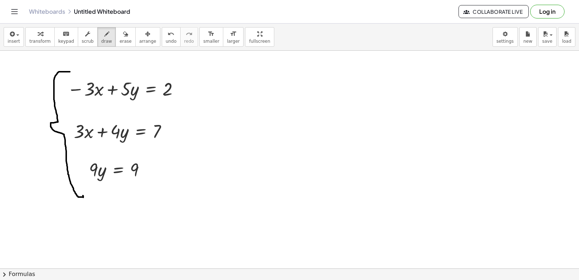
drag, startPoint x: 70, startPoint y: 72, endPoint x: 84, endPoint y: 190, distance: 119.5
drag, startPoint x: 78, startPoint y: 183, endPoint x: 145, endPoint y: 169, distance: 68.1
click at [119, 39] on span "erase" at bounding box center [125, 41] width 12 height 5
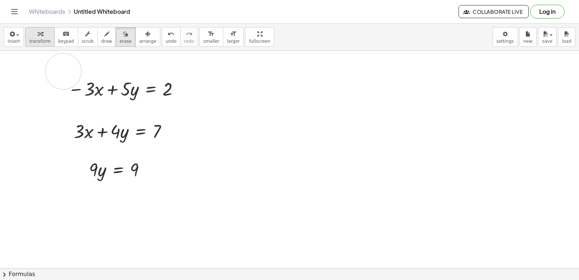
drag, startPoint x: 190, startPoint y: 181, endPoint x: 34, endPoint y: 38, distance: 212.1
drag, startPoint x: 34, startPoint y: 38, endPoint x: 42, endPoint y: 48, distance: 12.7
click at [34, 39] on button "transform" at bounding box center [39, 37] width 29 height 20
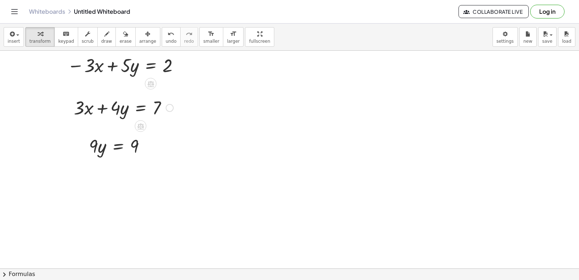
scroll to position [1957, 0]
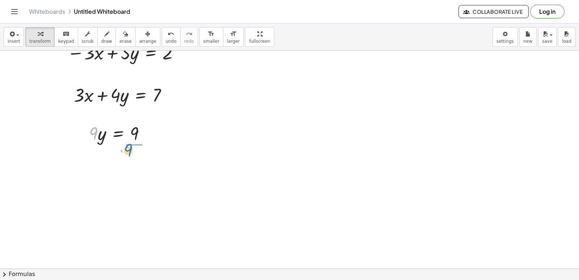
drag, startPoint x: 92, startPoint y: 134, endPoint x: 136, endPoint y: 149, distance: 46.8
click at [133, 166] on div at bounding box center [121, 163] width 73 height 36
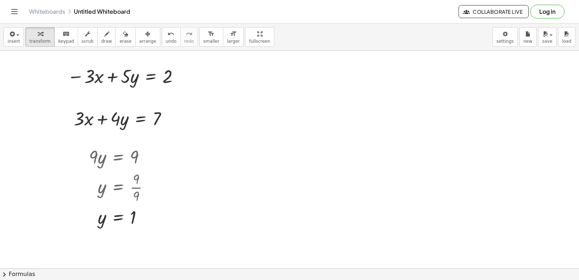
scroll to position [1921, 0]
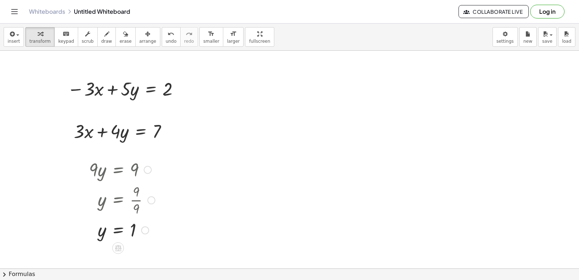
click at [136, 199] on div at bounding box center [121, 199] width 73 height 36
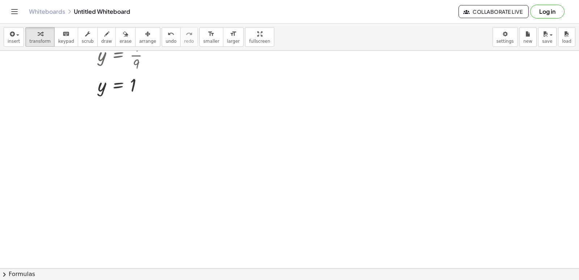
scroll to position [2138, 0]
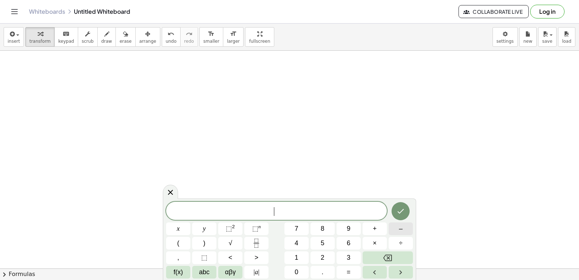
click at [397, 229] on button "–" at bounding box center [401, 228] width 24 height 13
click at [295, 241] on span "4" at bounding box center [297, 243] width 4 height 10
click at [203, 227] on span "y" at bounding box center [204, 229] width 3 height 10
click at [376, 231] on span "+" at bounding box center [375, 229] width 4 height 10
click at [300, 228] on button "7" at bounding box center [296, 228] width 24 height 13
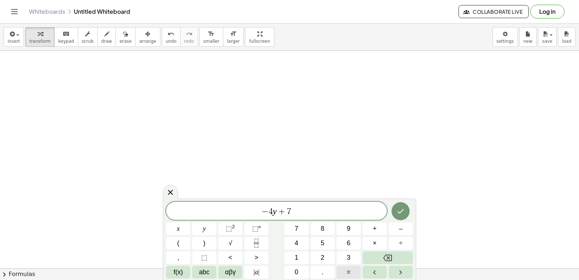
click at [342, 274] on button "=" at bounding box center [349, 272] width 24 height 13
click at [295, 255] on span "1" at bounding box center [297, 258] width 4 height 10
click at [298, 270] on span "0" at bounding box center [297, 272] width 4 height 10
click at [396, 212] on icon "Done" at bounding box center [400, 211] width 9 height 9
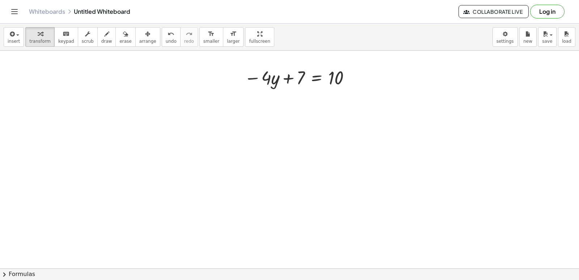
scroll to position [2247, 0]
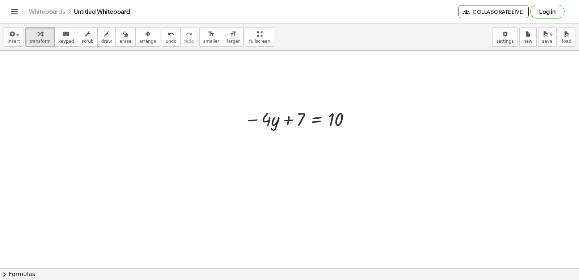
drag, startPoint x: 128, startPoint y: 36, endPoint x: 217, endPoint y: 84, distance: 101.3
click at [147, 53] on div "insert select one: Math Expression Function Text Youtube Video Graphing Geometr…" at bounding box center [289, 152] width 579 height 256
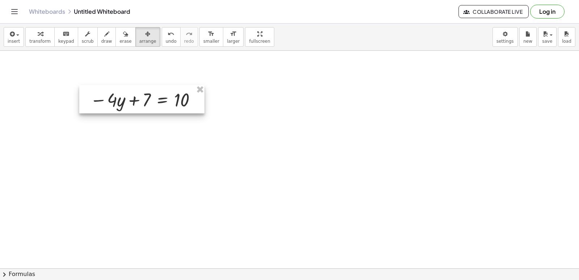
drag, startPoint x: 293, startPoint y: 130, endPoint x: 136, endPoint y: 109, distance: 159.2
click at [140, 109] on div at bounding box center [141, 99] width 125 height 28
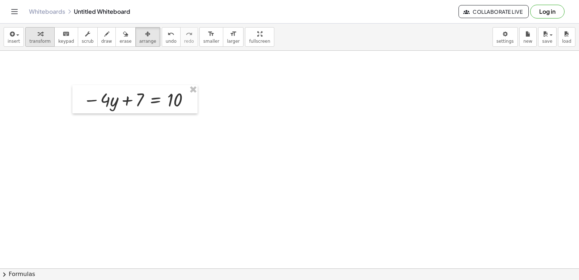
click at [41, 39] on button "transform" at bounding box center [39, 37] width 29 height 20
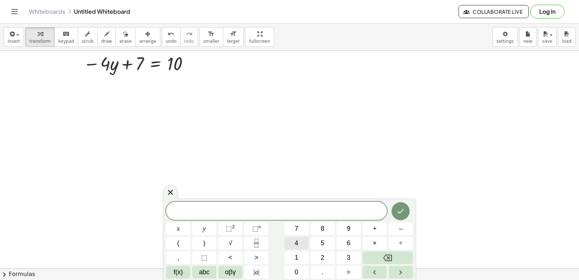
click at [297, 239] on span "4" at bounding box center [297, 243] width 4 height 10
click at [212, 224] on button "y" at bounding box center [204, 228] width 24 height 13
click at [377, 228] on button "+" at bounding box center [375, 228] width 24 height 13
click at [323, 258] on span "2" at bounding box center [323, 258] width 4 height 10
click at [189, 224] on button "x" at bounding box center [178, 228] width 24 height 13
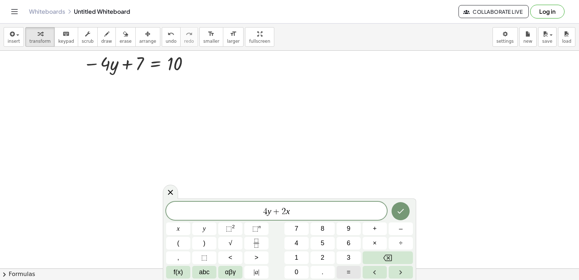
click at [341, 268] on button "=" at bounding box center [349, 272] width 24 height 13
click at [317, 229] on button "8" at bounding box center [322, 228] width 24 height 13
click at [396, 216] on button "Done" at bounding box center [401, 211] width 18 height 18
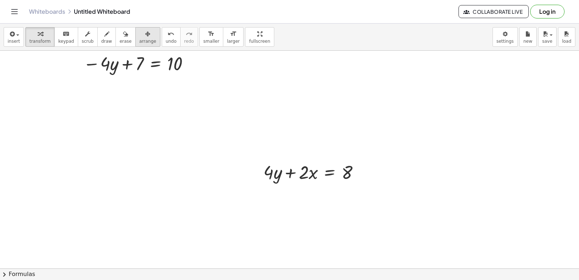
click at [139, 43] on span "arrange" at bounding box center [147, 41] width 17 height 5
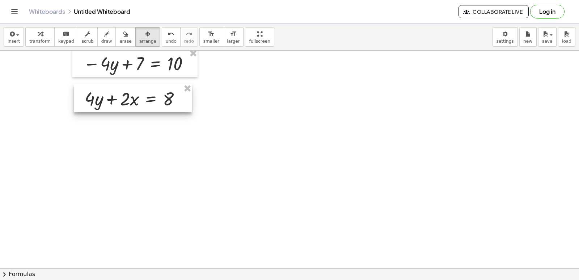
drag, startPoint x: 320, startPoint y: 175, endPoint x: 140, endPoint y: 102, distance: 194.3
click at [140, 102] on div at bounding box center [133, 98] width 118 height 28
click at [42, 42] on span "transform" at bounding box center [39, 41] width 21 height 5
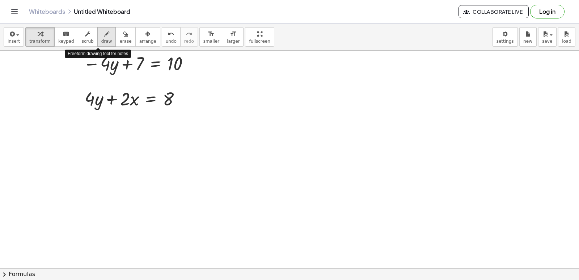
click at [104, 31] on icon "button" at bounding box center [106, 34] width 5 height 9
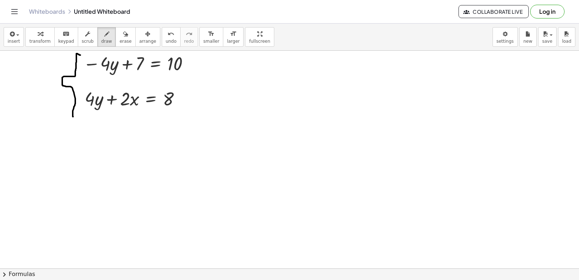
drag, startPoint x: 80, startPoint y: 55, endPoint x: 81, endPoint y: 116, distance: 61.2
drag, startPoint x: 86, startPoint y: 116, endPoint x: 152, endPoint y: 125, distance: 67.2
drag, startPoint x: 116, startPoint y: 44, endPoint x: 144, endPoint y: 142, distance: 102.0
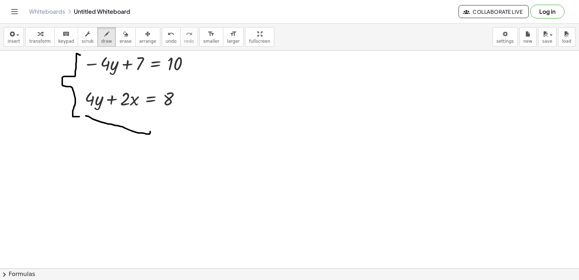
click at [120, 65] on div "insert select one: Math Expression Function Text Youtube Video Graphing Geometr…" at bounding box center [289, 152] width 579 height 256
drag, startPoint x: 147, startPoint y: 138, endPoint x: 93, endPoint y: 85, distance: 76.3
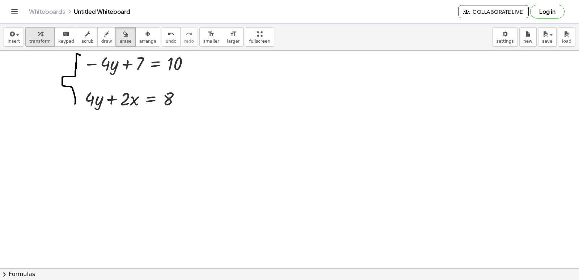
click at [31, 33] on div "button" at bounding box center [39, 33] width 21 height 9
click at [101, 37] on div "button" at bounding box center [106, 33] width 11 height 9
drag, startPoint x: 111, startPoint y: 62, endPoint x: 105, endPoint y: 73, distance: 13.1
drag, startPoint x: 104, startPoint y: 90, endPoint x: 96, endPoint y: 68, distance: 23.3
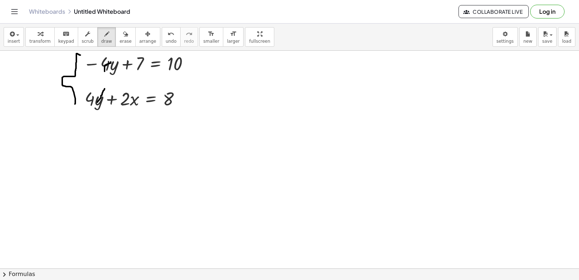
click at [42, 42] on span "transform" at bounding box center [39, 41] width 21 height 5
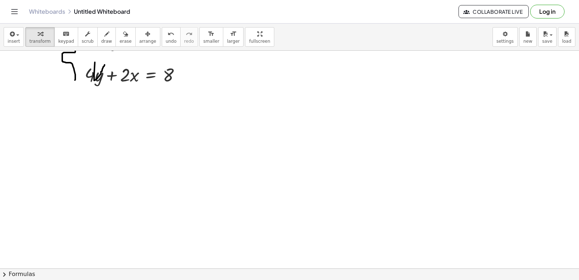
scroll to position [2320, 0]
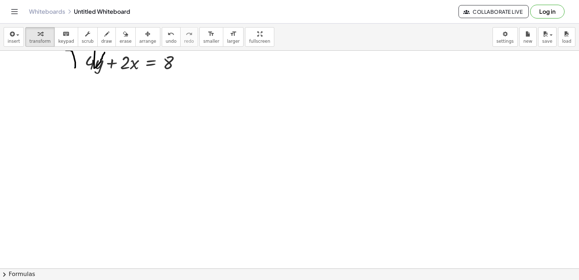
drag, startPoint x: 180, startPoint y: 102, endPoint x: 181, endPoint y: 107, distance: 5.5
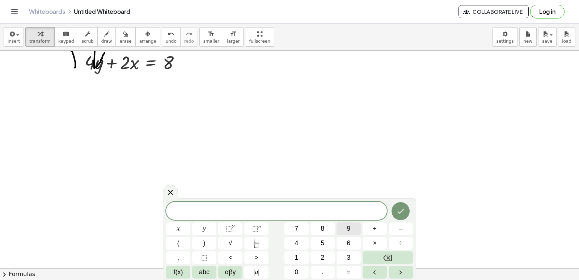
click at [344, 232] on button "9" at bounding box center [349, 228] width 24 height 13
click at [171, 228] on button "x" at bounding box center [178, 228] width 24 height 13
click at [339, 274] on button "=" at bounding box center [349, 272] width 24 height 13
click at [292, 259] on button "1" at bounding box center [296, 257] width 24 height 13
click at [320, 229] on button "8" at bounding box center [322, 228] width 24 height 13
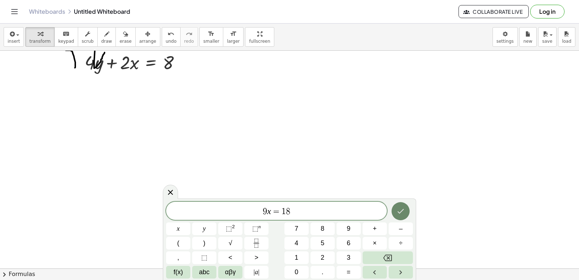
click at [395, 211] on button "Done" at bounding box center [401, 211] width 18 height 18
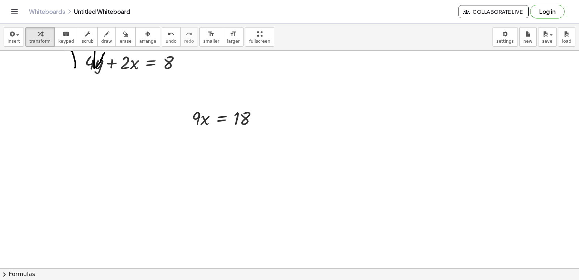
click at [139, 32] on div "button" at bounding box center [147, 33] width 17 height 9
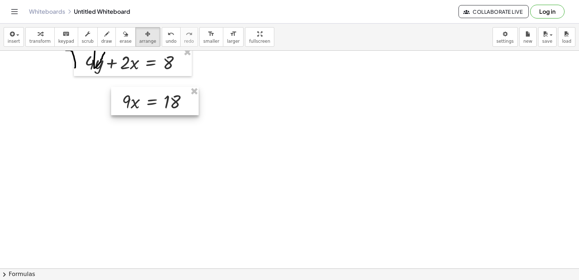
drag, startPoint x: 225, startPoint y: 126, endPoint x: 134, endPoint y: 101, distance: 93.8
click at [136, 102] on div at bounding box center [155, 101] width 88 height 28
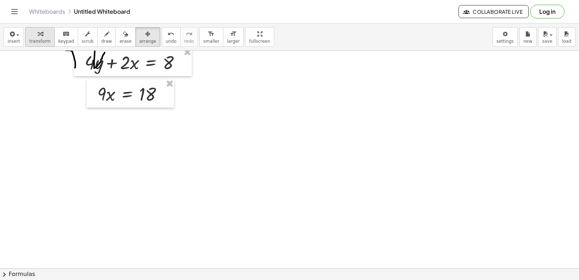
click at [39, 42] on span "transform" at bounding box center [39, 41] width 21 height 5
drag, startPoint x: 100, startPoint y: 100, endPoint x: 160, endPoint y: 127, distance: 65.1
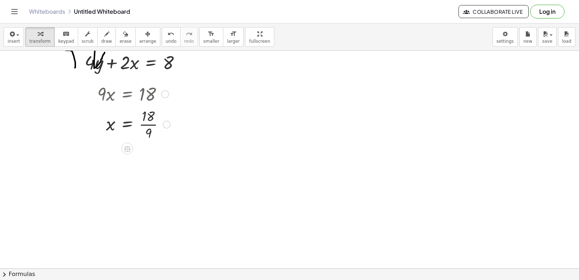
click at [145, 121] on div at bounding box center [134, 124] width 80 height 36
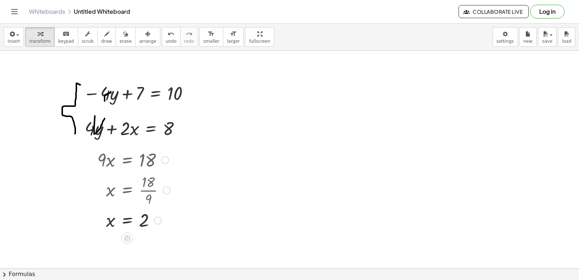
scroll to position [2247, 0]
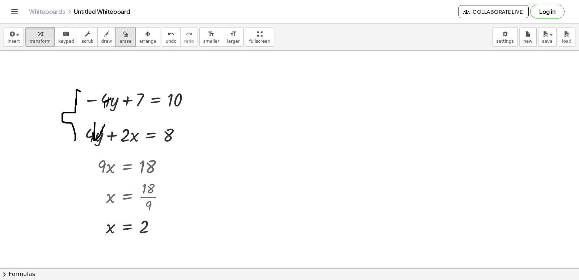
click at [117, 45] on button "erase" at bounding box center [125, 37] width 20 height 20
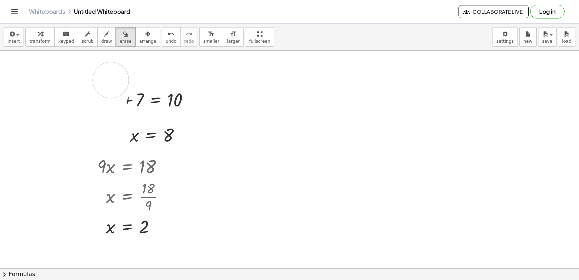
drag, startPoint x: 79, startPoint y: 91, endPoint x: 59, endPoint y: 108, distance: 25.9
click at [47, 43] on button "transform" at bounding box center [39, 37] width 29 height 20
